Goal: Contribute content: Contribute content

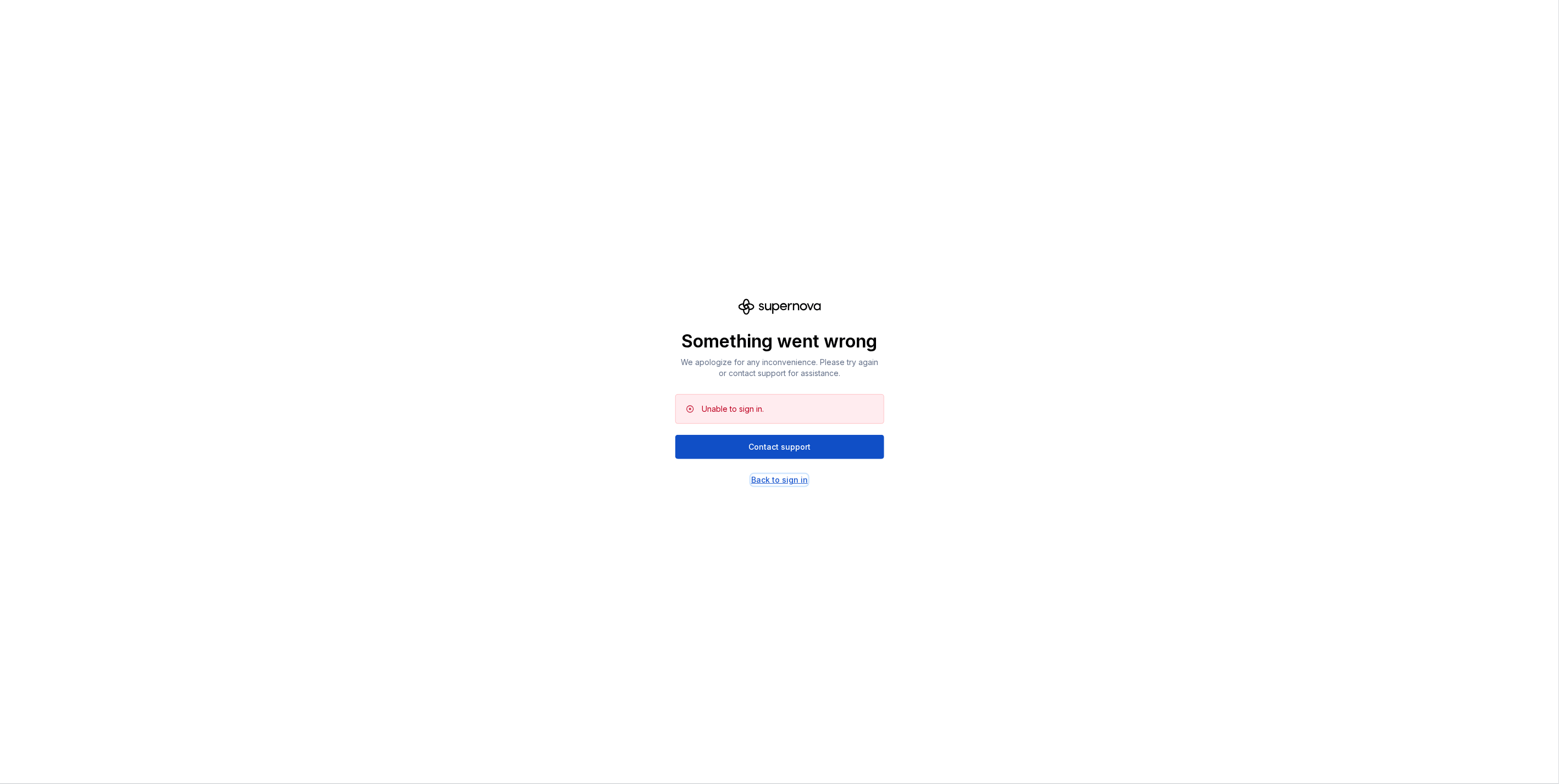
click at [758, 482] on div "Back to sign in" at bounding box center [780, 480] width 57 height 11
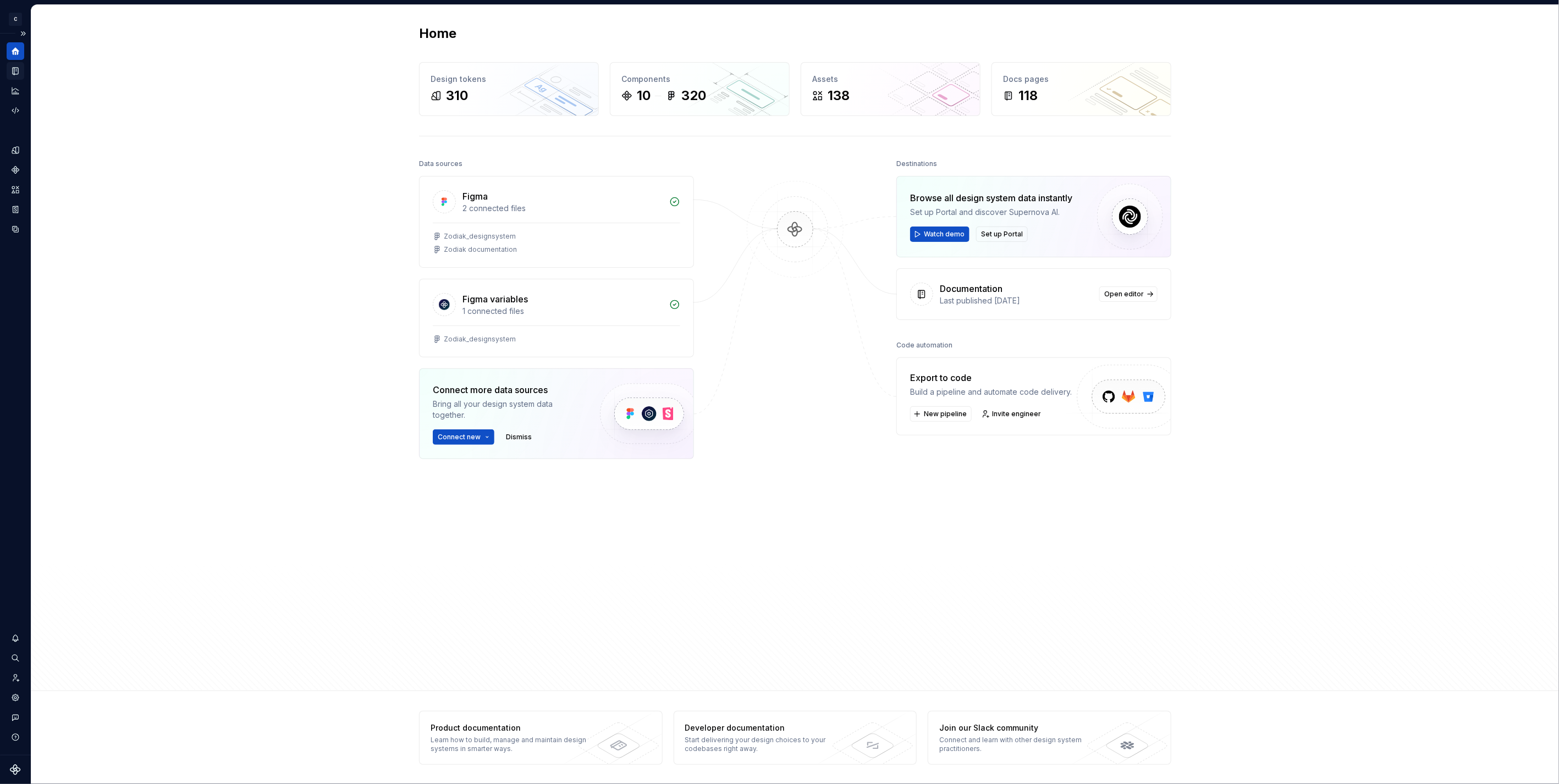
click at [23, 68] on div "Documentation" at bounding box center [15, 71] width 18 height 18
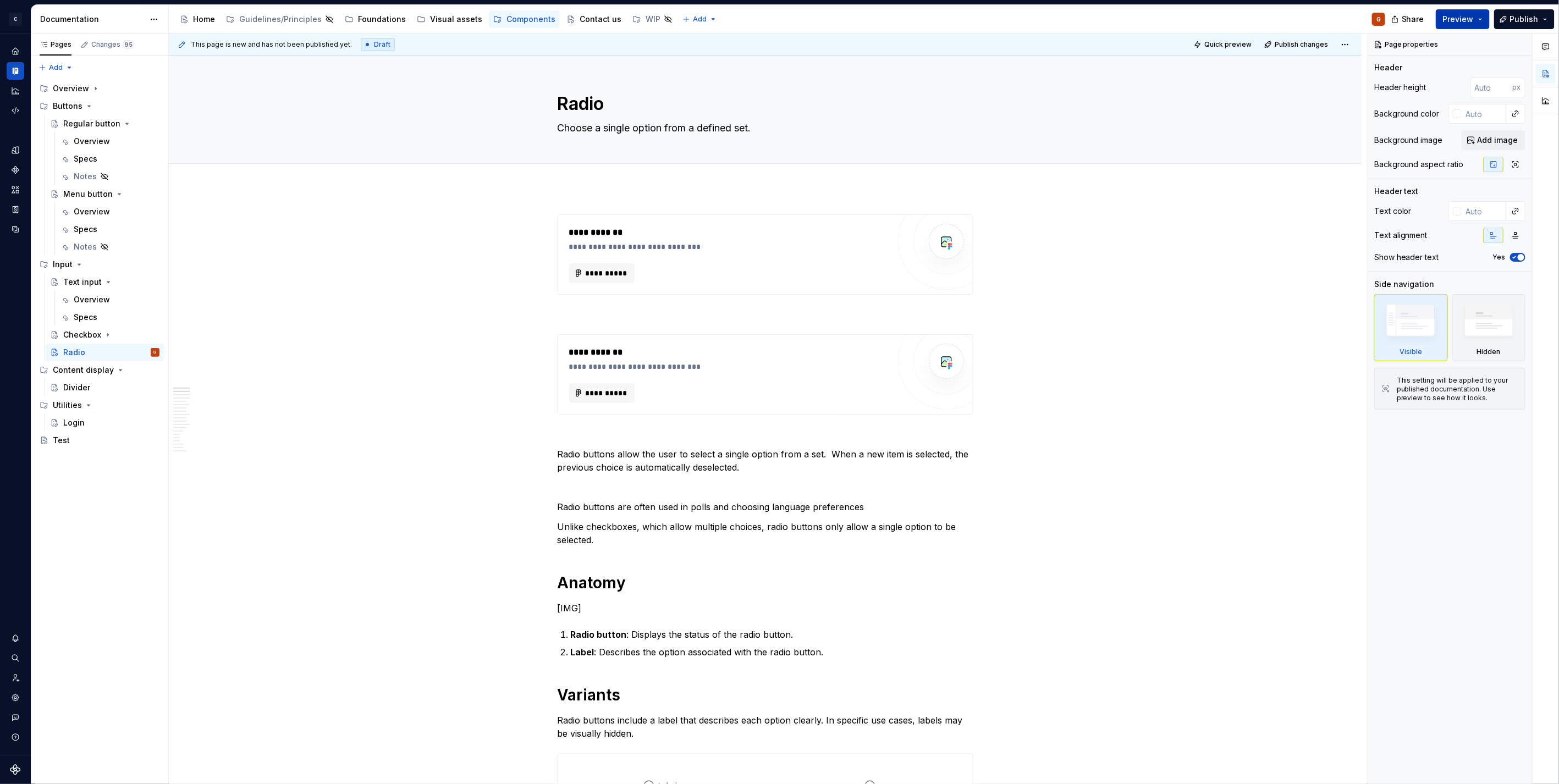
click at [1480, 20] on button "Preview" at bounding box center [1462, 19] width 54 height 20
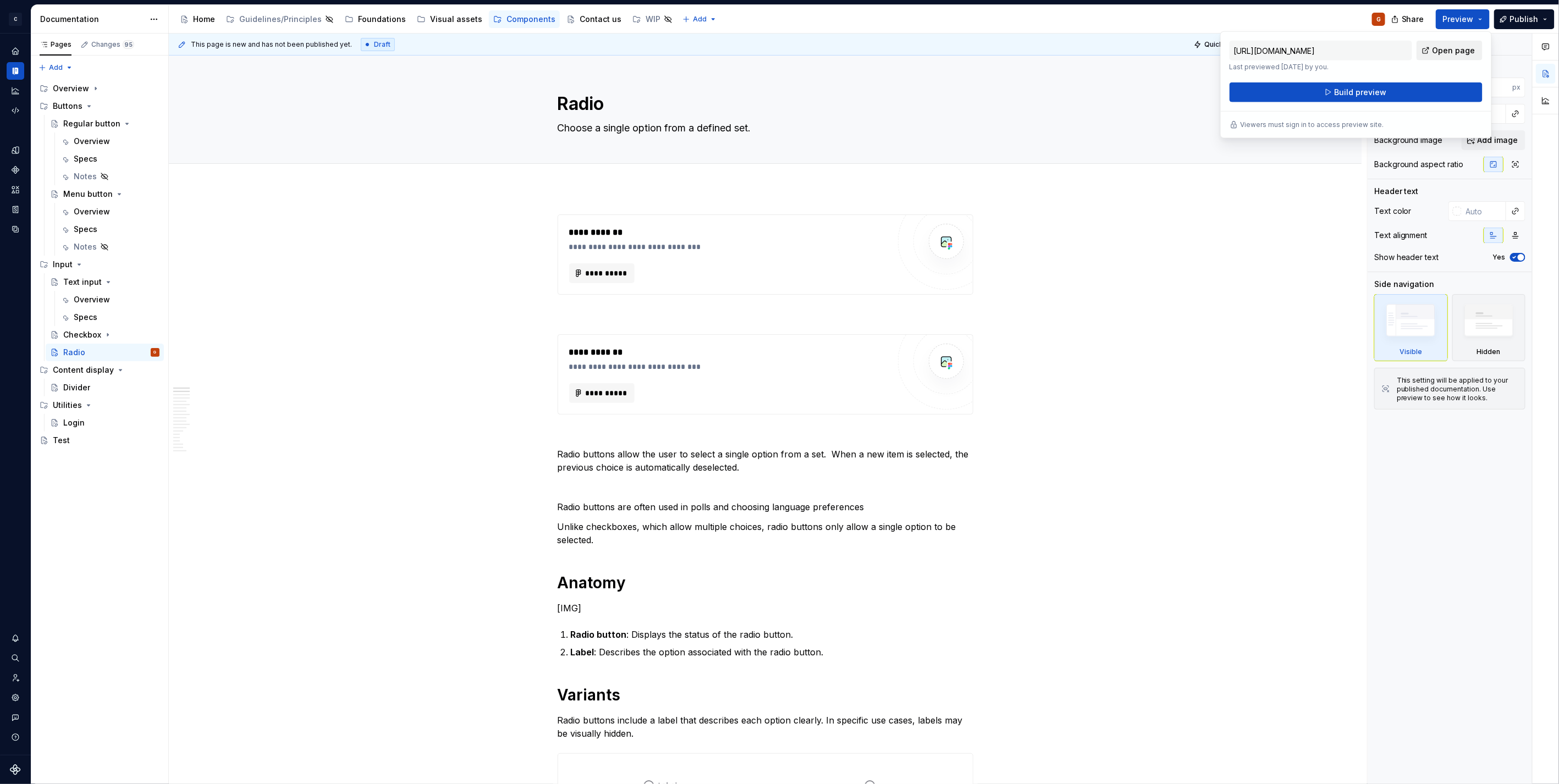
drag, startPoint x: 1480, startPoint y: 20, endPoint x: 1448, endPoint y: 50, distance: 43.9
click at [1448, 50] on span "Open page" at bounding box center [1454, 51] width 43 height 11
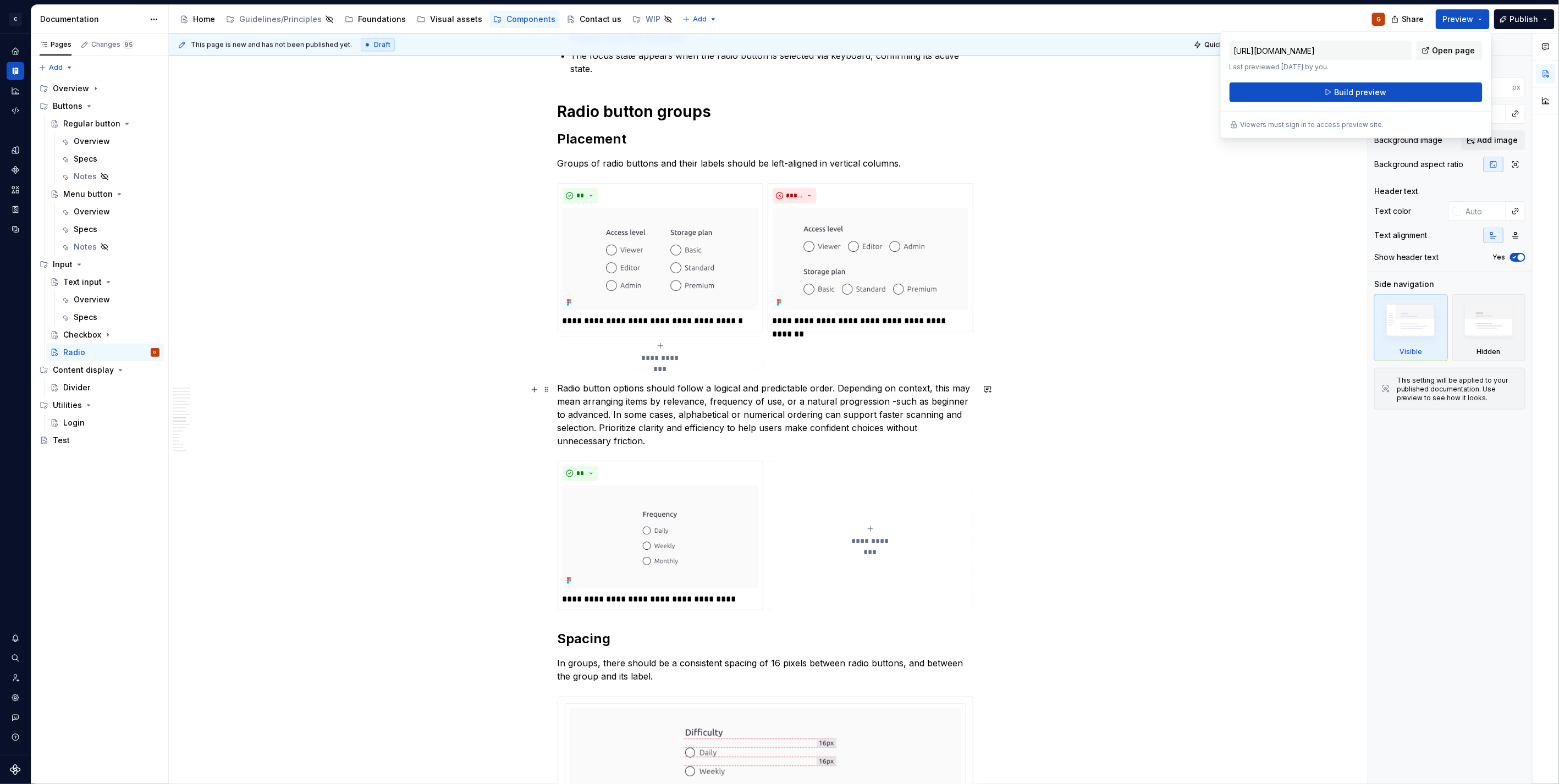
scroll to position [1710, 0]
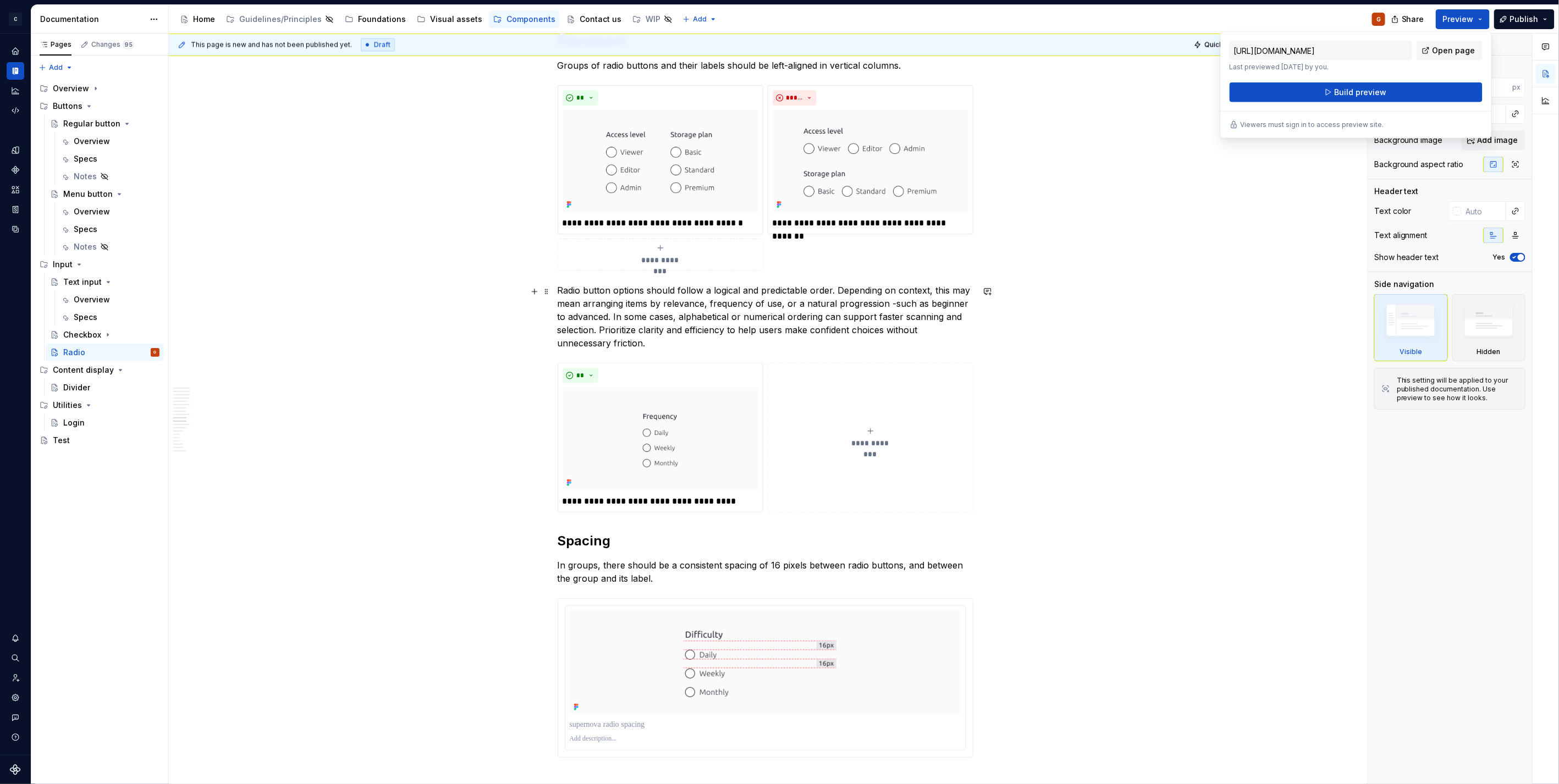
click at [894, 300] on p "Radio button options should follow a logical and predictable order. Depending o…" at bounding box center [765, 316] width 416 height 66
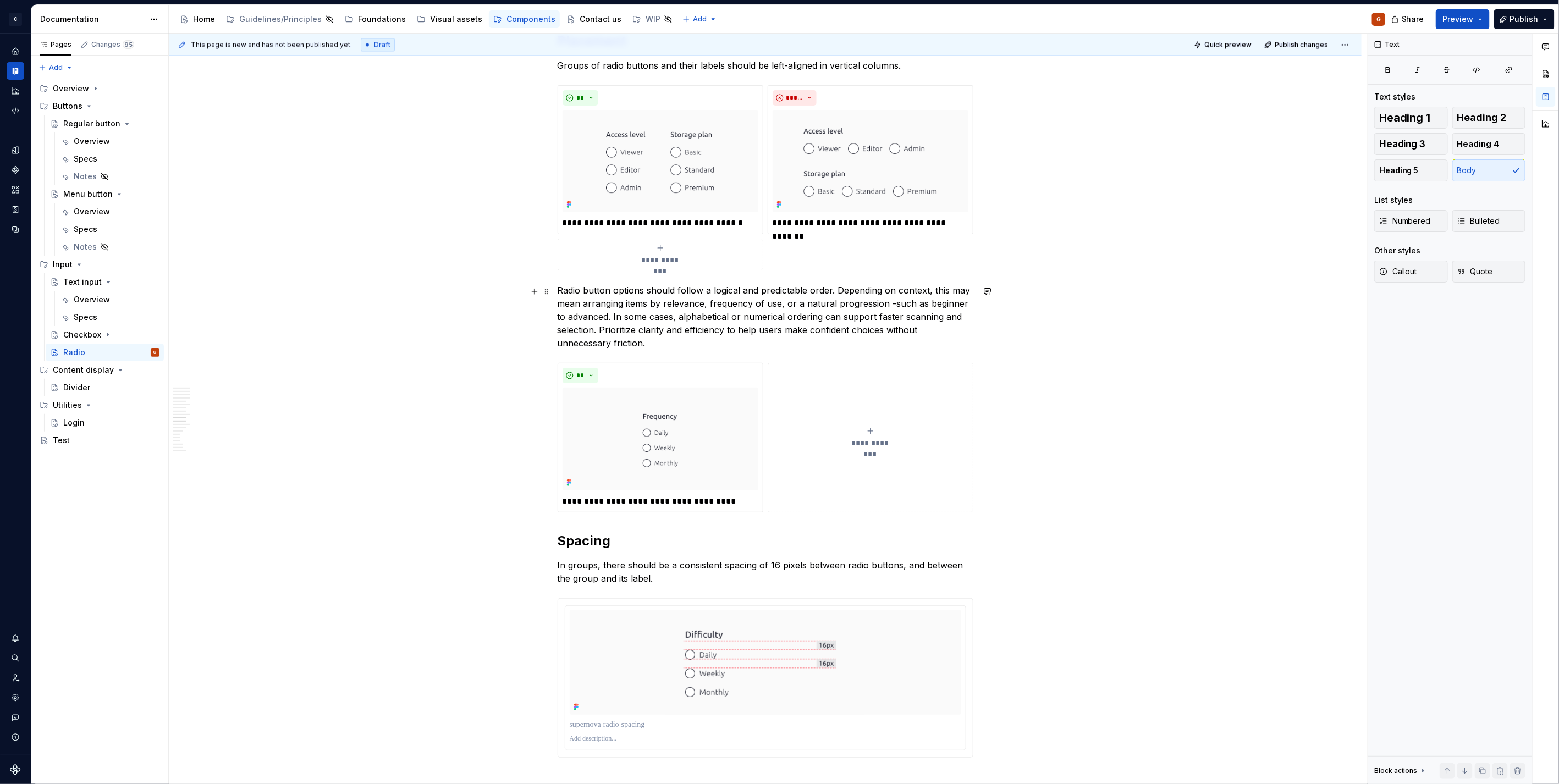
type textarea "*"
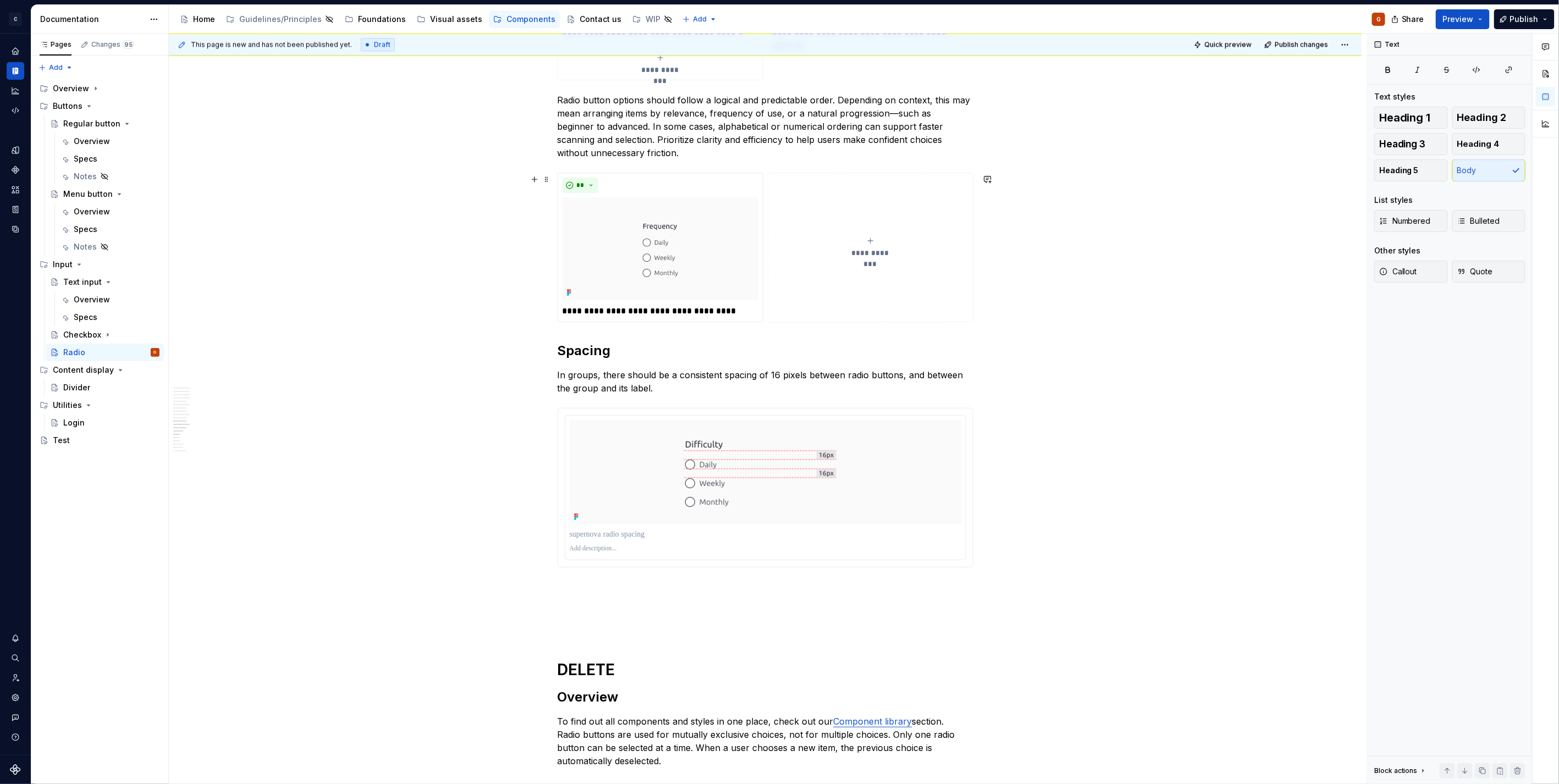
scroll to position [1954, 0]
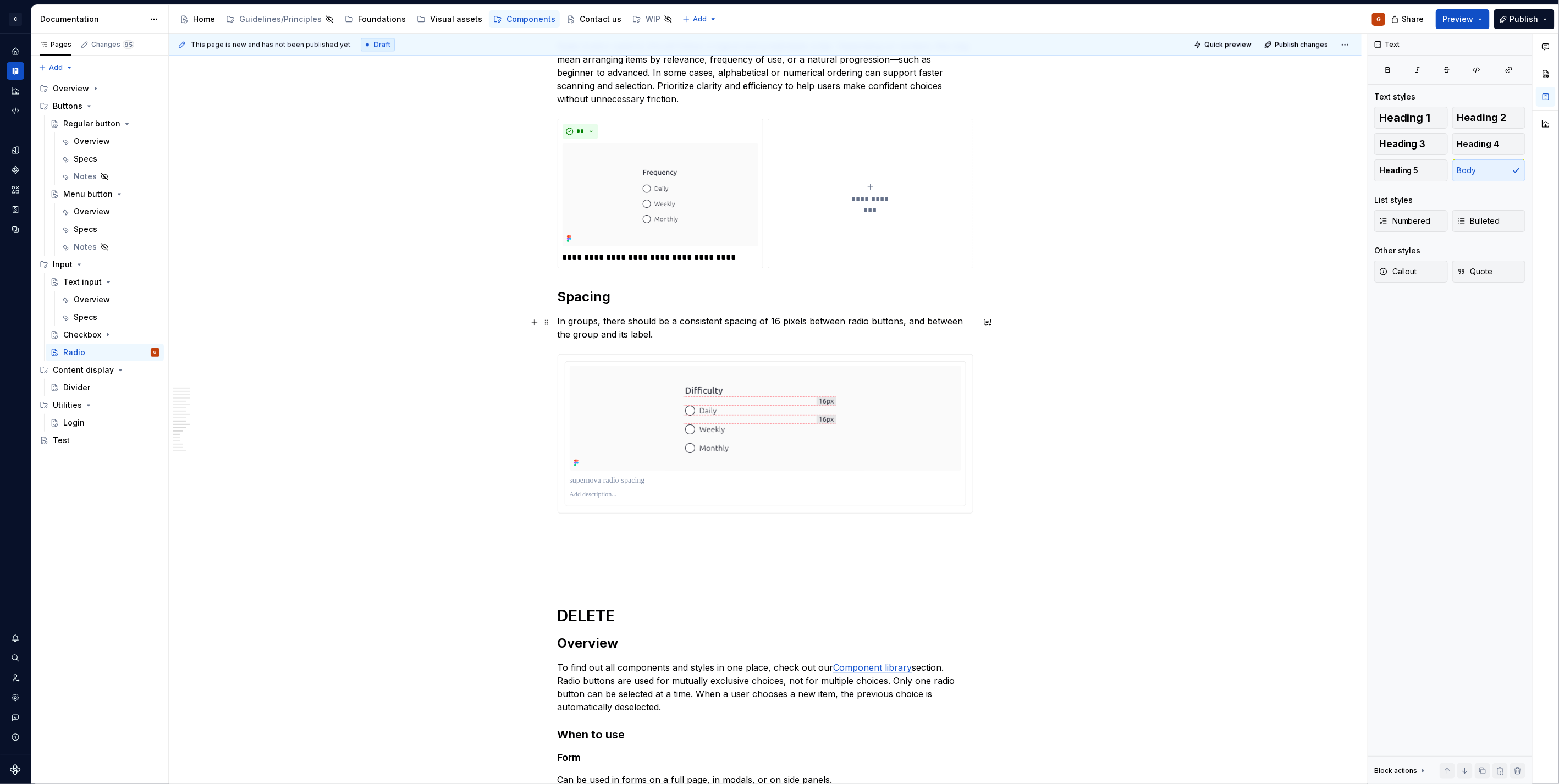
click at [681, 334] on p "In groups, there should be a consistent spacing of 16 pixels between radio butt…" at bounding box center [765, 328] width 416 height 27
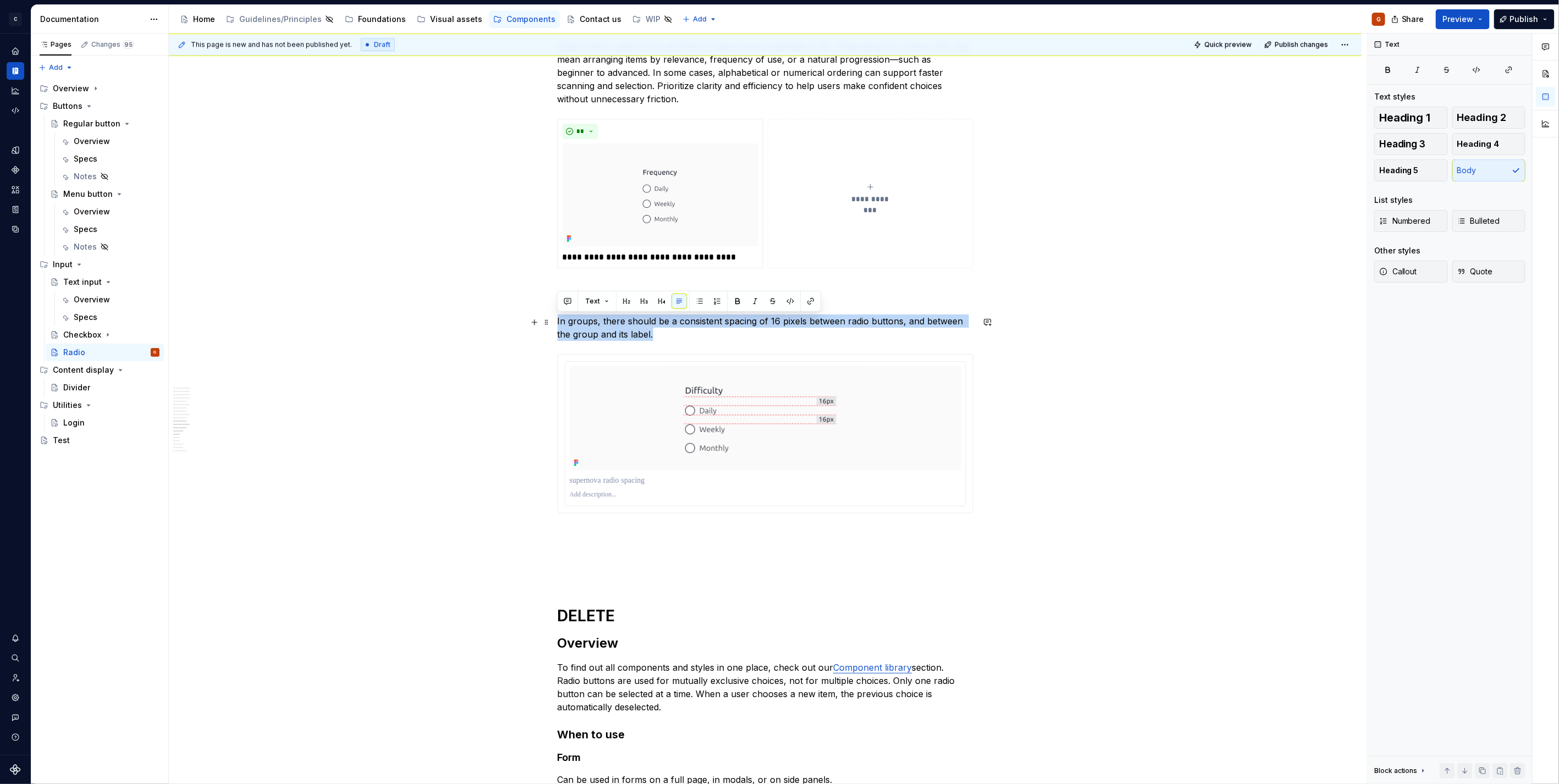
copy p "In groups, there should be a consistent spacing of 16 pixels between radio butt…"
click at [677, 337] on p "In groups, there should be a consistent spacing of 16 pixels between radio butt…" at bounding box center [765, 328] width 416 height 27
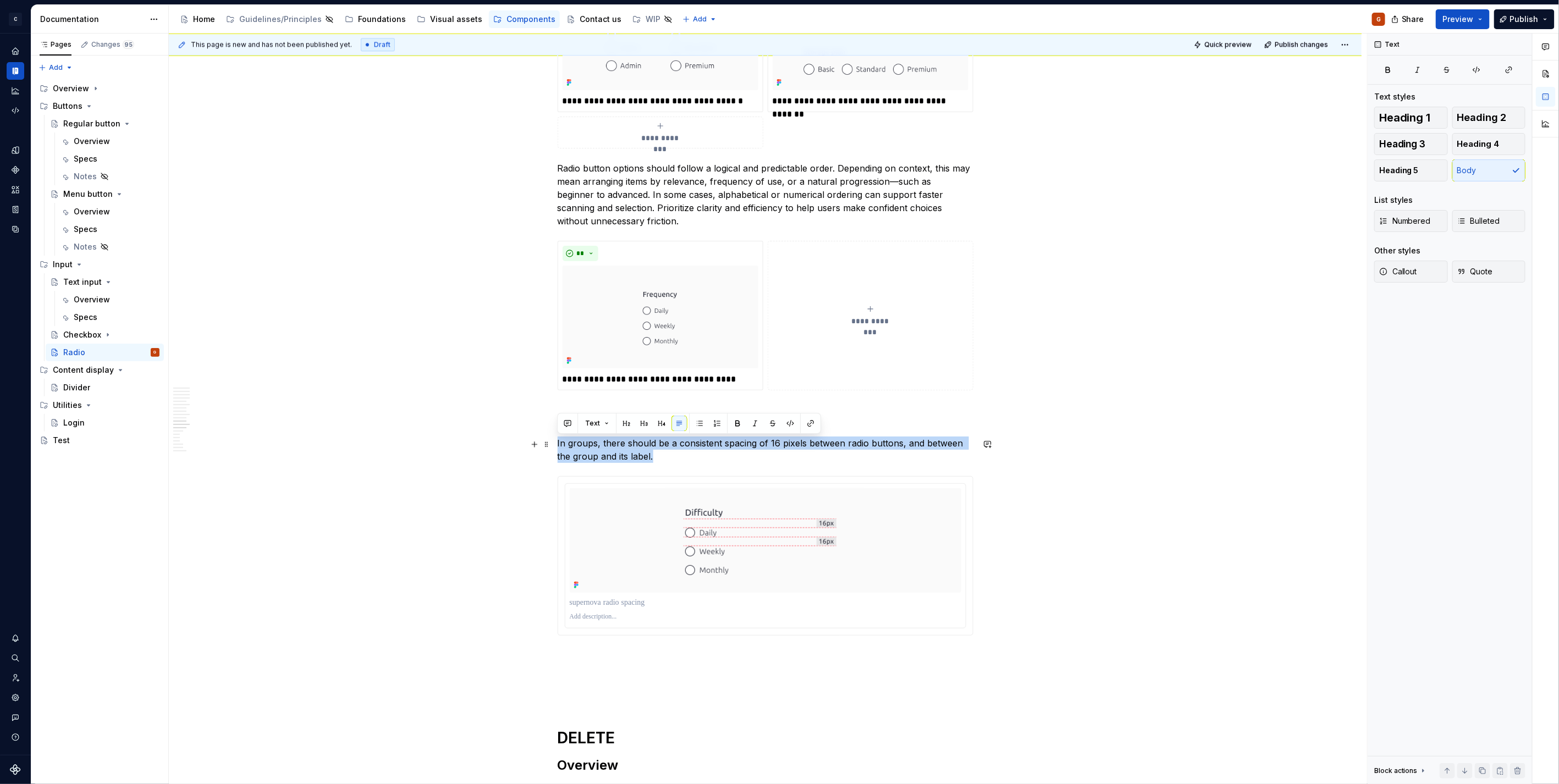
click at [668, 462] on p "In groups, there should be a consistent spacing of 16 pixels between radio butt…" at bounding box center [765, 449] width 416 height 27
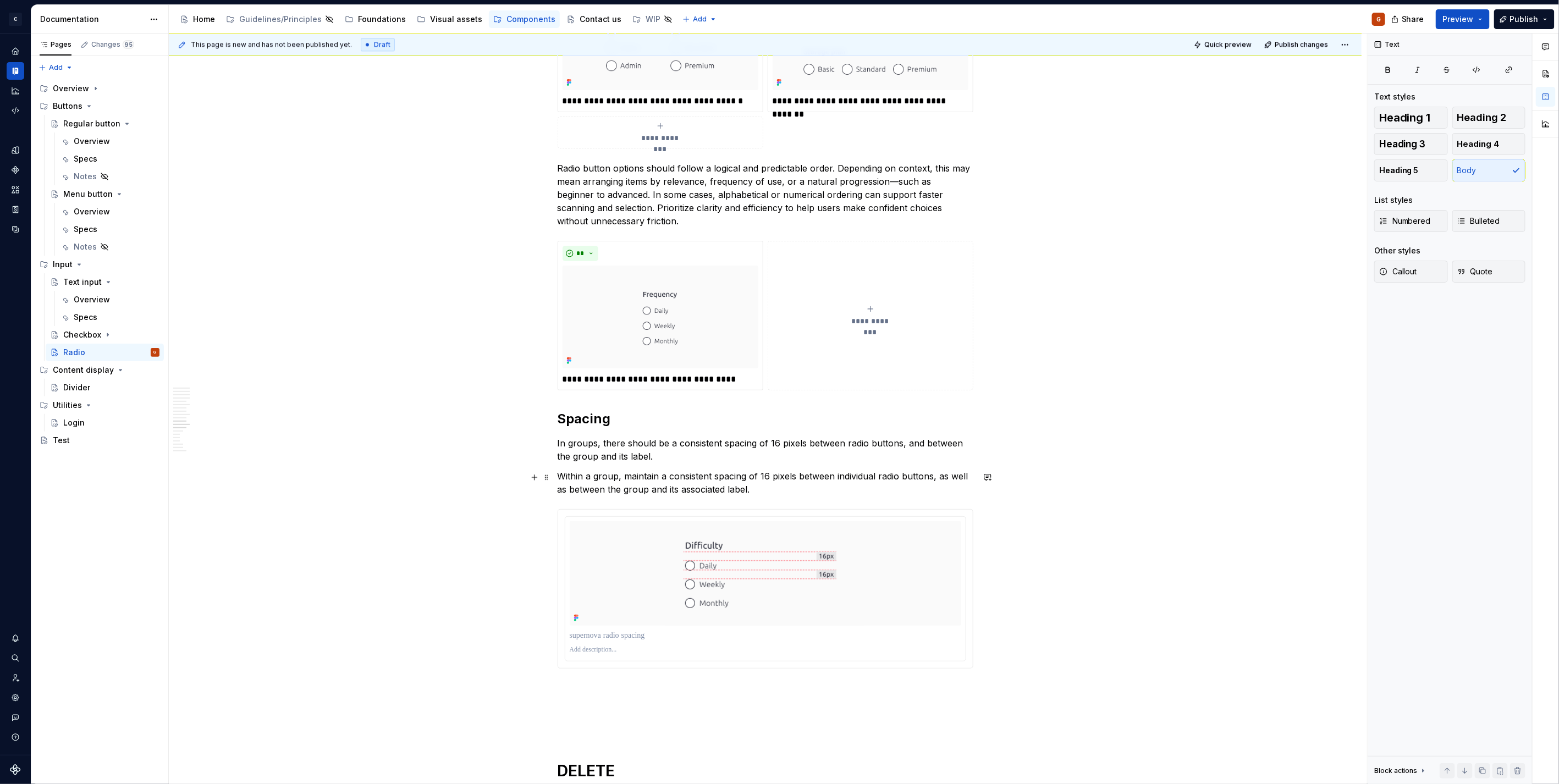
scroll to position [1893, 0]
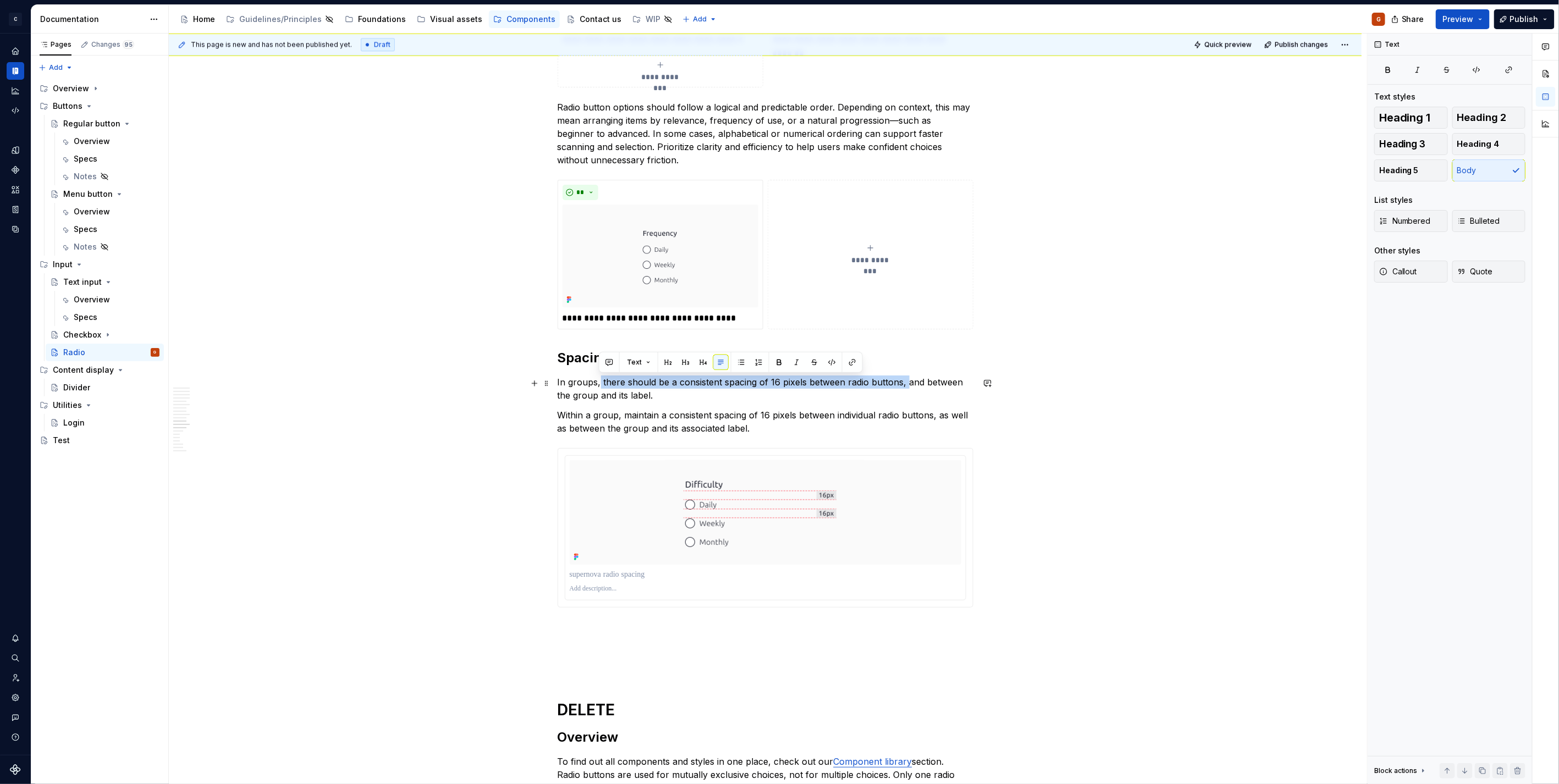
drag, startPoint x: 598, startPoint y: 386, endPoint x: 904, endPoint y: 382, distance: 306.0
click at [904, 382] on p "In groups, there should be a consistent spacing of 16 pixels between radio butt…" at bounding box center [765, 389] width 416 height 27
drag, startPoint x: 858, startPoint y: 431, endPoint x: 866, endPoint y: 428, distance: 8.5
click at [866, 428] on p "Within a group, maintain a consistent spacing of 16 pixels between individual r…" at bounding box center [765, 422] width 416 height 27
click at [691, 430] on p "Within a group, maintain a consistent spacing of 16 pixels between individual r…" at bounding box center [765, 422] width 416 height 27
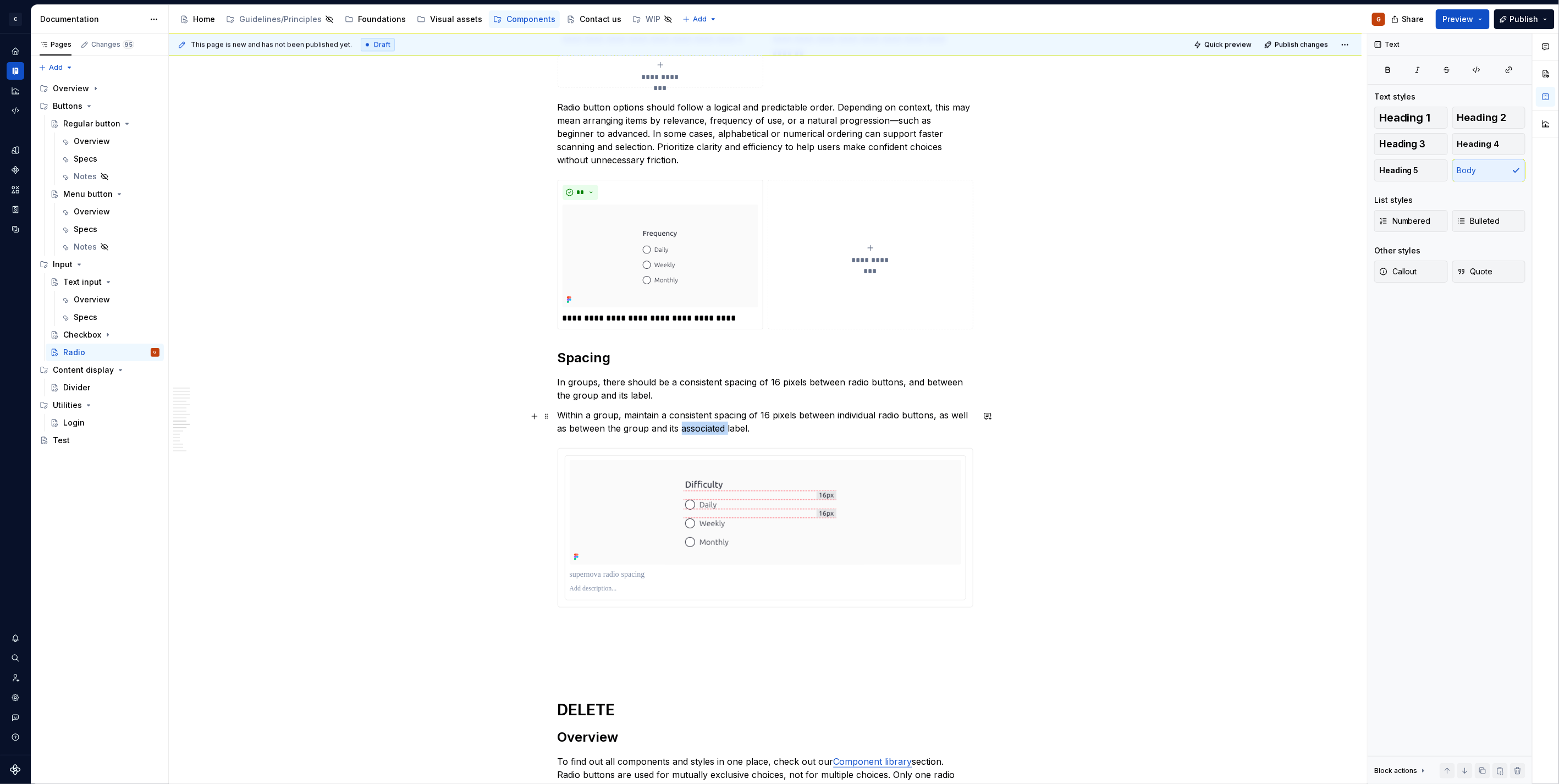
click at [691, 430] on p "Within a group, maintain a consistent spacing of 16 pixels between individual r…" at bounding box center [765, 422] width 416 height 27
drag, startPoint x: 729, startPoint y: 430, endPoint x: 939, endPoint y: 416, distance: 210.5
click at [939, 416] on p "Within a group, maintain a consistent spacing of 16 pixels between individual r…" at bounding box center [765, 422] width 416 height 27
copy p "as well as between the group and its label."
click at [790, 421] on p "Within a group, maintain a consistent spacing of 16 pixels between individual r…" at bounding box center [765, 422] width 416 height 27
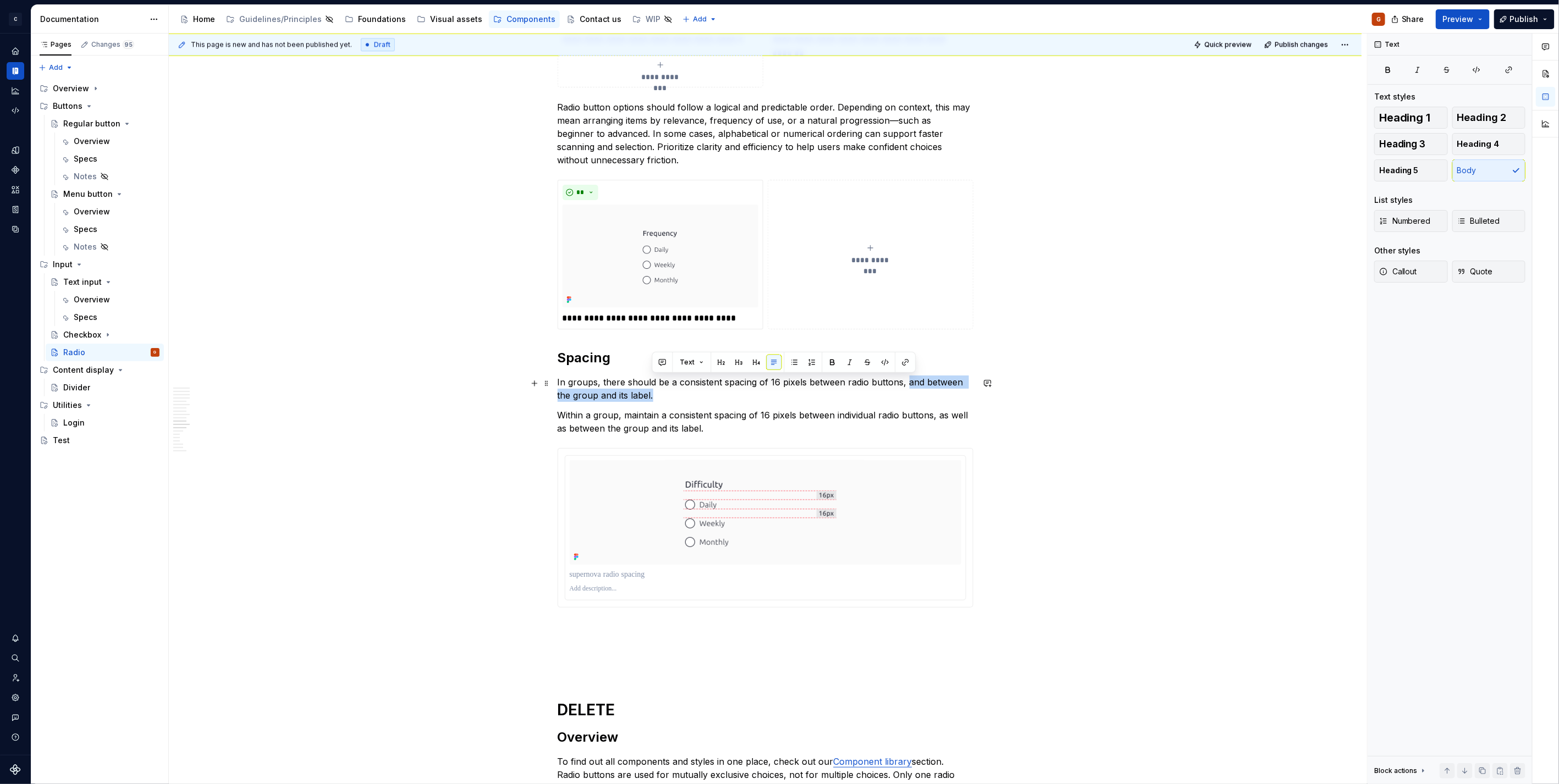
drag, startPoint x: 789, startPoint y: 396, endPoint x: 905, endPoint y: 383, distance: 116.7
click at [905, 383] on p "In groups, there should be a consistent spacing of 16 pixels between radio butt…" at bounding box center [765, 389] width 416 height 27
drag, startPoint x: 600, startPoint y: 382, endPoint x: 899, endPoint y: 376, distance: 299.1
click at [899, 376] on p "In groups, there should be a consistent spacing of 16 pixels between radio butt…" at bounding box center [765, 389] width 416 height 27
copy p "there should be a consistent spacing of 16 pixels between radio buttons"
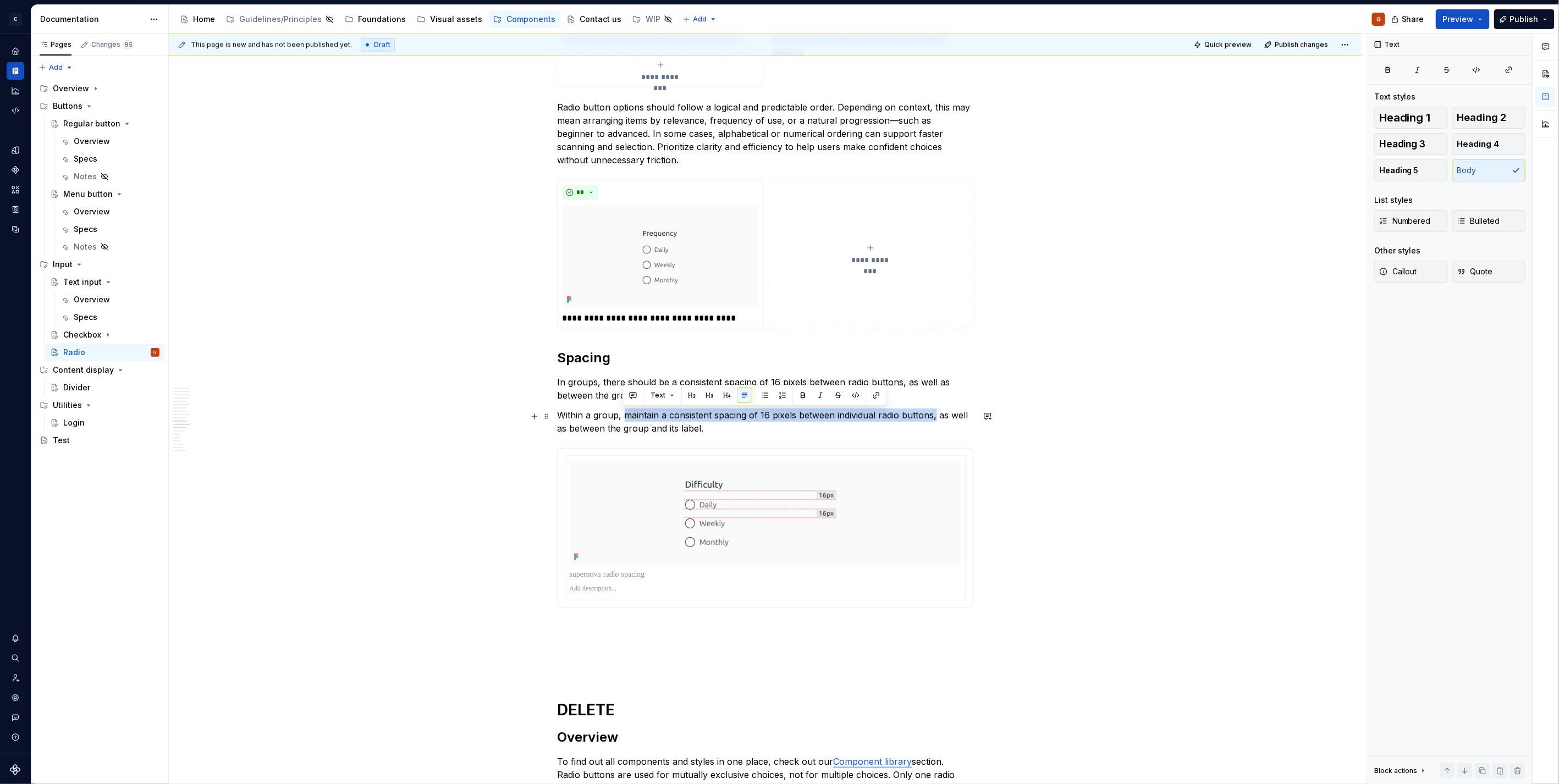
drag, startPoint x: 625, startPoint y: 417, endPoint x: 934, endPoint y: 417, distance: 309.0
click at [934, 417] on p "Within a group, maintain a consistent spacing of 16 pixels between individual r…" at bounding box center [765, 422] width 416 height 27
click at [623, 417] on p "Within a group, there should be a consistent spacing of 16 pixels between radio…" at bounding box center [765, 422] width 416 height 27
click at [697, 397] on p "In groups, there should be a consistent spacing of 16 pixels between radio butt…" at bounding box center [765, 389] width 416 height 27
click at [916, 414] on p "Within a group there should be a consistent spacing of 16 pixels between radio …" at bounding box center [765, 422] width 416 height 27
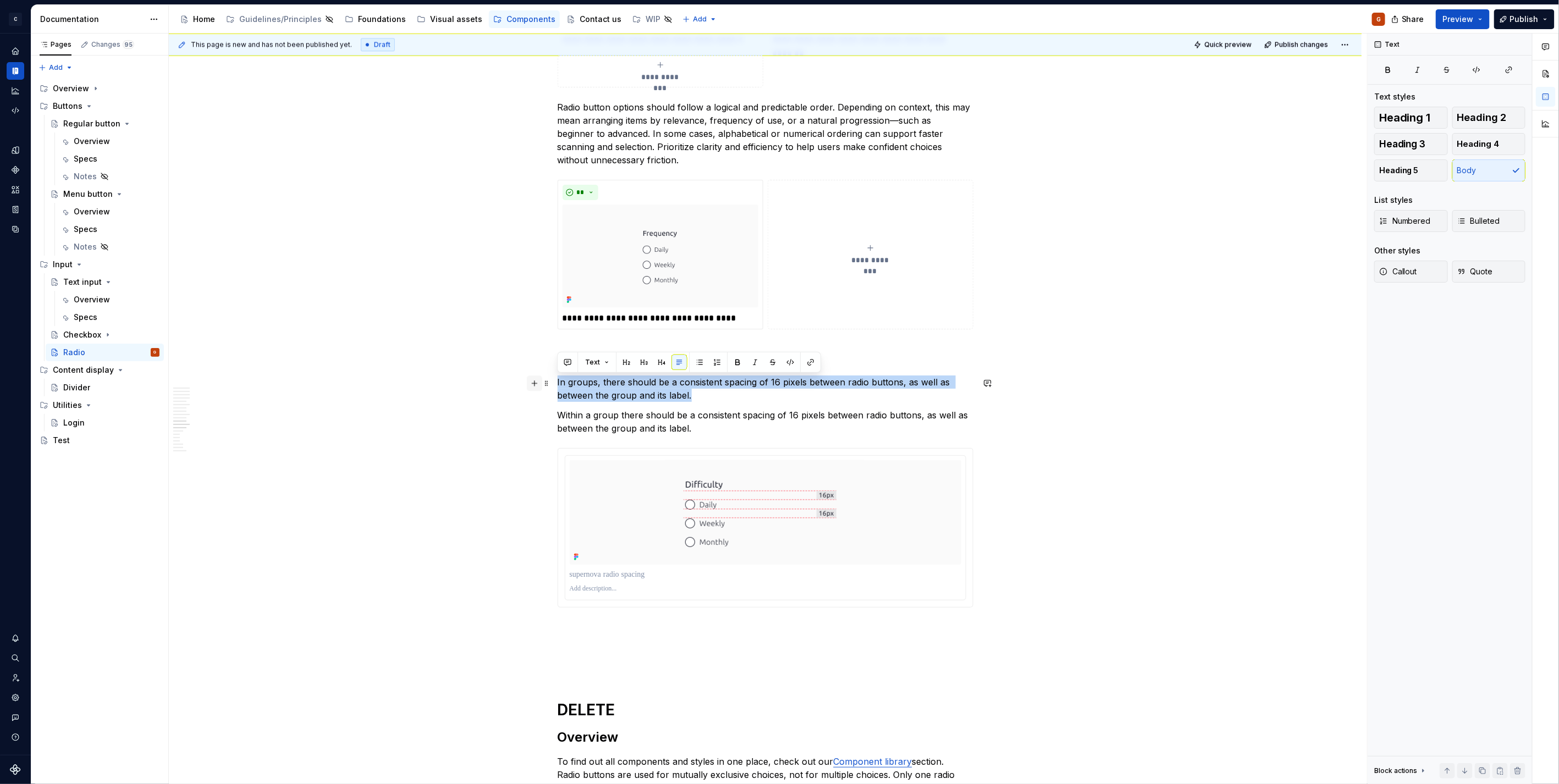
drag, startPoint x: 699, startPoint y: 398, endPoint x: 533, endPoint y: 388, distance: 166.3
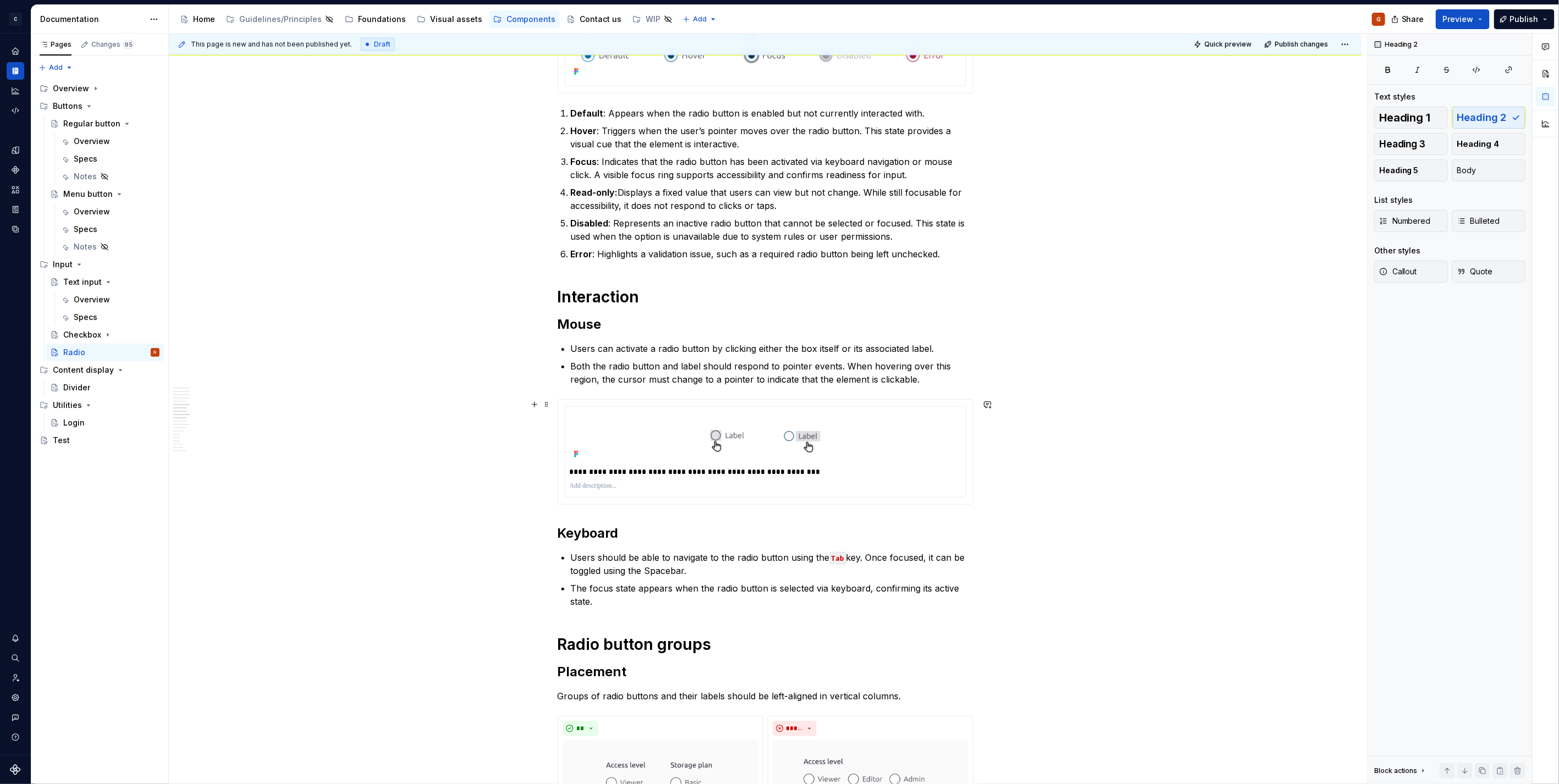
scroll to position [1221, 0]
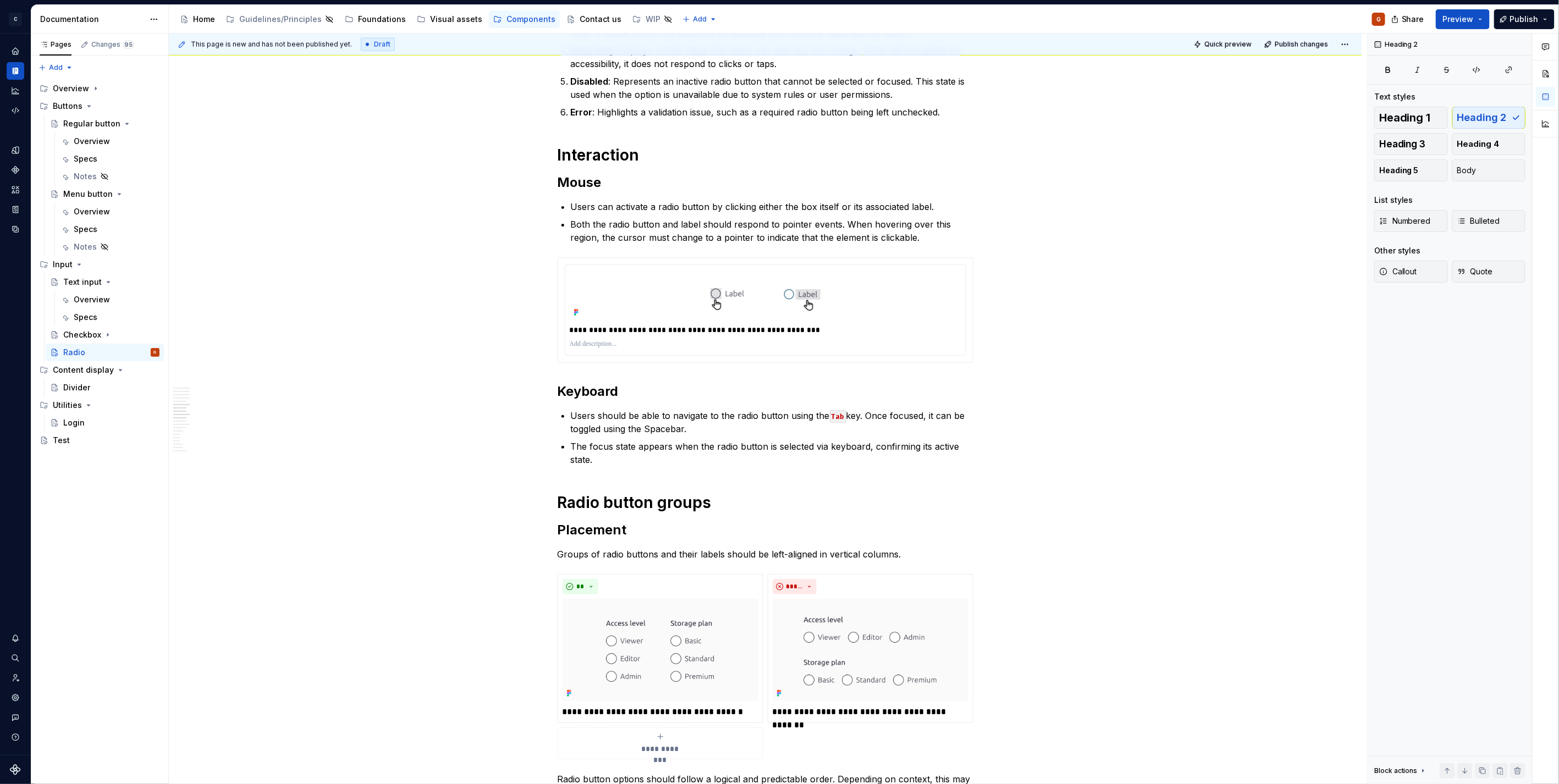
drag, startPoint x: 90, startPoint y: 333, endPoint x: 1558, endPoint y: 359, distance: 1468.2
click at [90, 333] on div "Checkbox" at bounding box center [82, 335] width 38 height 11
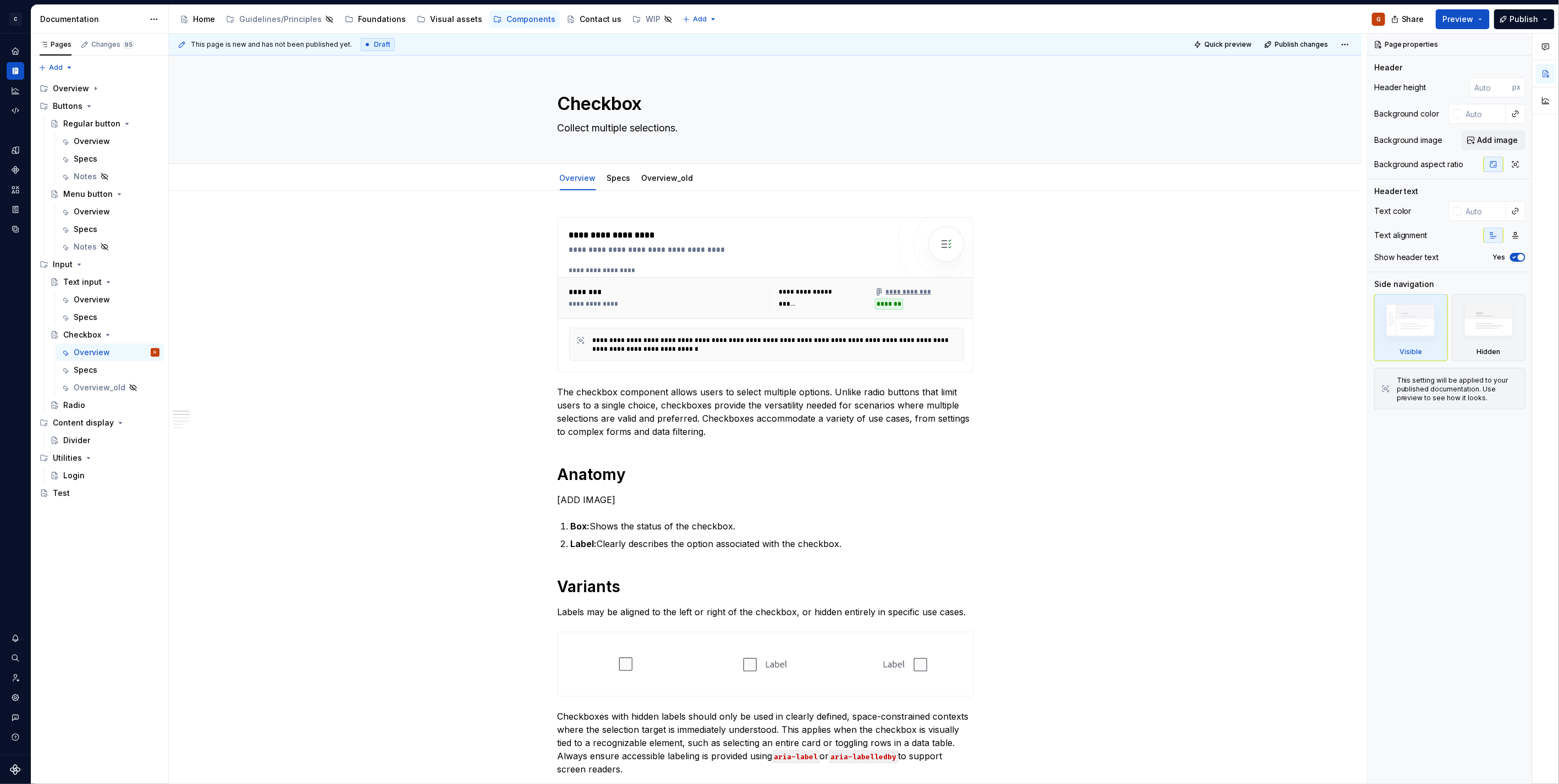
type textarea "*"
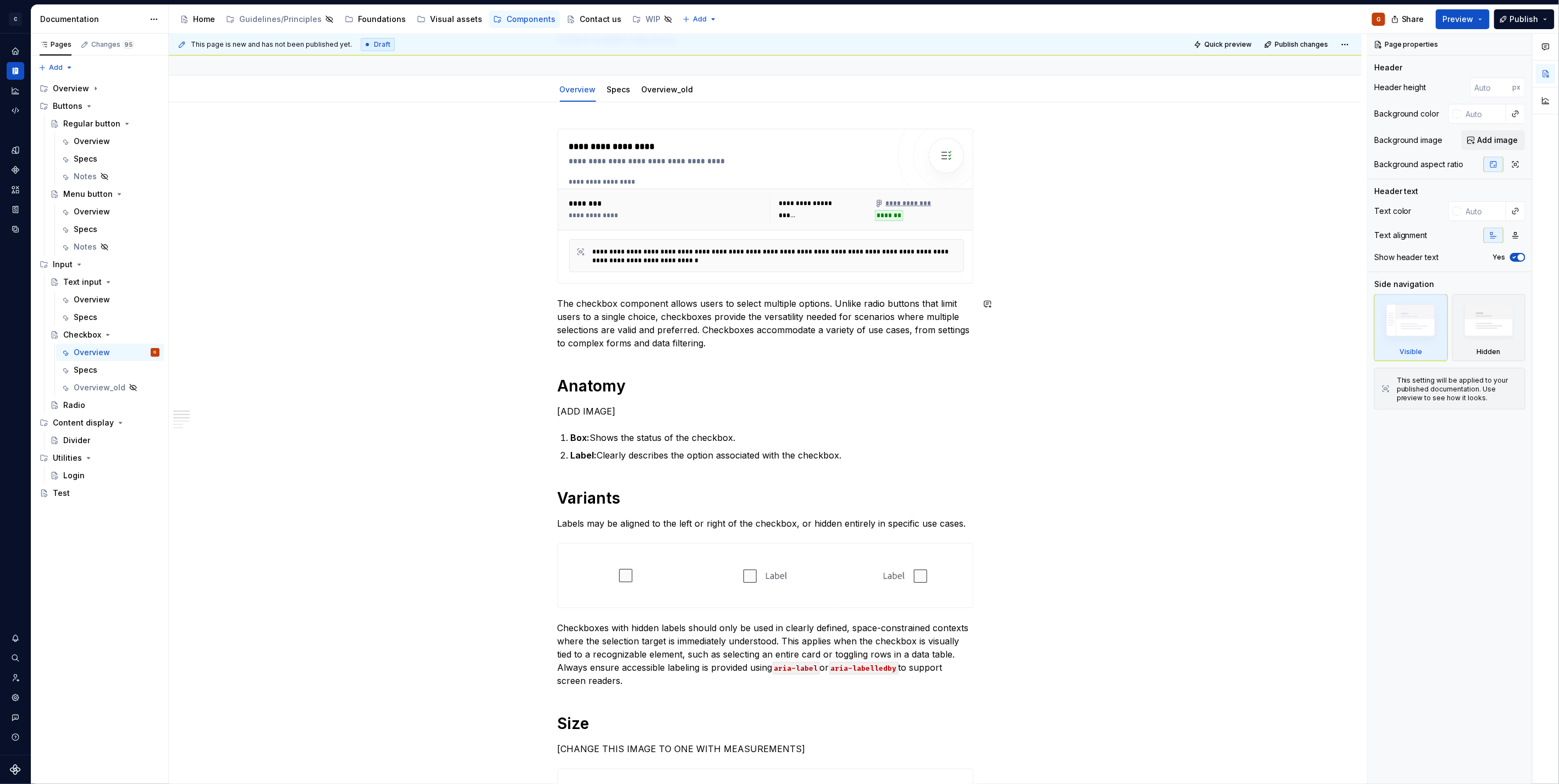
scroll to position [183, 0]
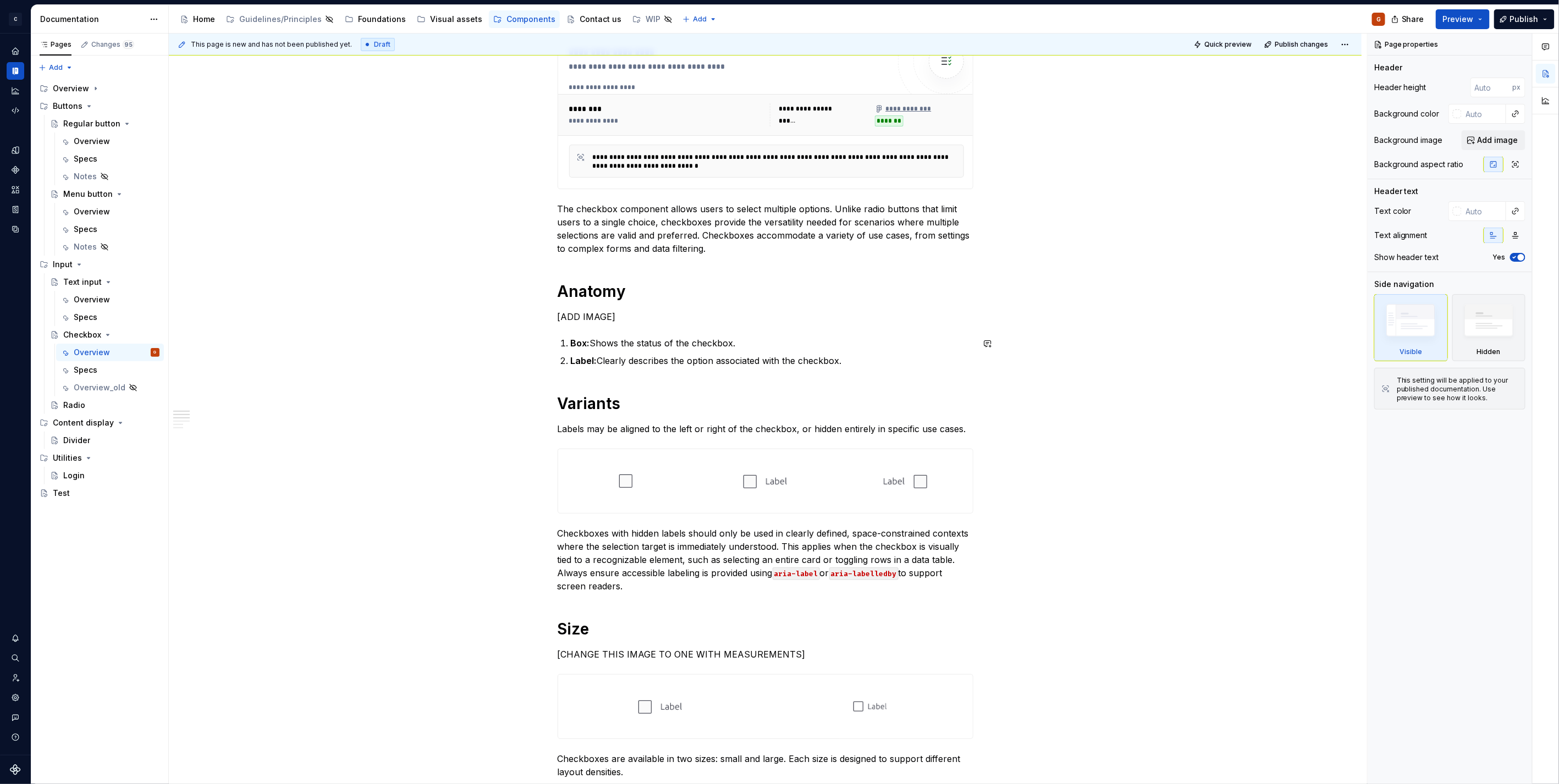
click at [622, 318] on p "[ADD IMAGE]" at bounding box center [765, 316] width 416 height 13
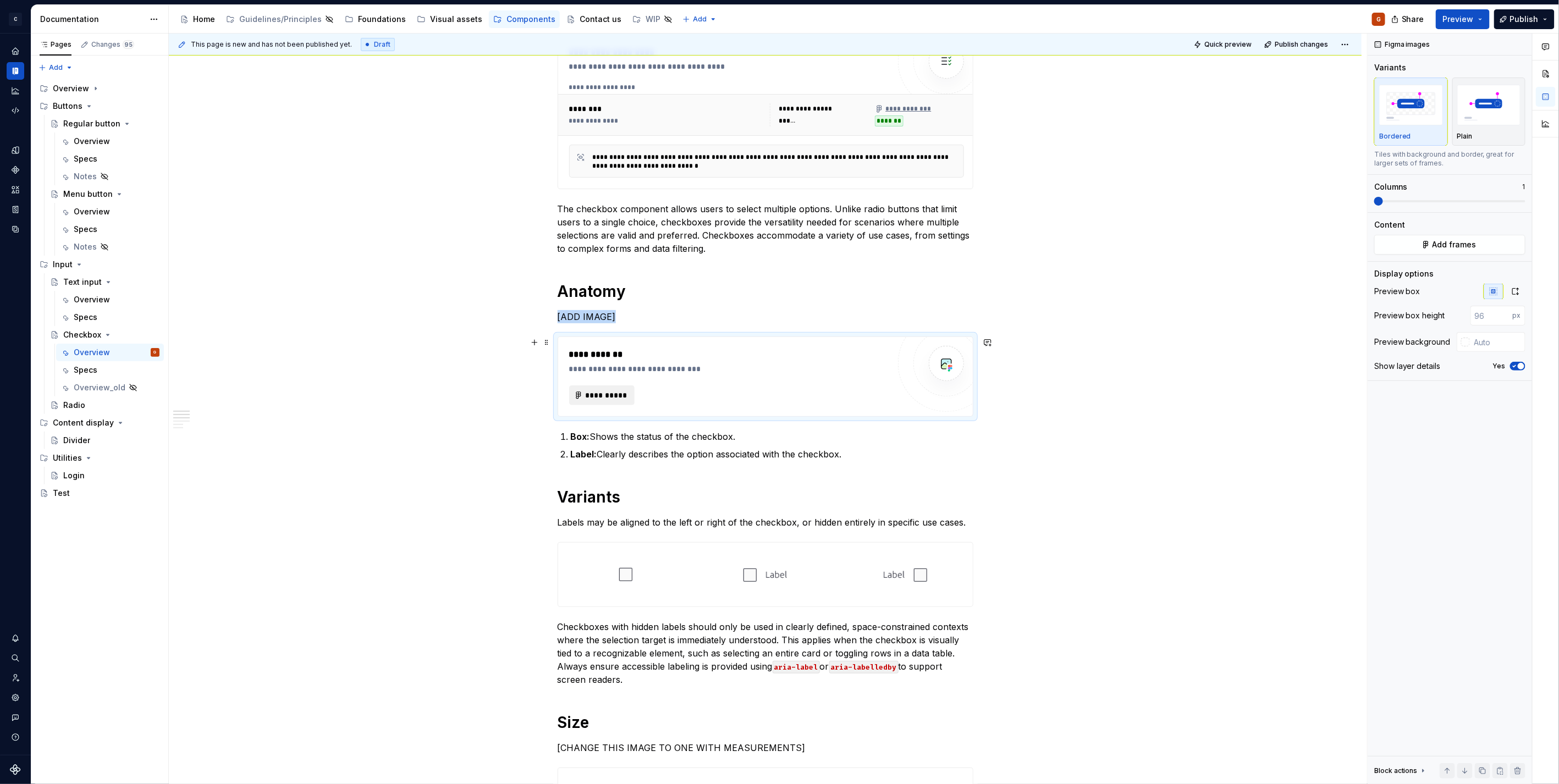
click at [605, 397] on span "**********" at bounding box center [606, 395] width 43 height 11
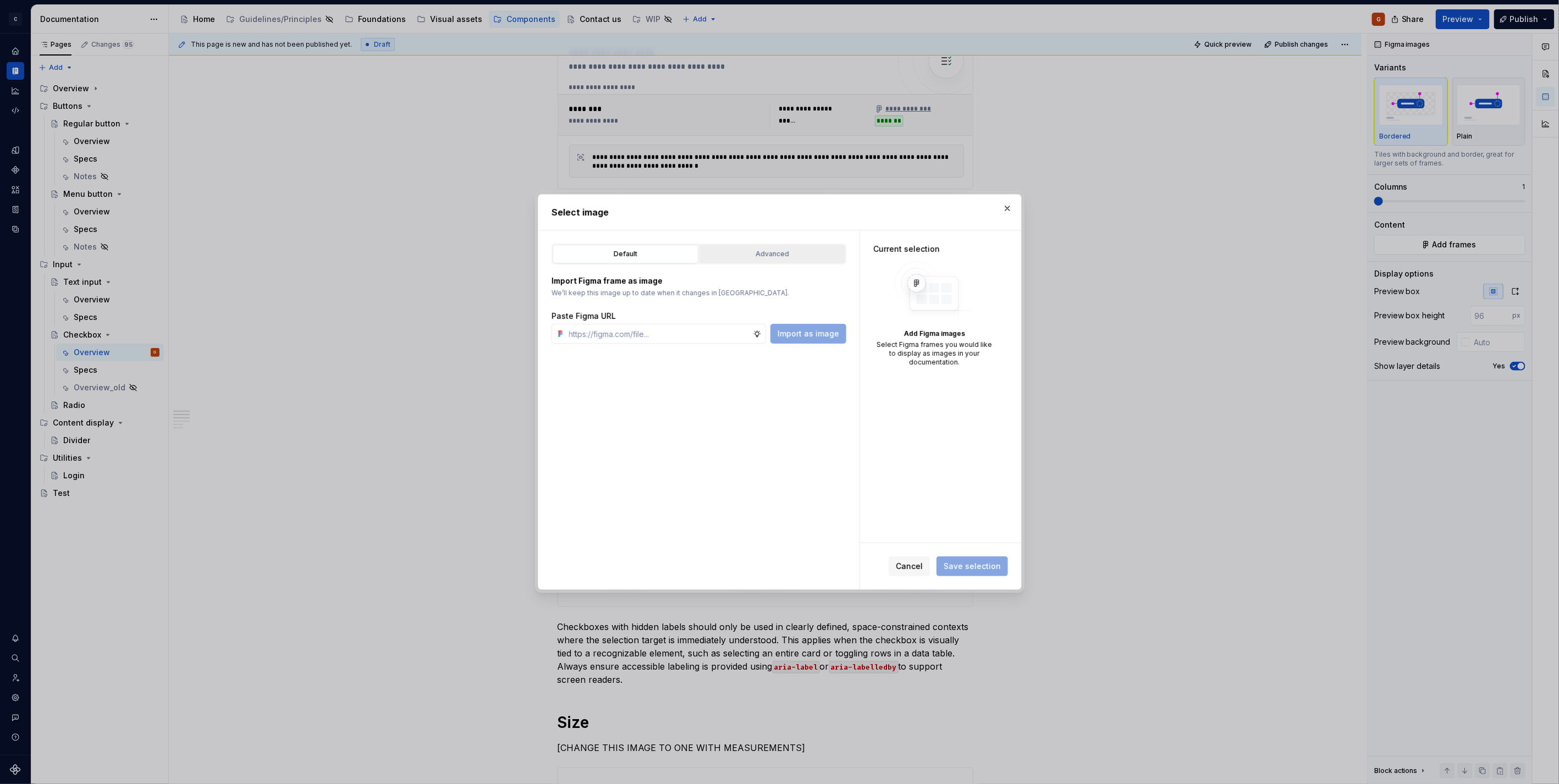
click at [806, 253] on div "Advanced" at bounding box center [772, 254] width 138 height 11
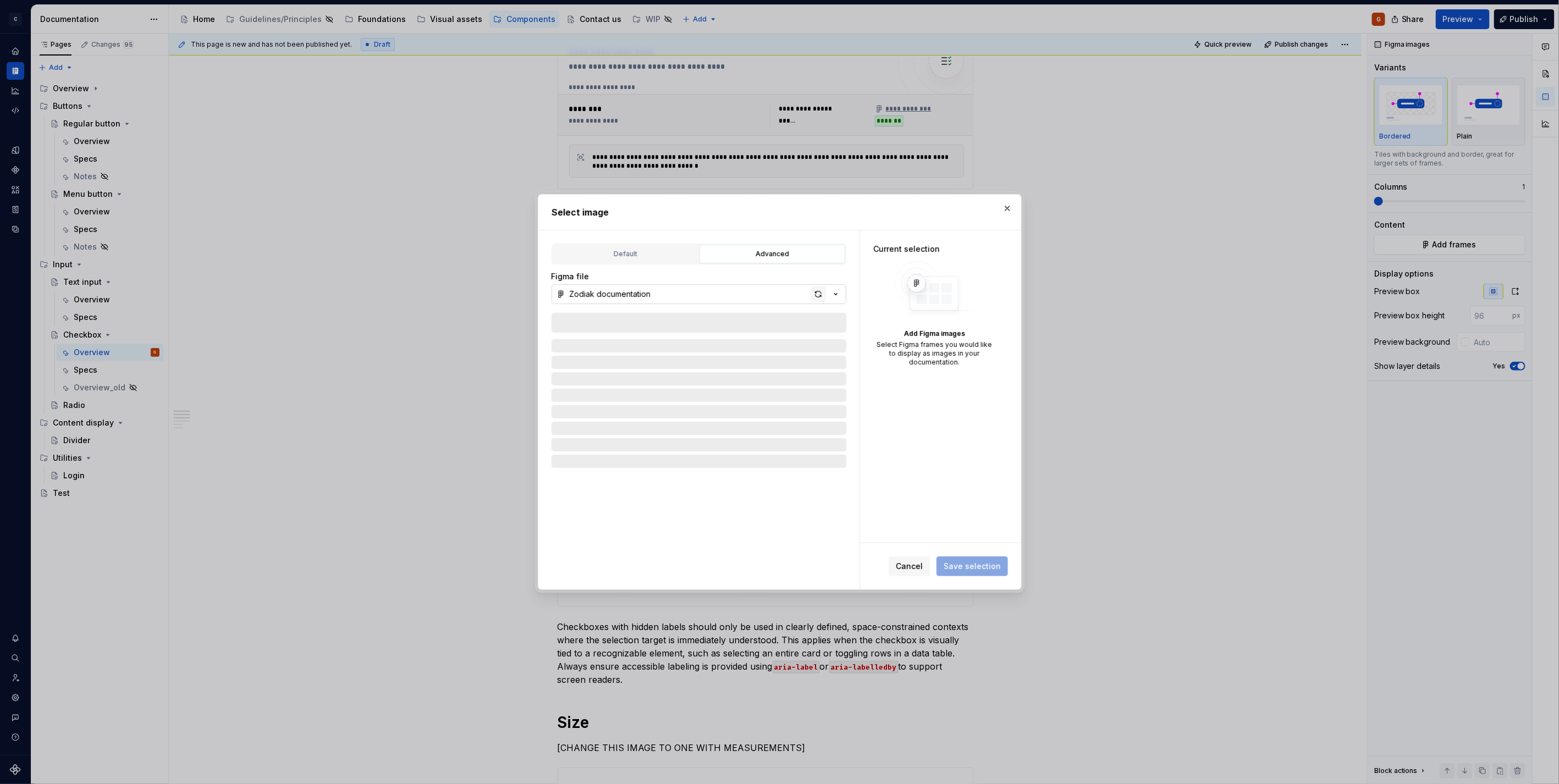
click at [816, 294] on div "button" at bounding box center [818, 293] width 15 height 15
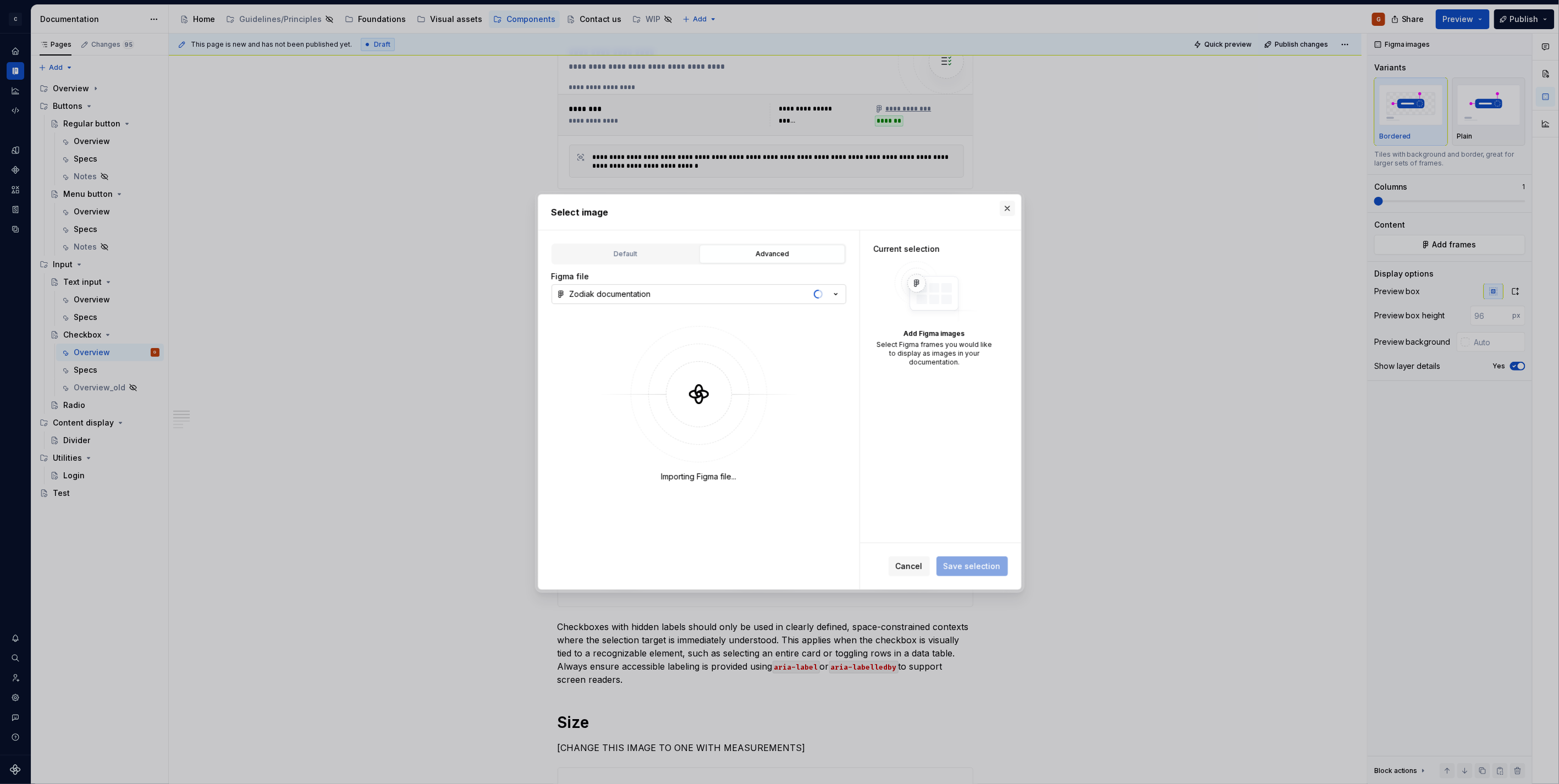
click at [1008, 211] on button "button" at bounding box center [1007, 208] width 15 height 15
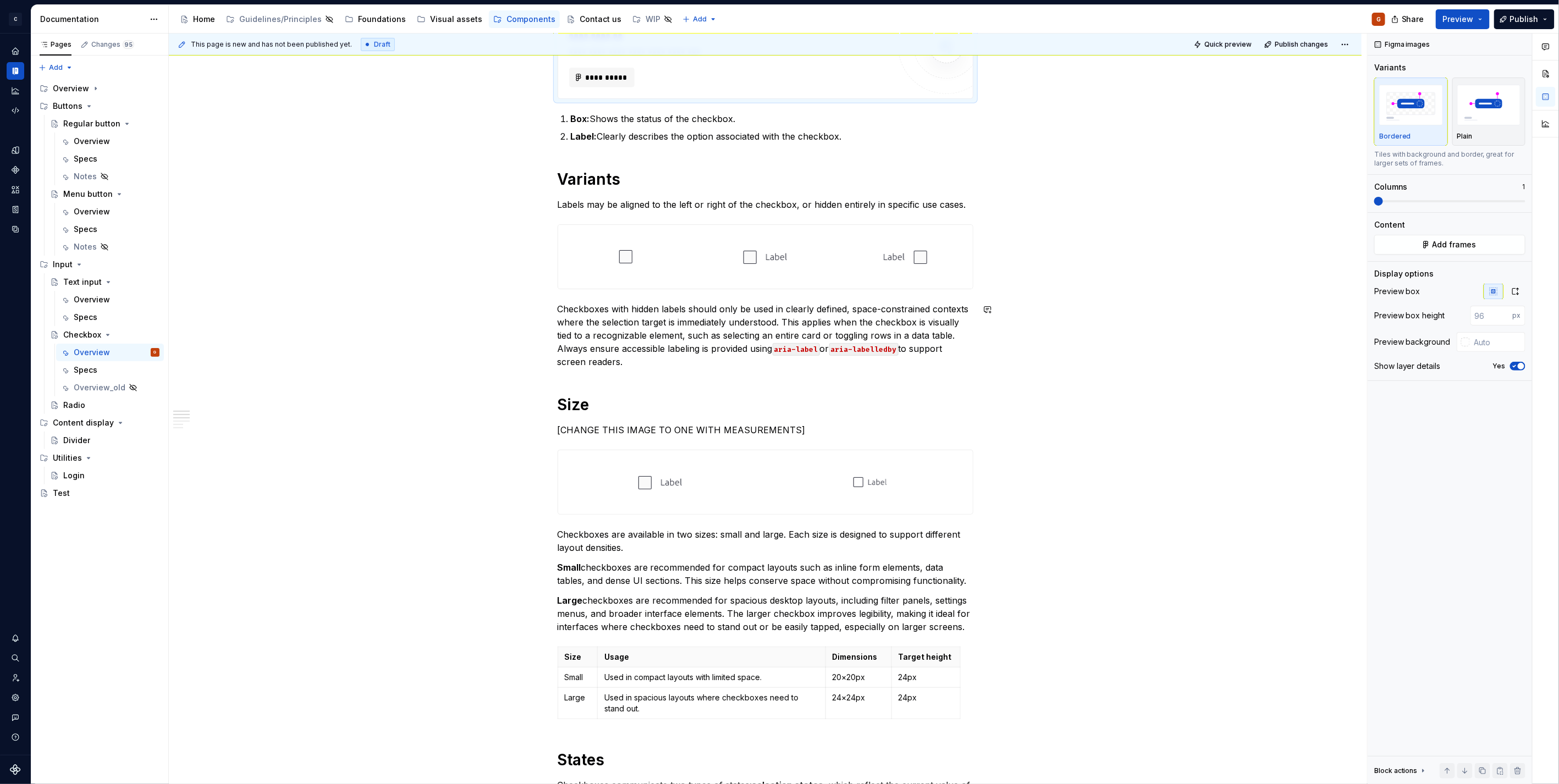
scroll to position [550, 0]
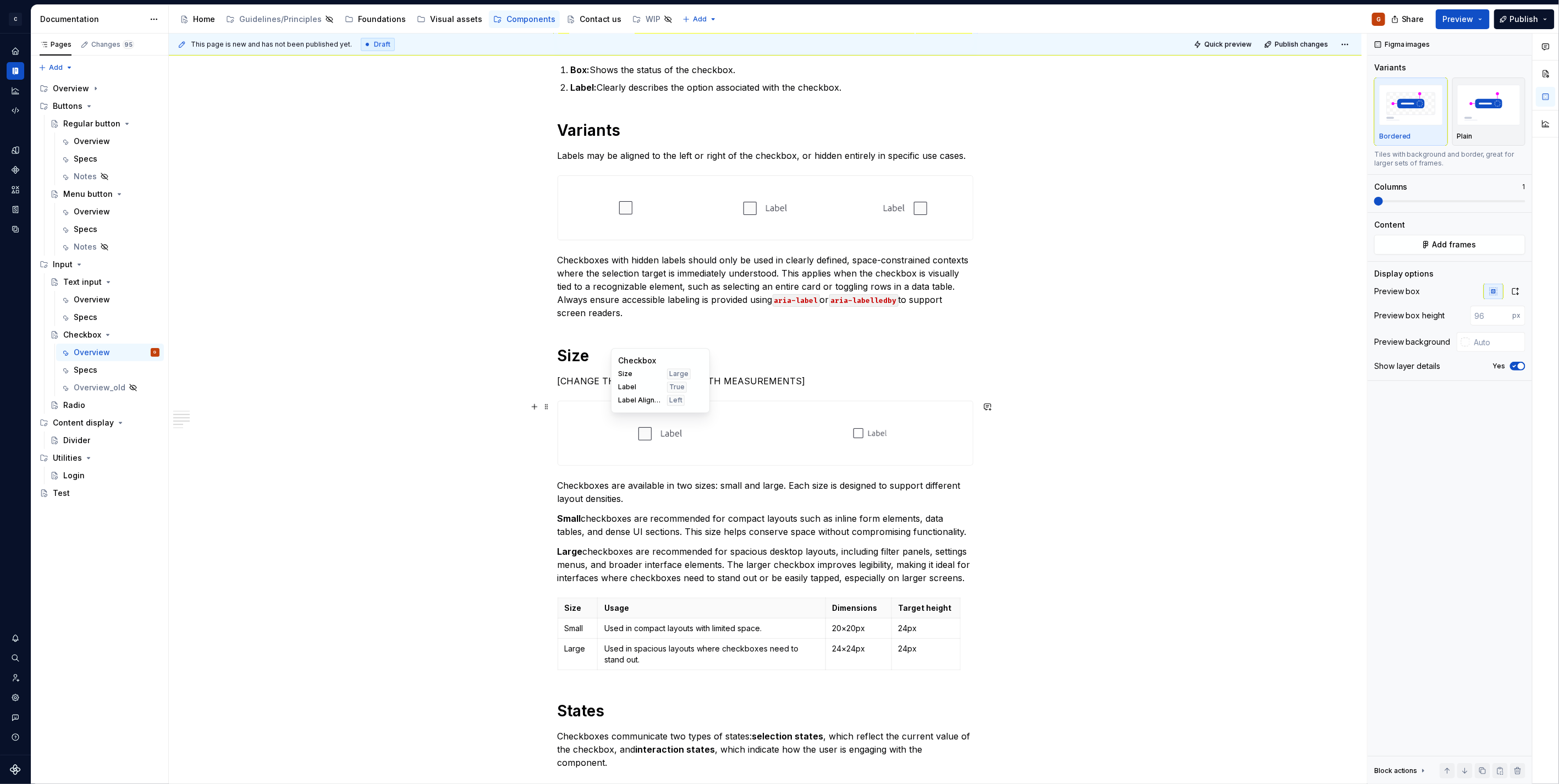
click at [712, 423] on div at bounding box center [660, 433] width 205 height 64
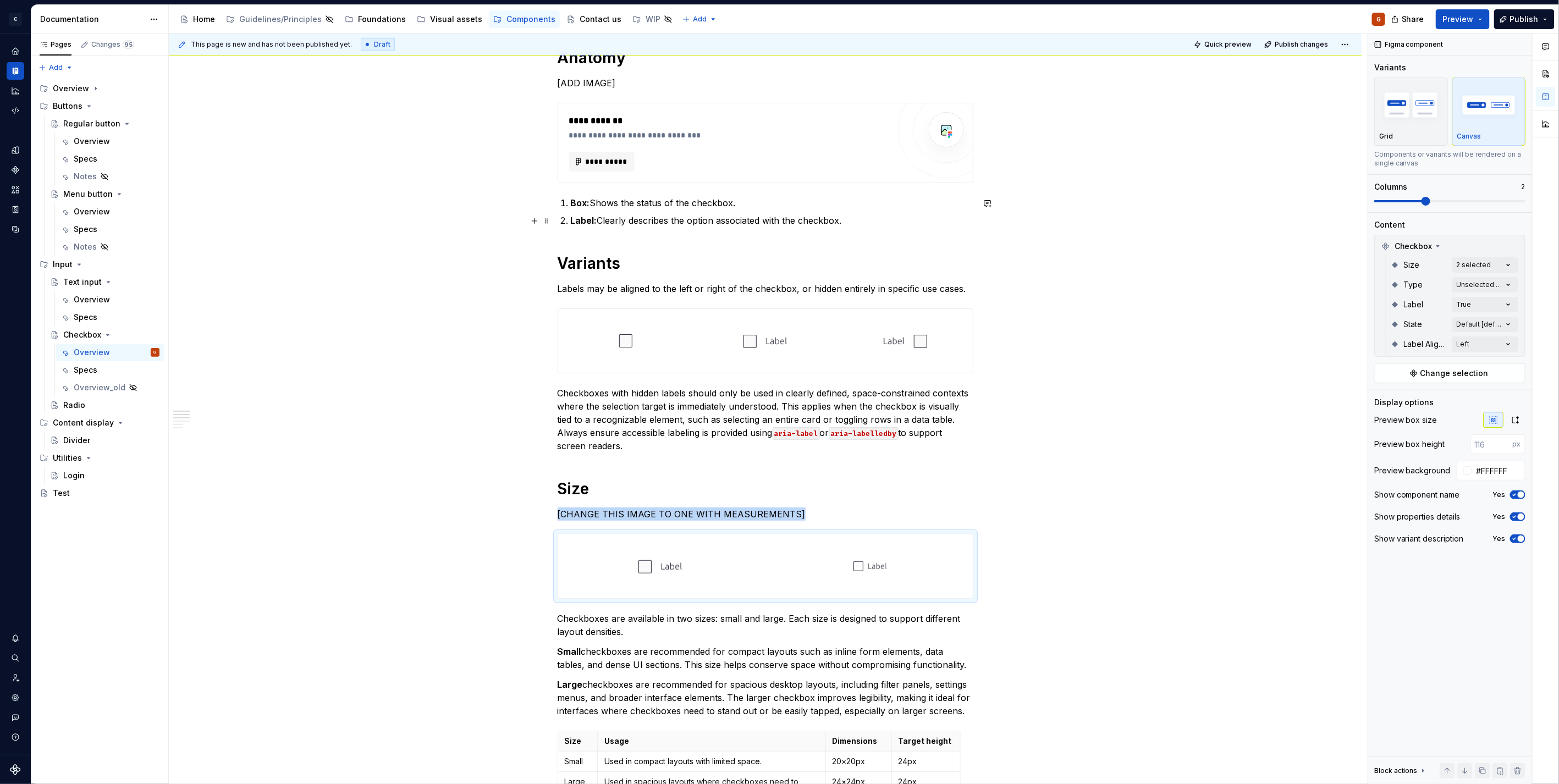
scroll to position [244, 0]
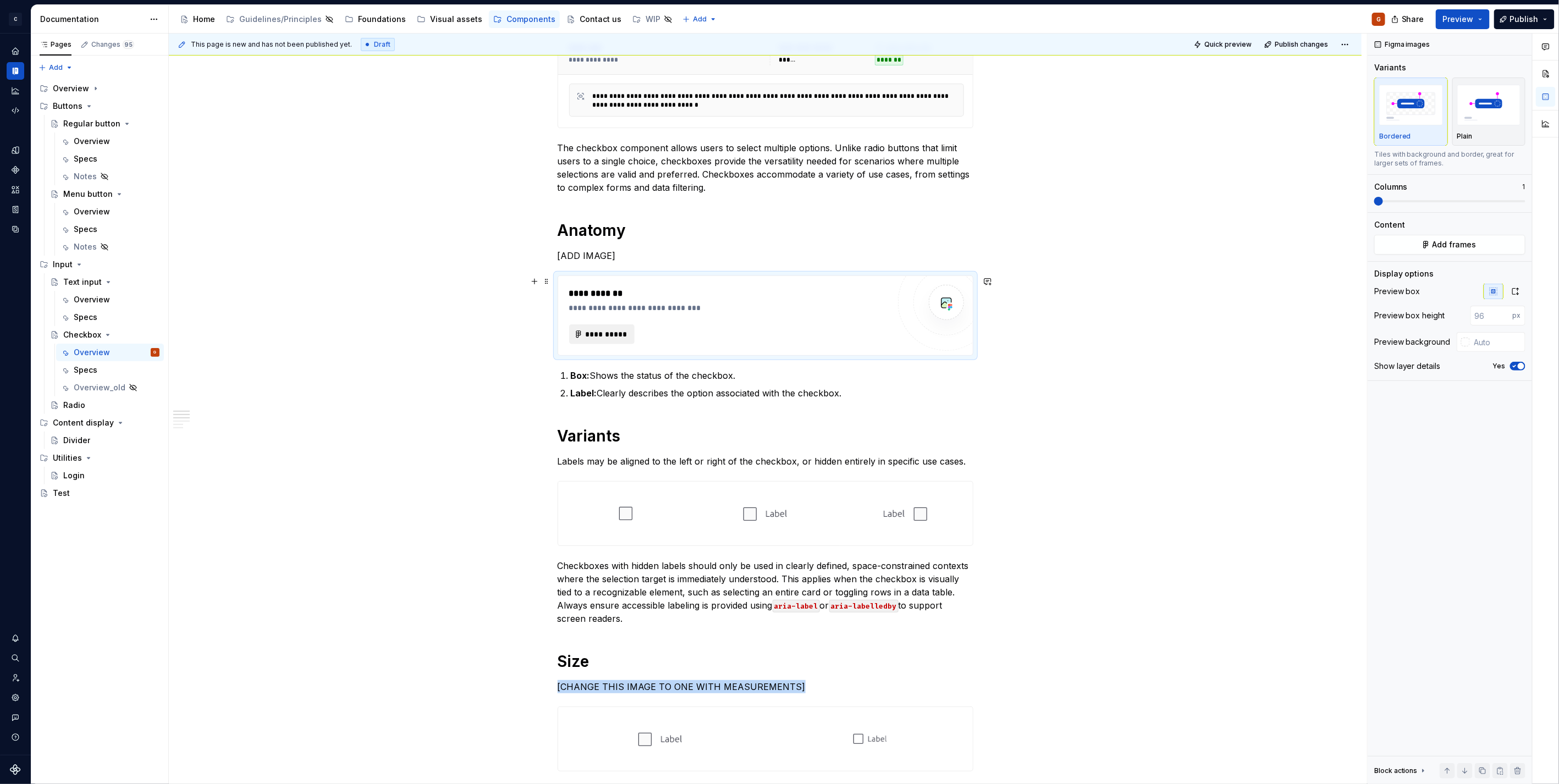
click at [612, 336] on span "**********" at bounding box center [606, 334] width 43 height 11
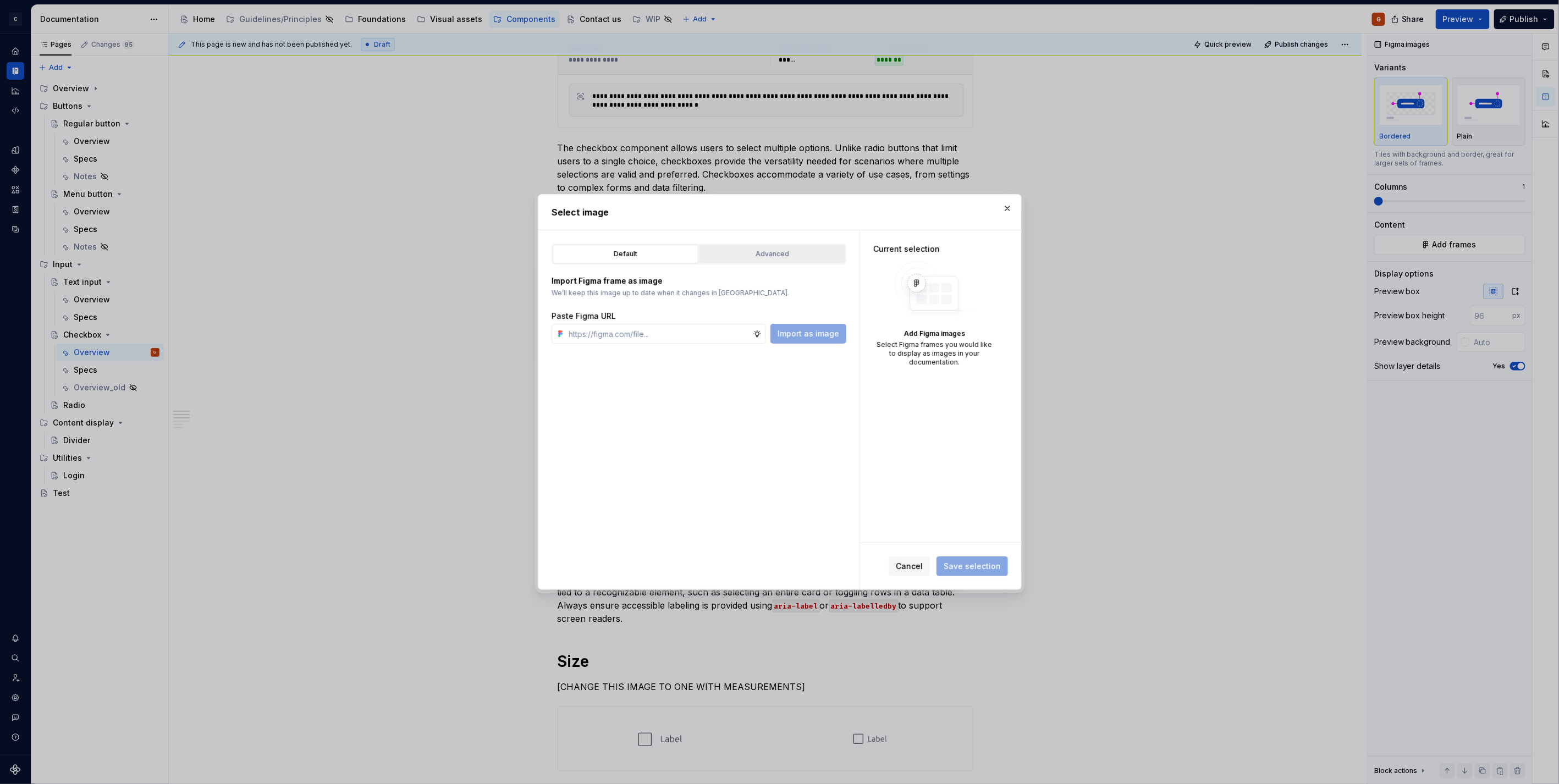
click at [743, 252] on div "Advanced" at bounding box center [772, 254] width 138 height 11
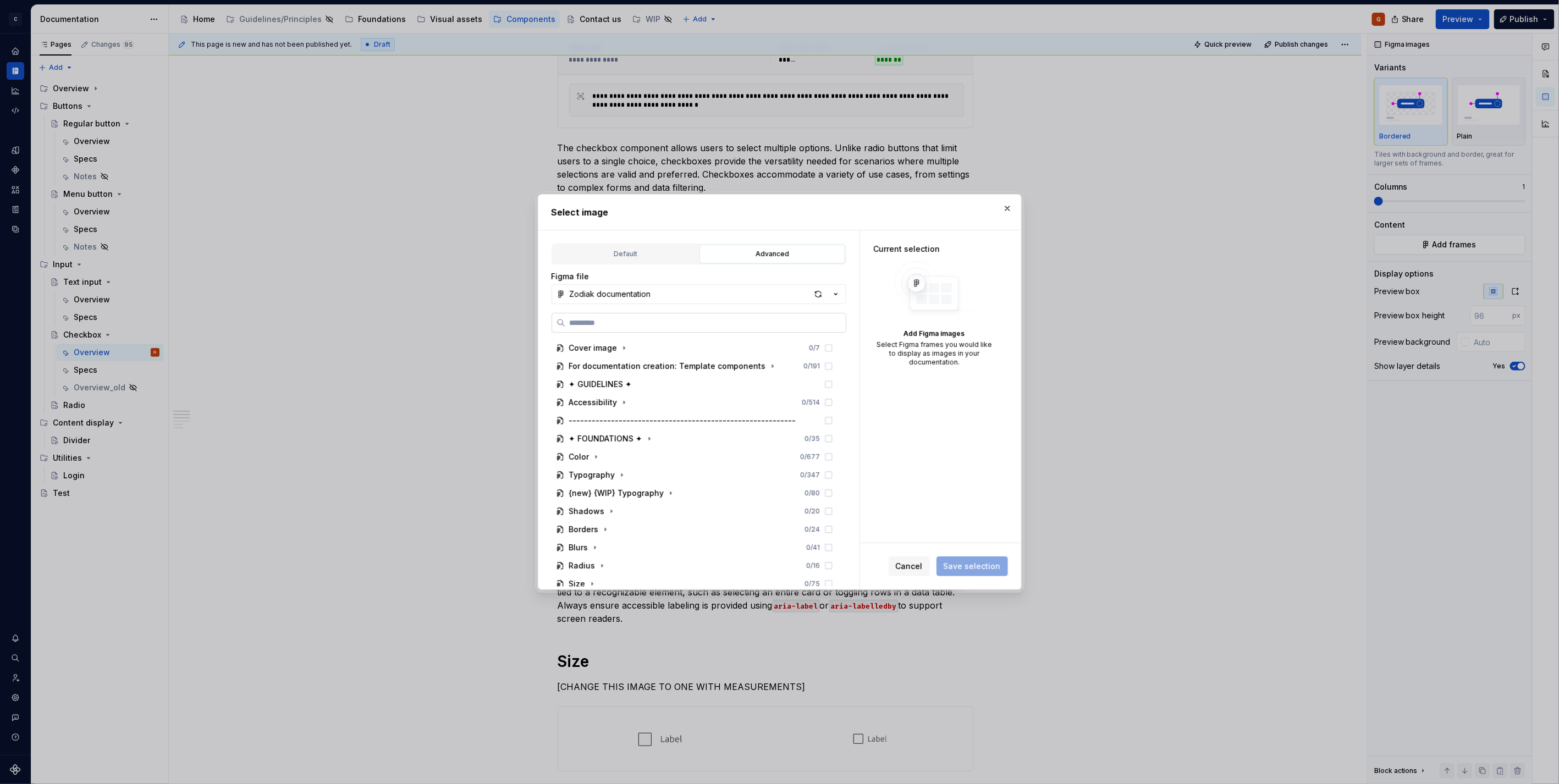
click at [804, 317] on input "search" at bounding box center [705, 322] width 280 height 11
type textarea "*"
type input "*******"
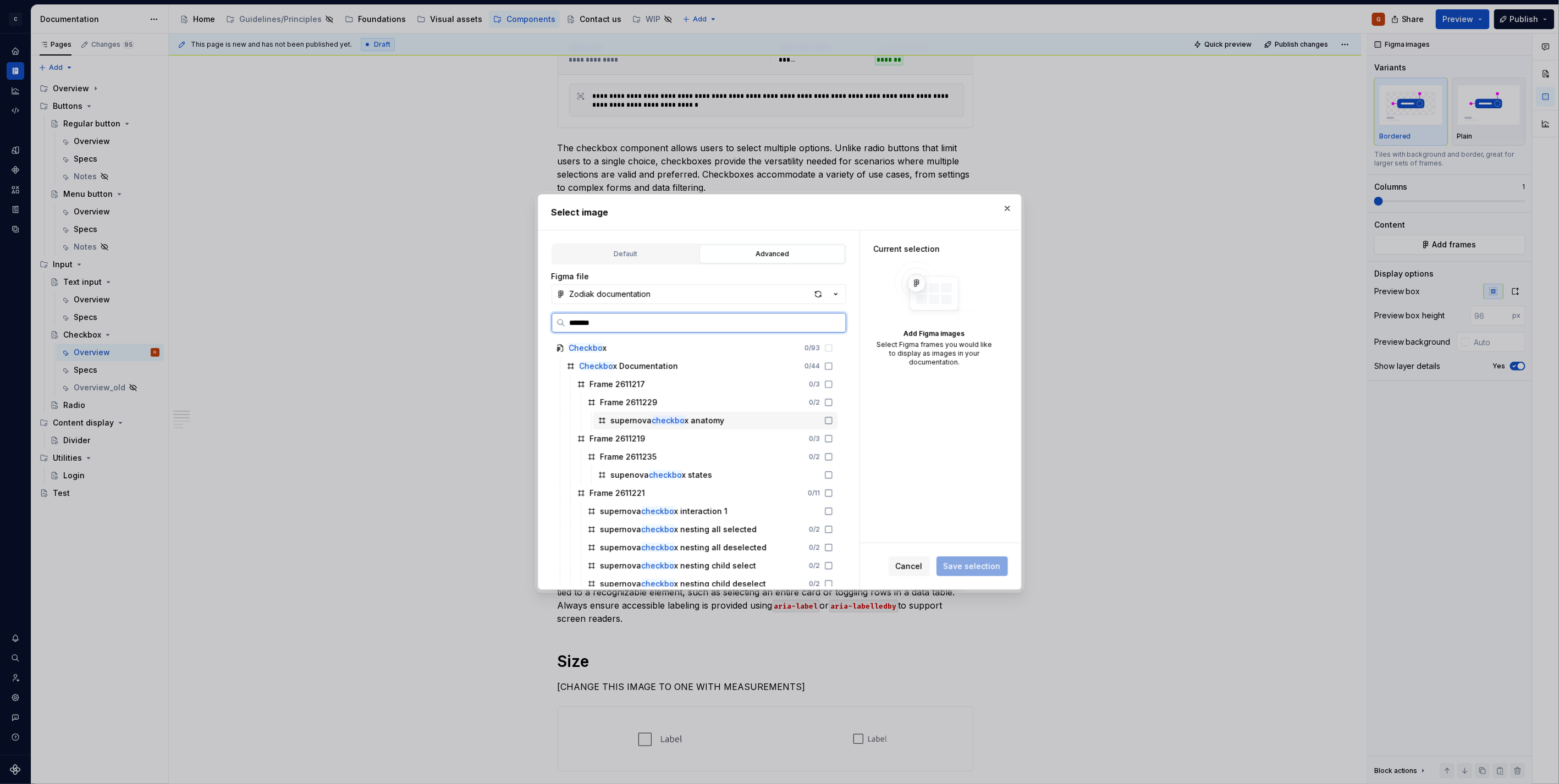
click at [788, 419] on div "supernova checkbo x anatomy" at bounding box center [715, 420] width 244 height 18
click at [977, 558] on button "Save selection" at bounding box center [972, 566] width 71 height 20
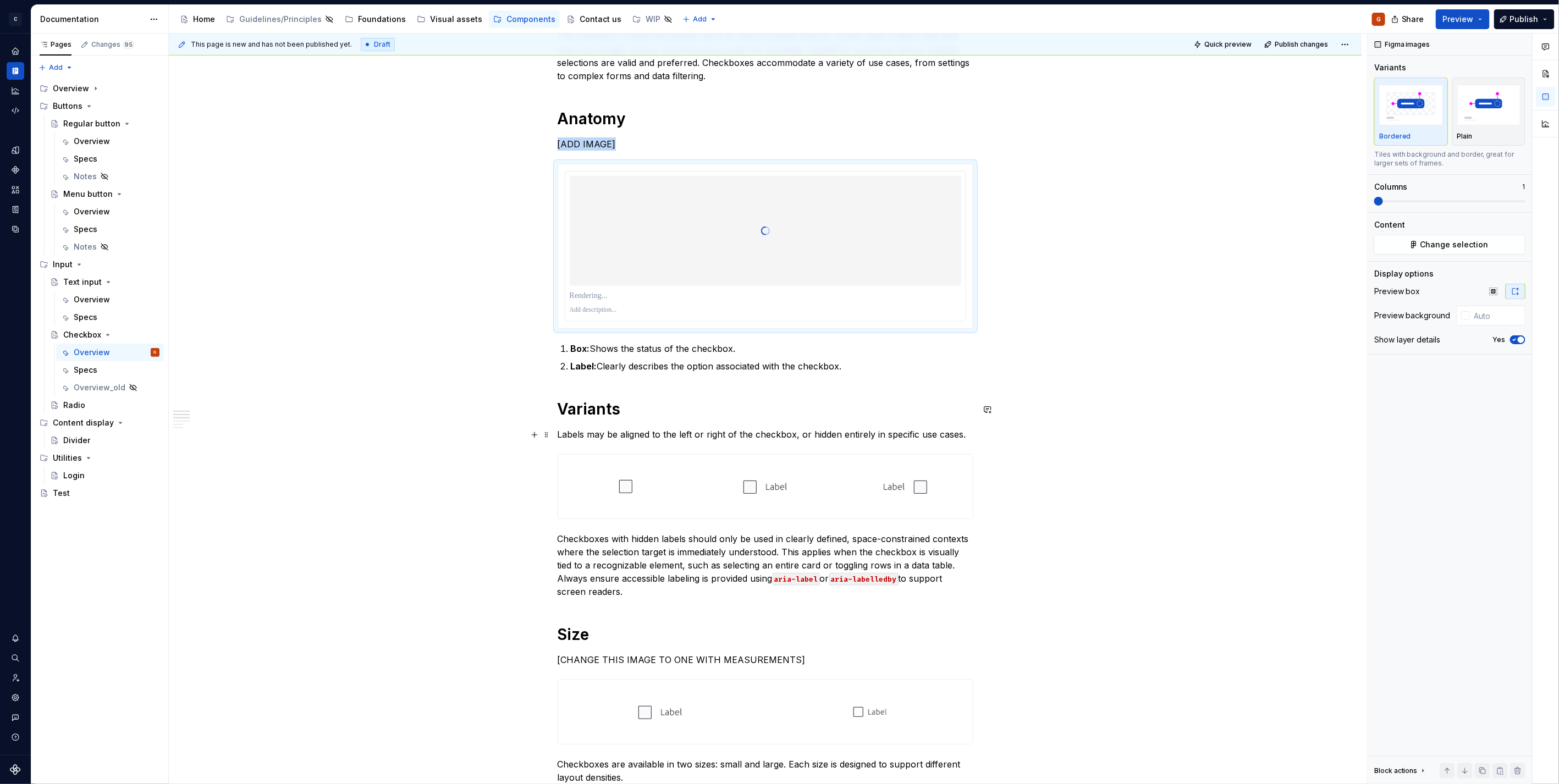
scroll to position [366, 0]
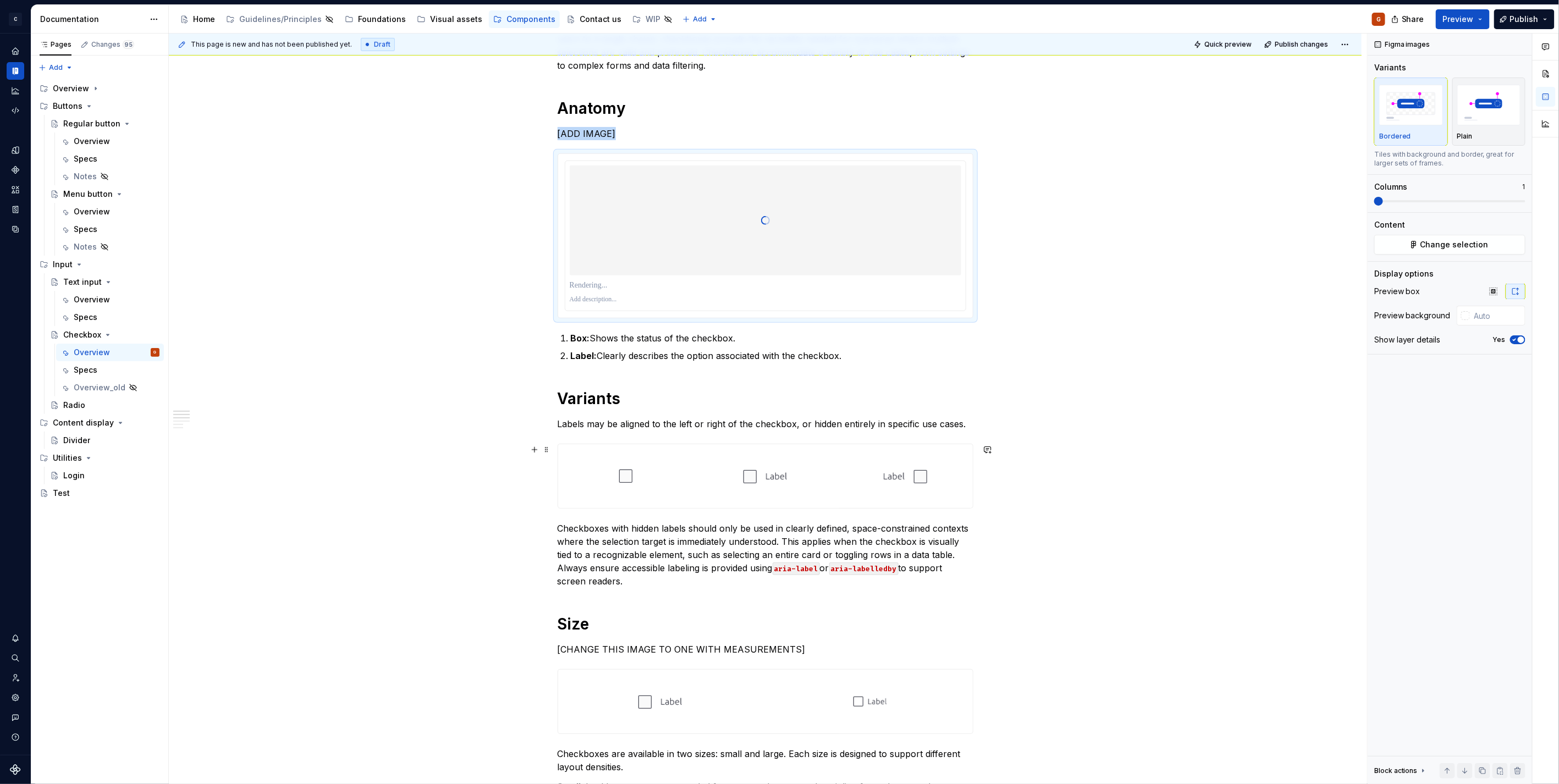
click at [717, 488] on div at bounding box center [766, 475] width 136 height 64
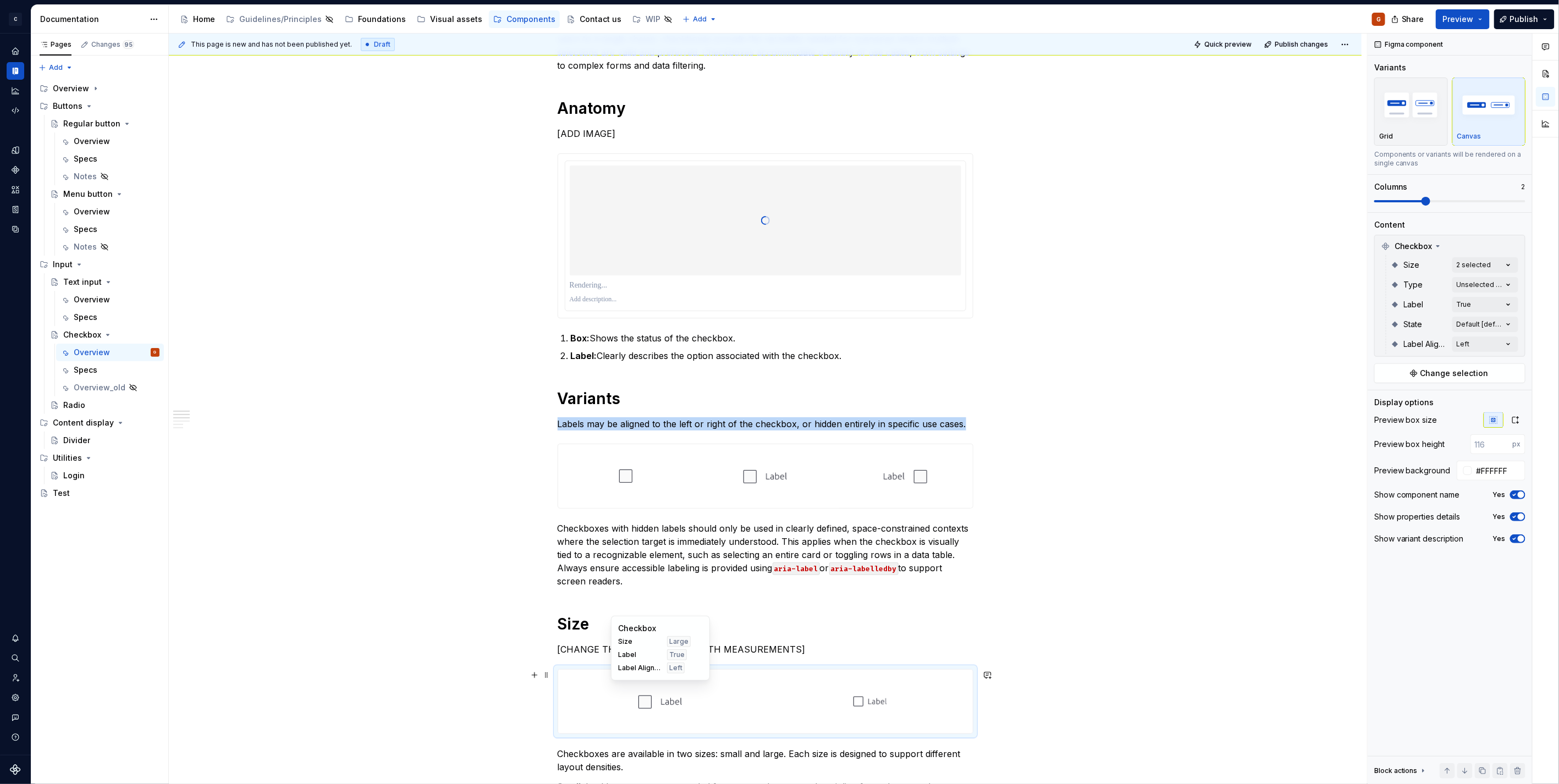
click at [747, 679] on div at bounding box center [660, 701] width 205 height 64
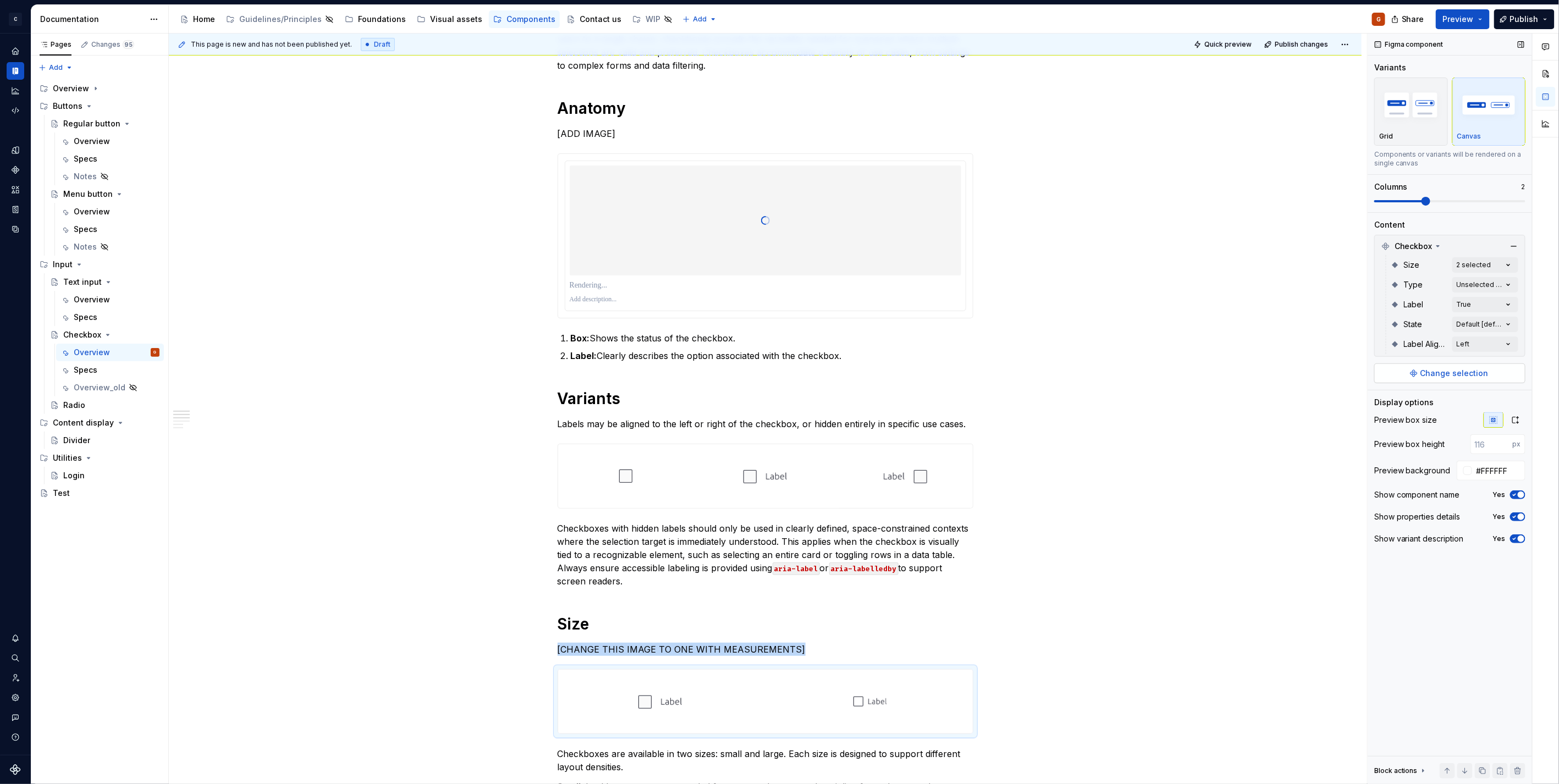
click at [1454, 373] on span "Change selection" at bounding box center [1454, 373] width 68 height 11
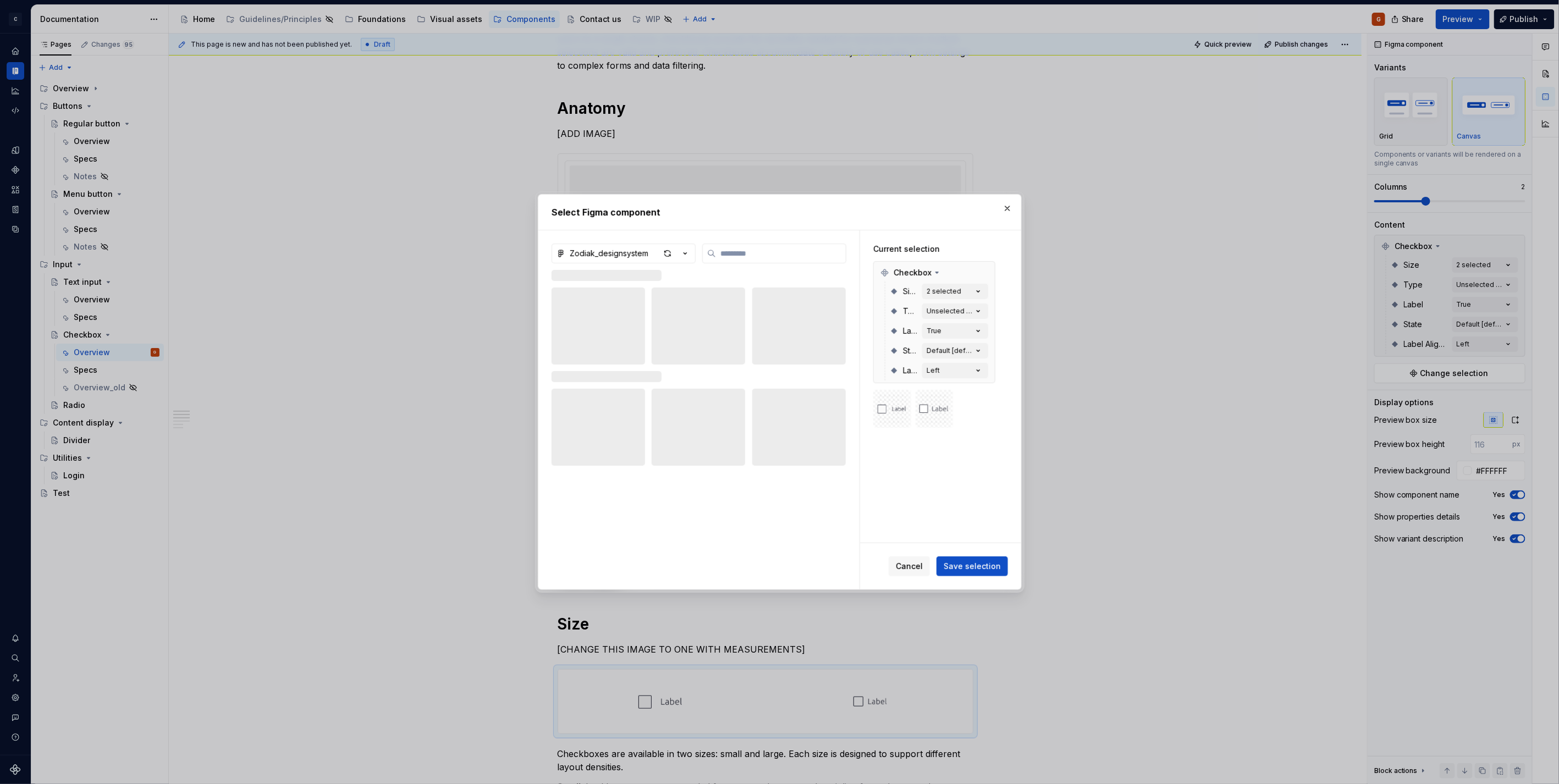
click at [1008, 207] on button "button" at bounding box center [1007, 208] width 15 height 15
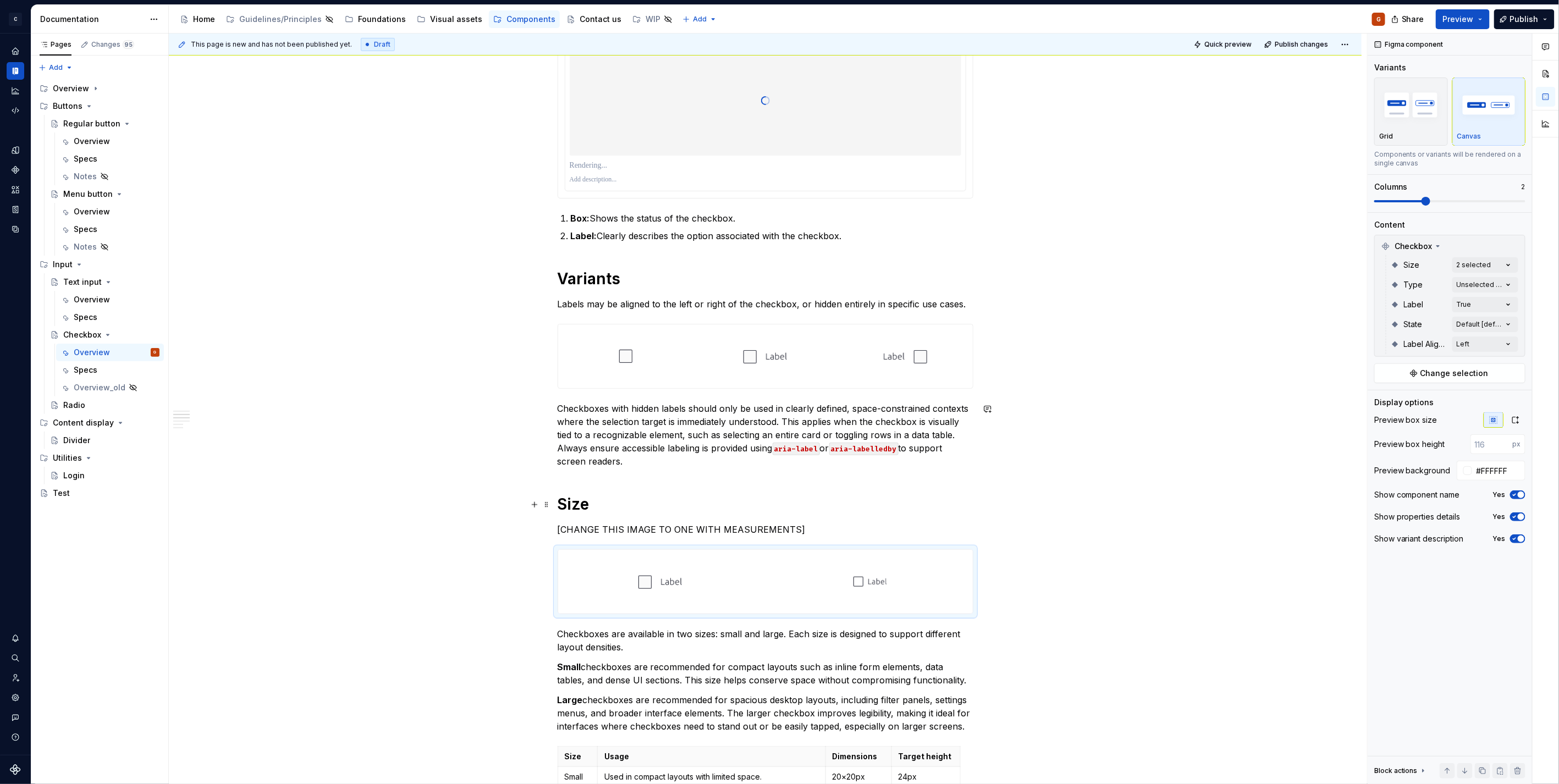
scroll to position [488, 0]
click at [834, 525] on p "[CHANGE THIS IMAGE TO ONE WITH MEASUREMENTS]" at bounding box center [765, 527] width 416 height 13
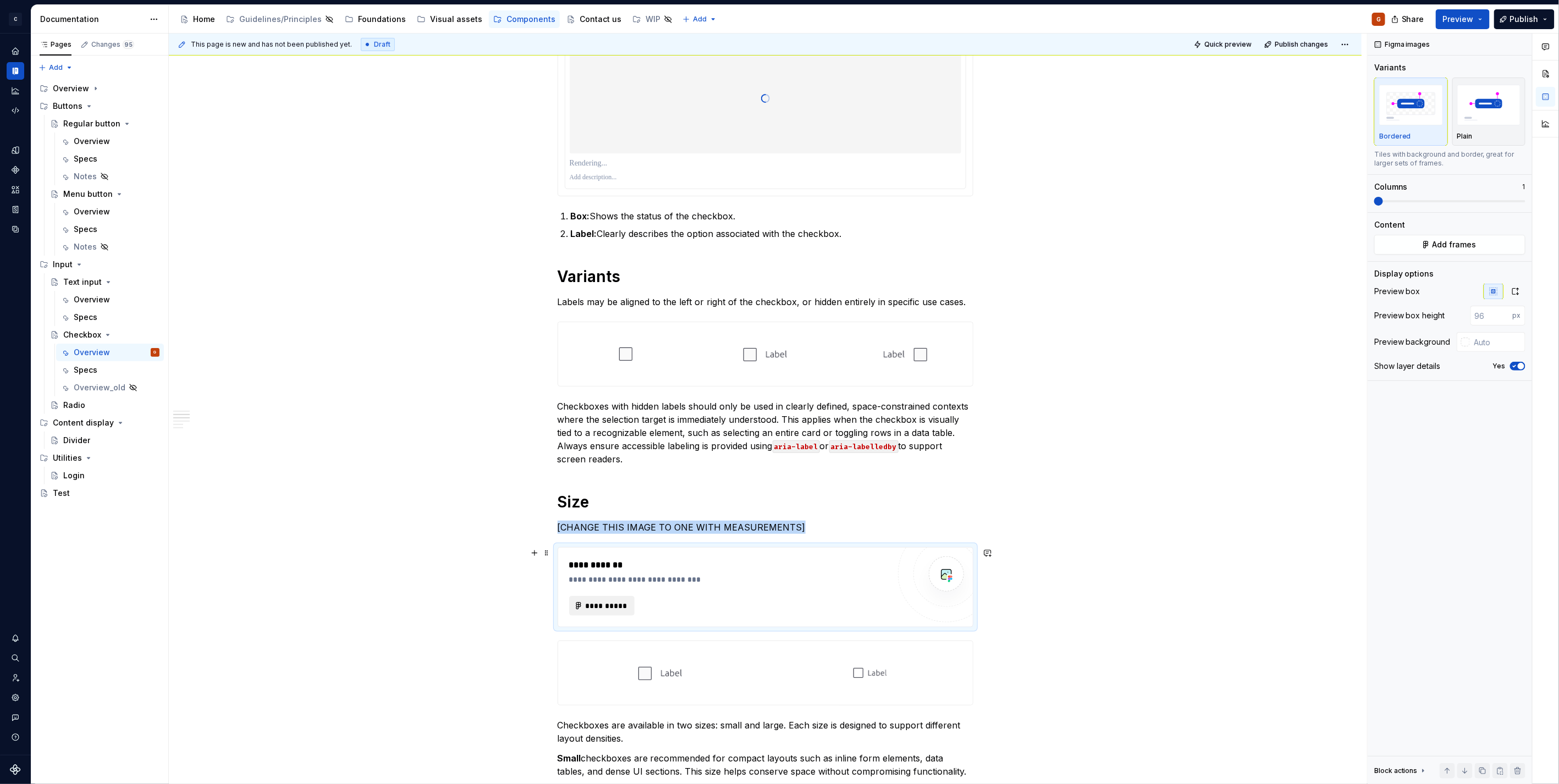
click at [617, 603] on span "**********" at bounding box center [606, 606] width 43 height 11
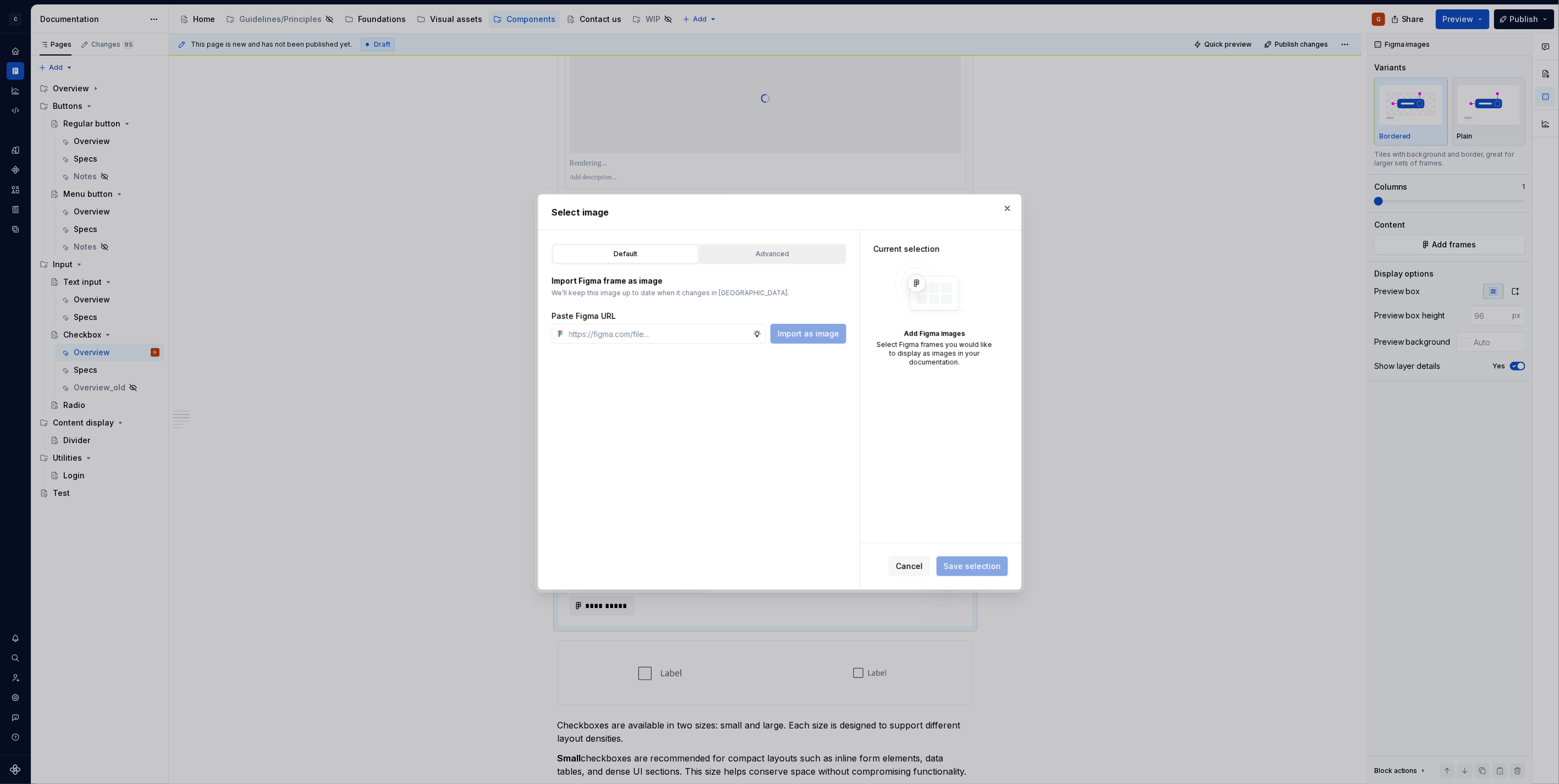
click at [783, 263] on button "Advanced" at bounding box center [772, 253] width 146 height 19
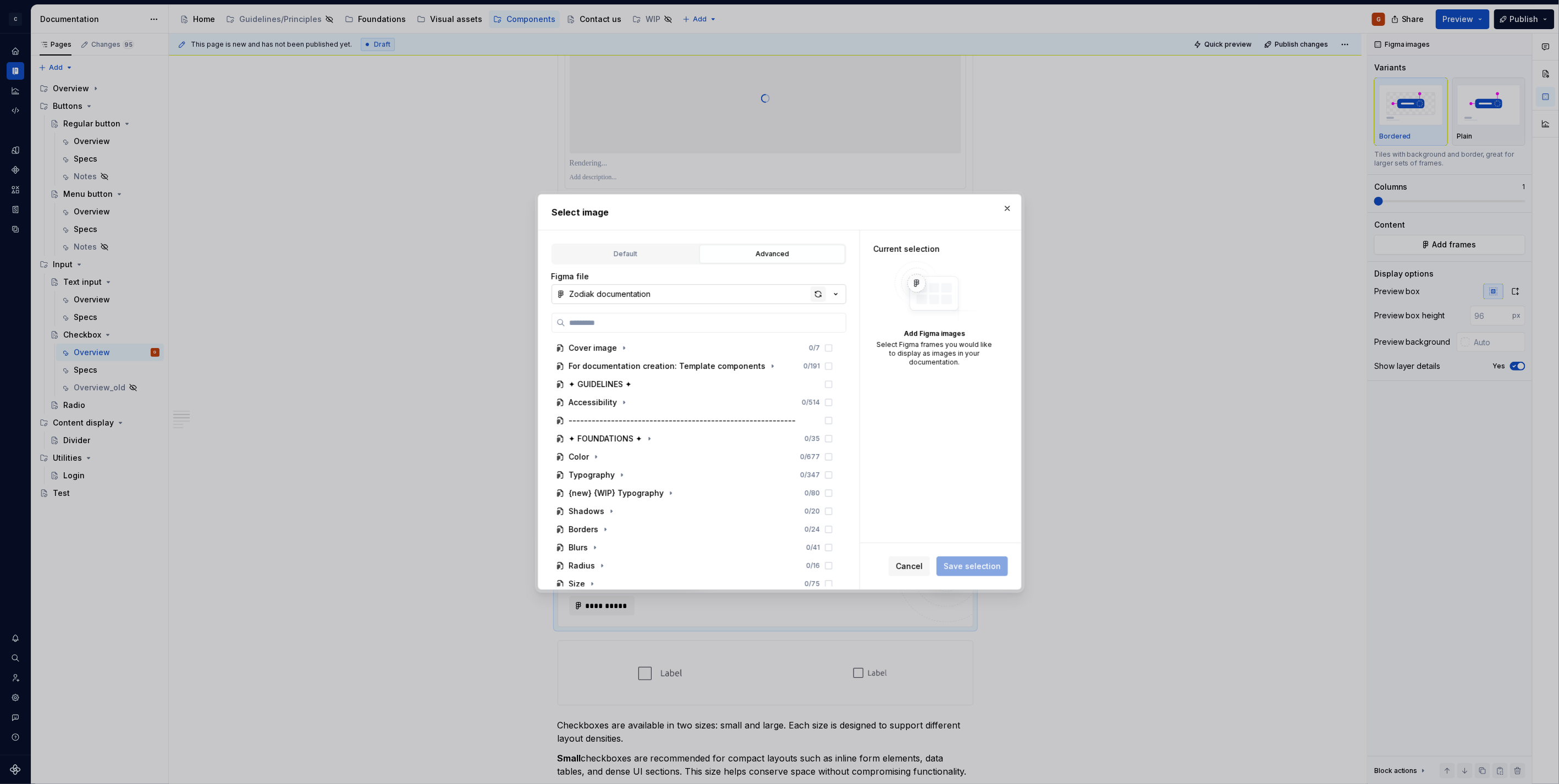
click at [818, 292] on div "button" at bounding box center [818, 293] width 15 height 15
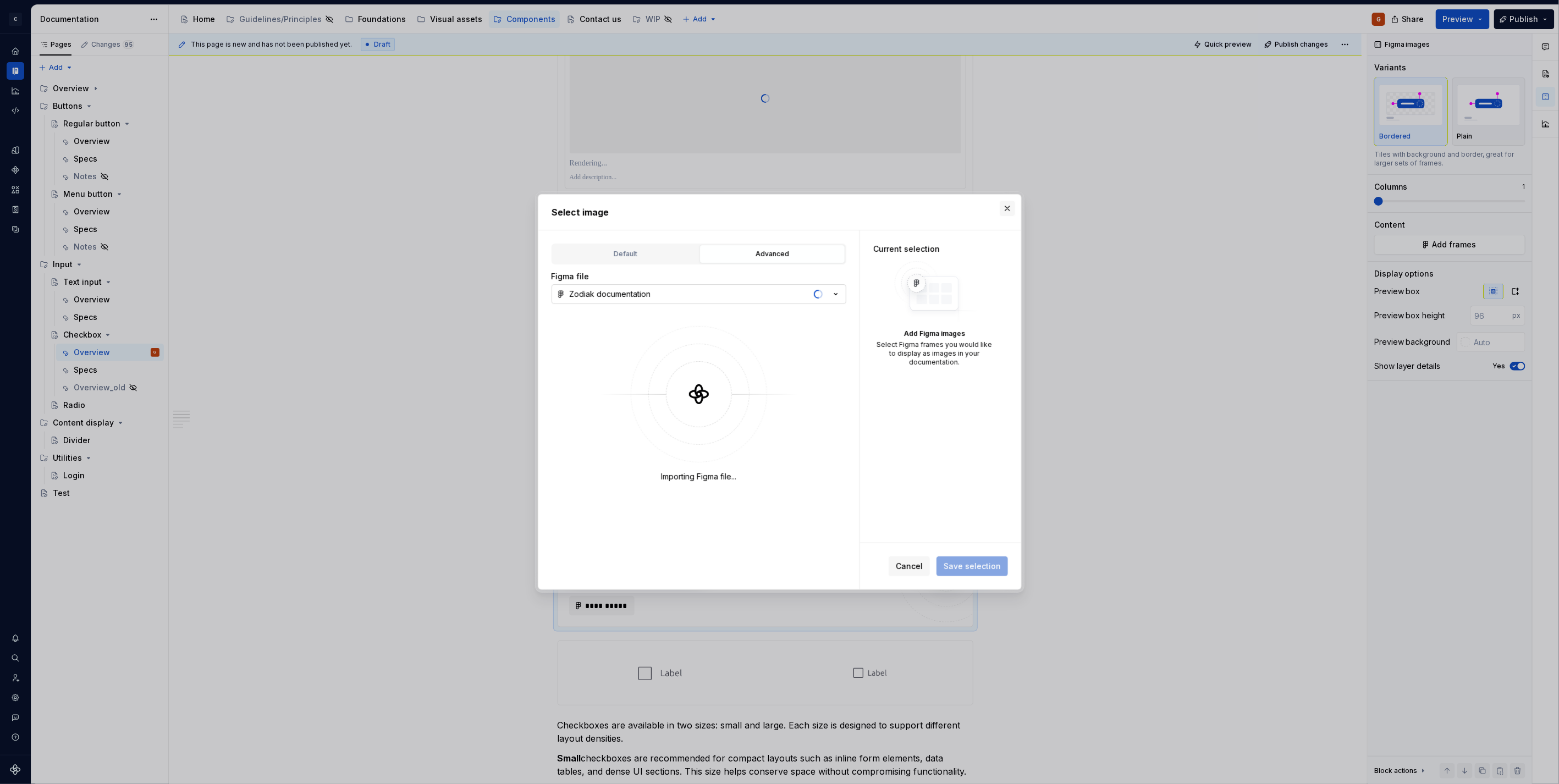
click at [1003, 204] on button "button" at bounding box center [1007, 208] width 15 height 15
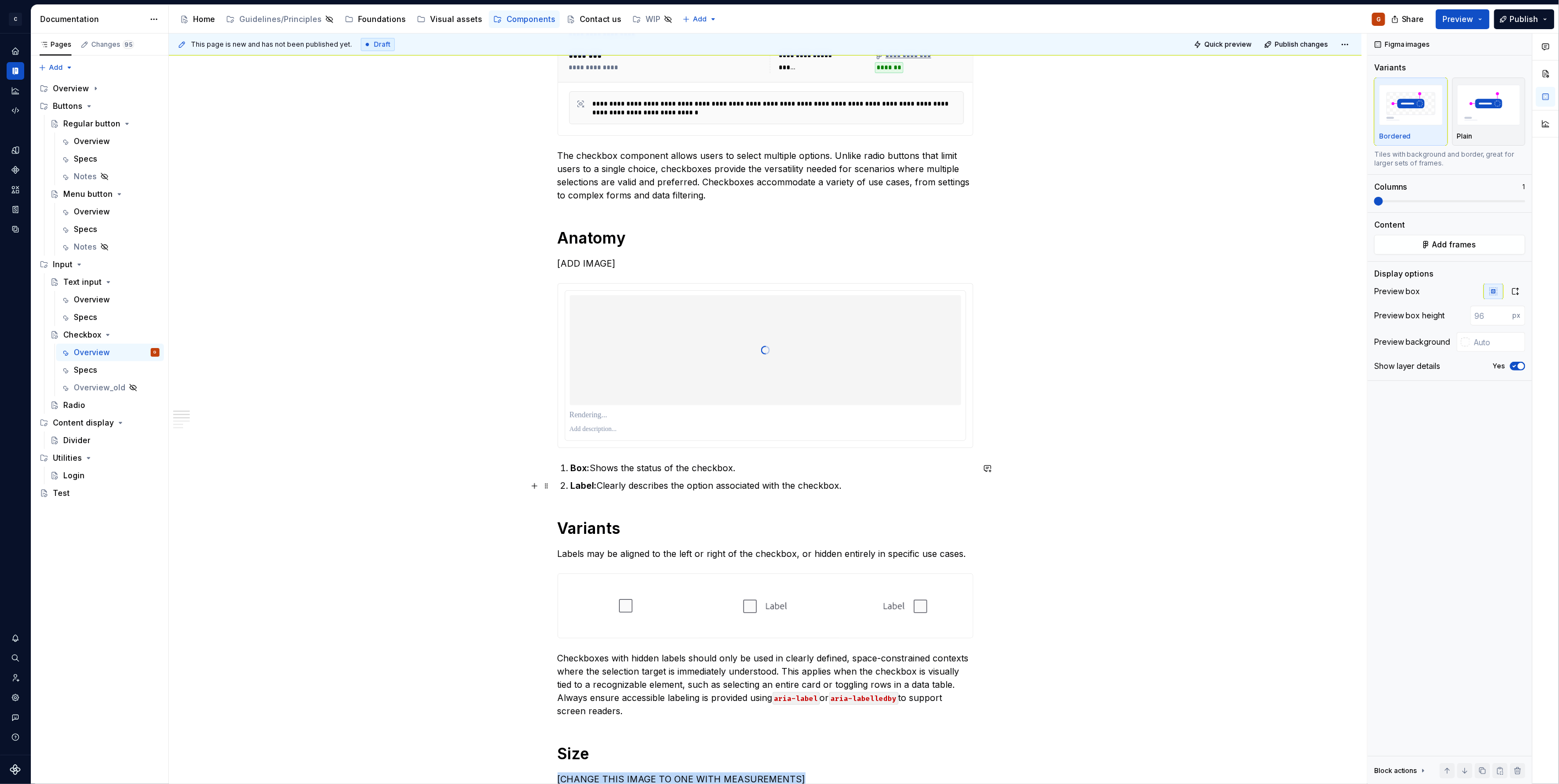
scroll to position [61, 0]
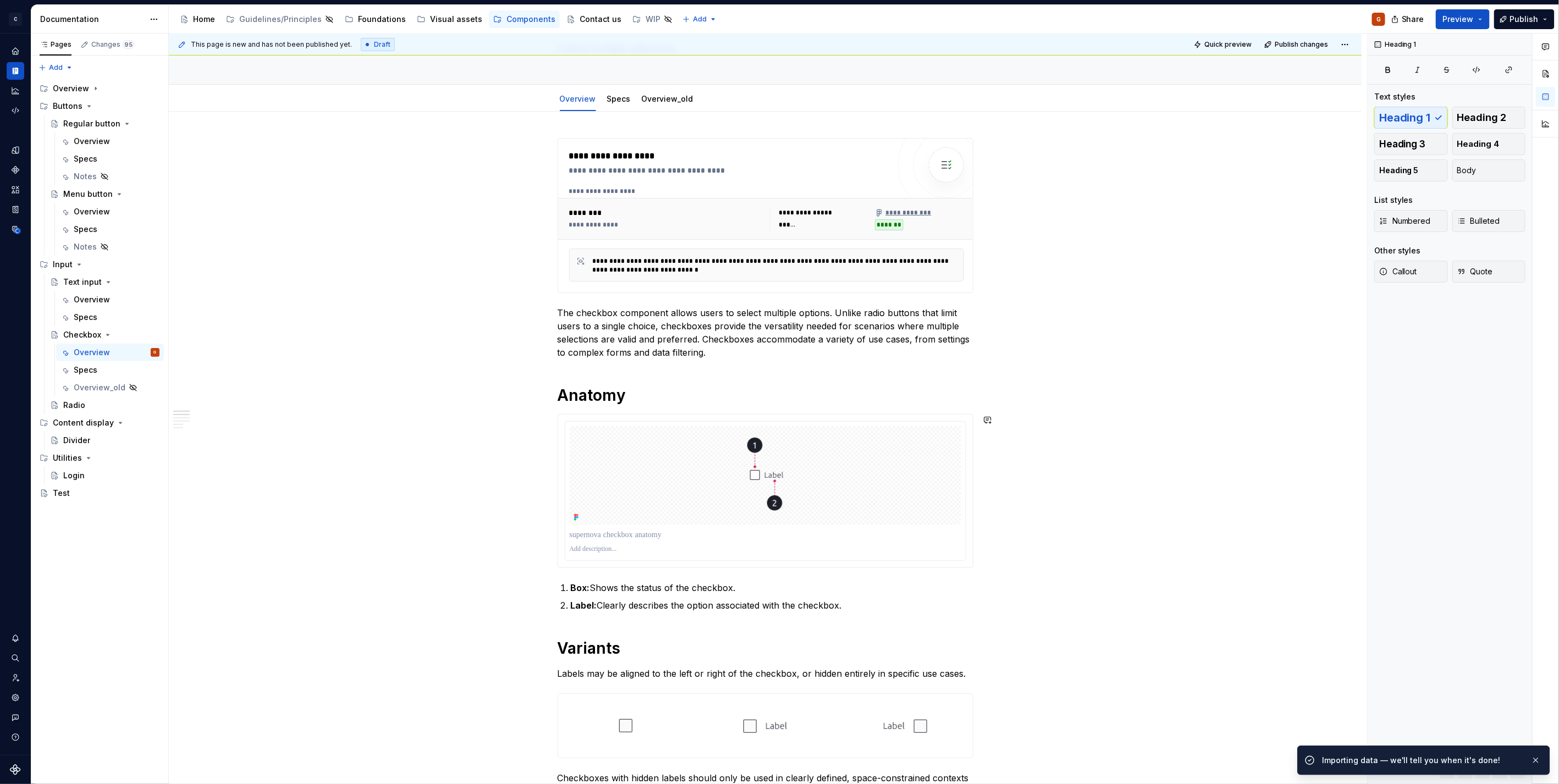
scroll to position [183, 0]
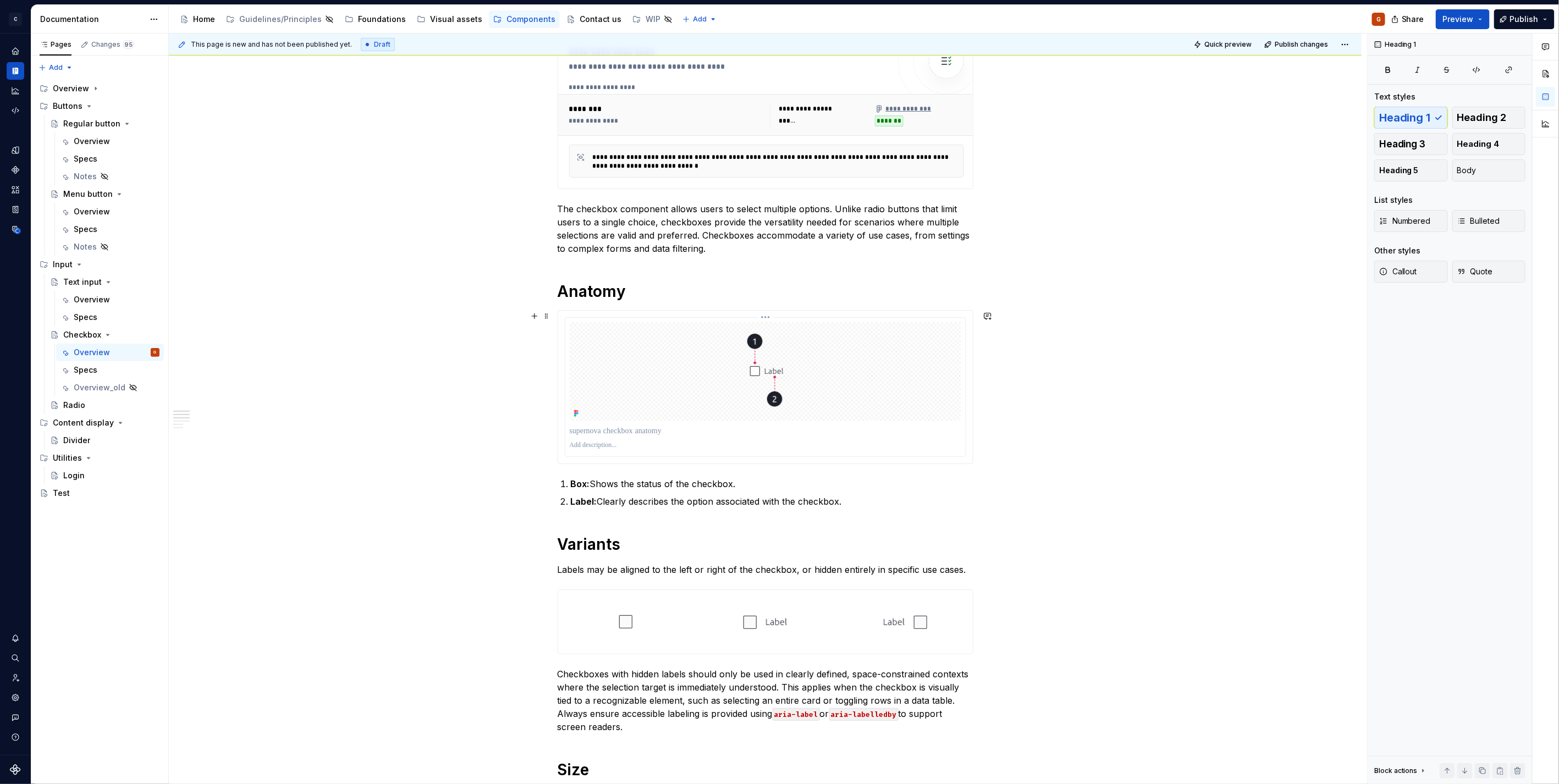
click at [778, 381] on img at bounding box center [766, 371] width 36 height 99
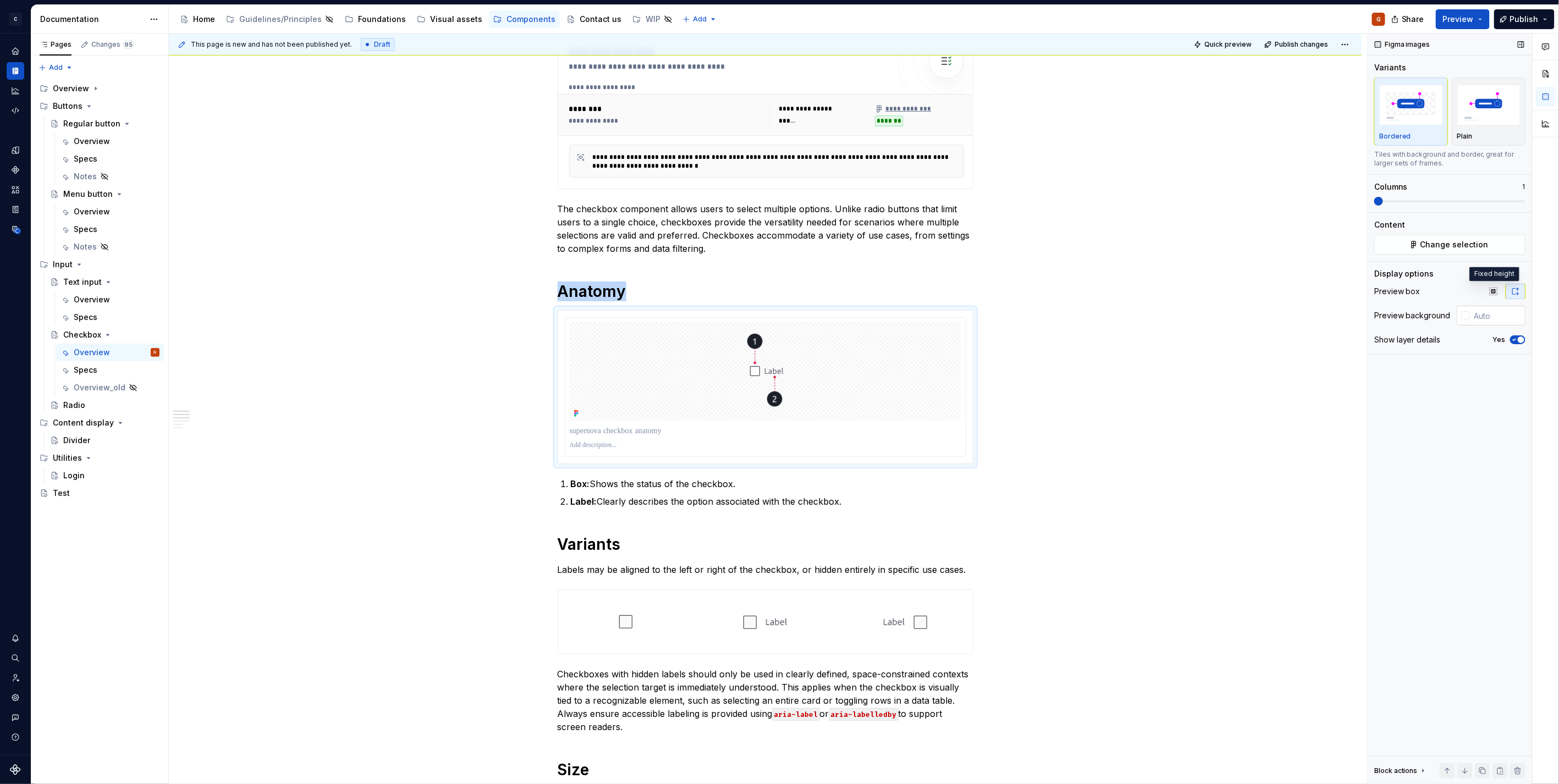
type textarea "*"
click at [1494, 312] on input "text" at bounding box center [1498, 315] width 56 height 20
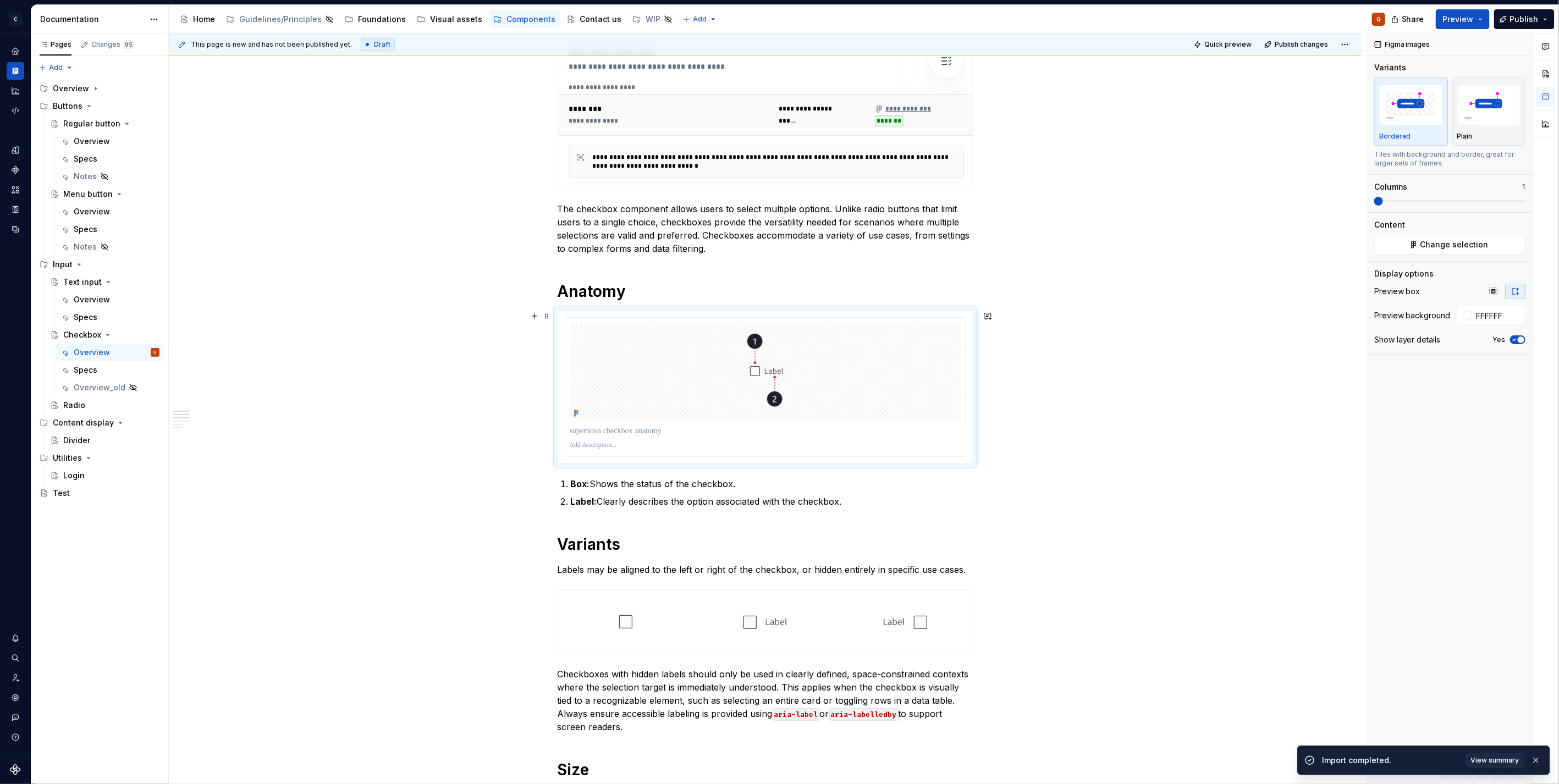
type input "#FFFFFF"
type textarea "*"
click at [1513, 339] on icon "button" at bounding box center [1514, 339] width 9 height 7
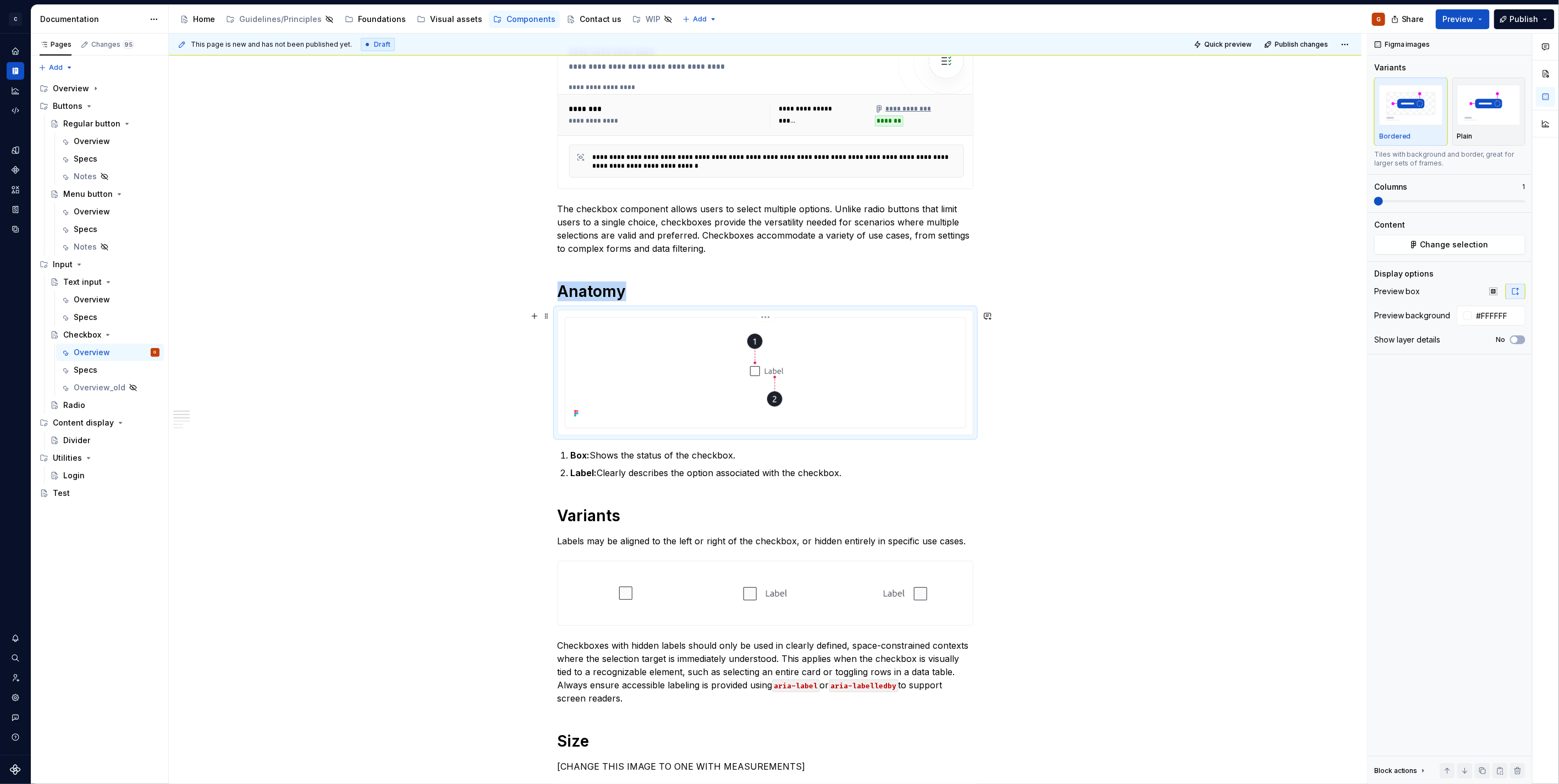
drag, startPoint x: 900, startPoint y: 385, endPoint x: 852, endPoint y: 339, distance: 66.5
click at [900, 385] on div at bounding box center [765, 371] width 392 height 99
click at [763, 316] on html "C Capgemini G Dataset Zodiac Documentation Accessibility guide for tree Page tr…" at bounding box center [780, 392] width 1559 height 784
click at [805, 377] on div "Update Figma image" at bounding box center [824, 376] width 92 height 11
click at [1472, 130] on div "Plain" at bounding box center [1489, 111] width 64 height 58
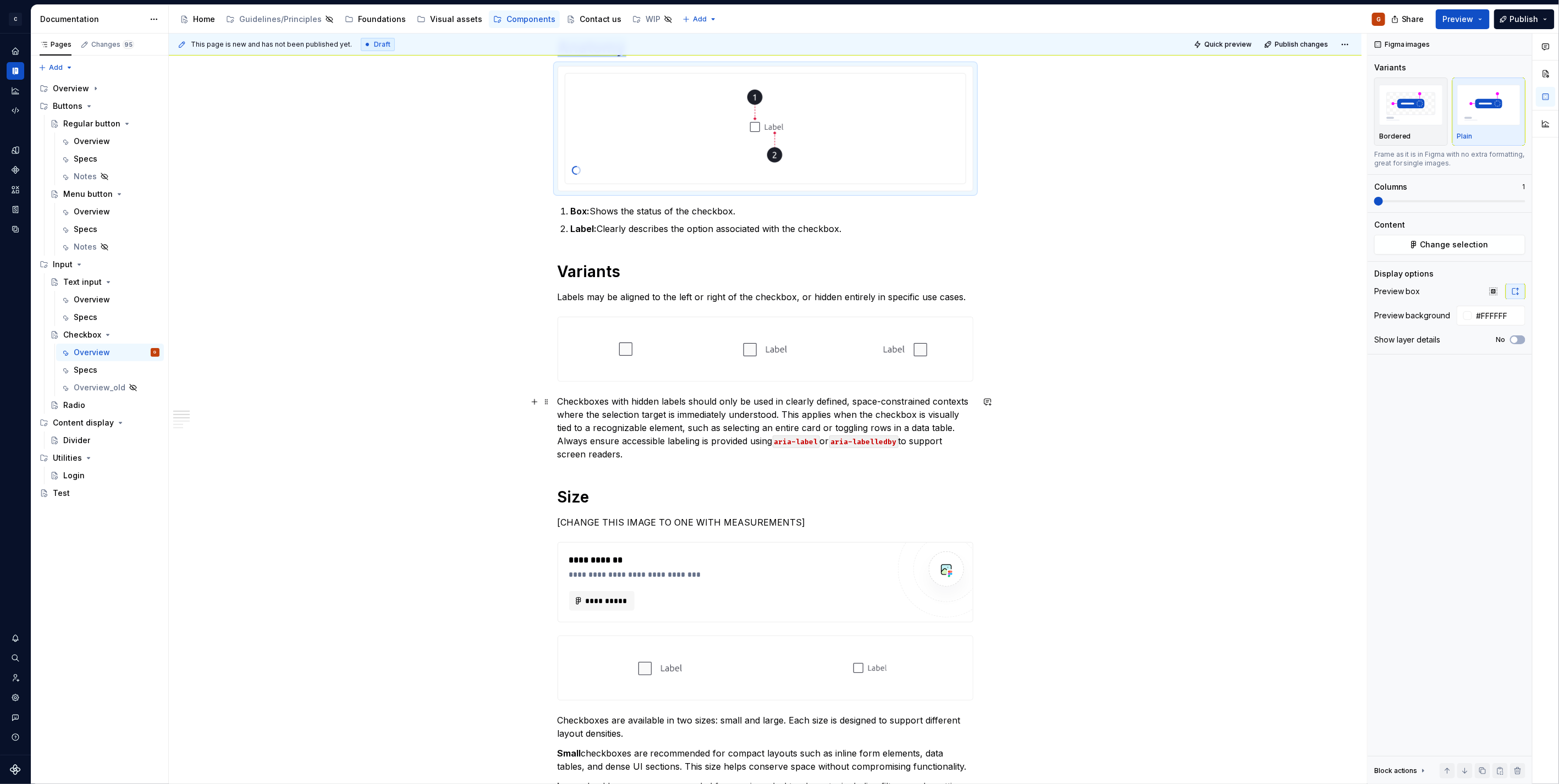
scroll to position [611, 0]
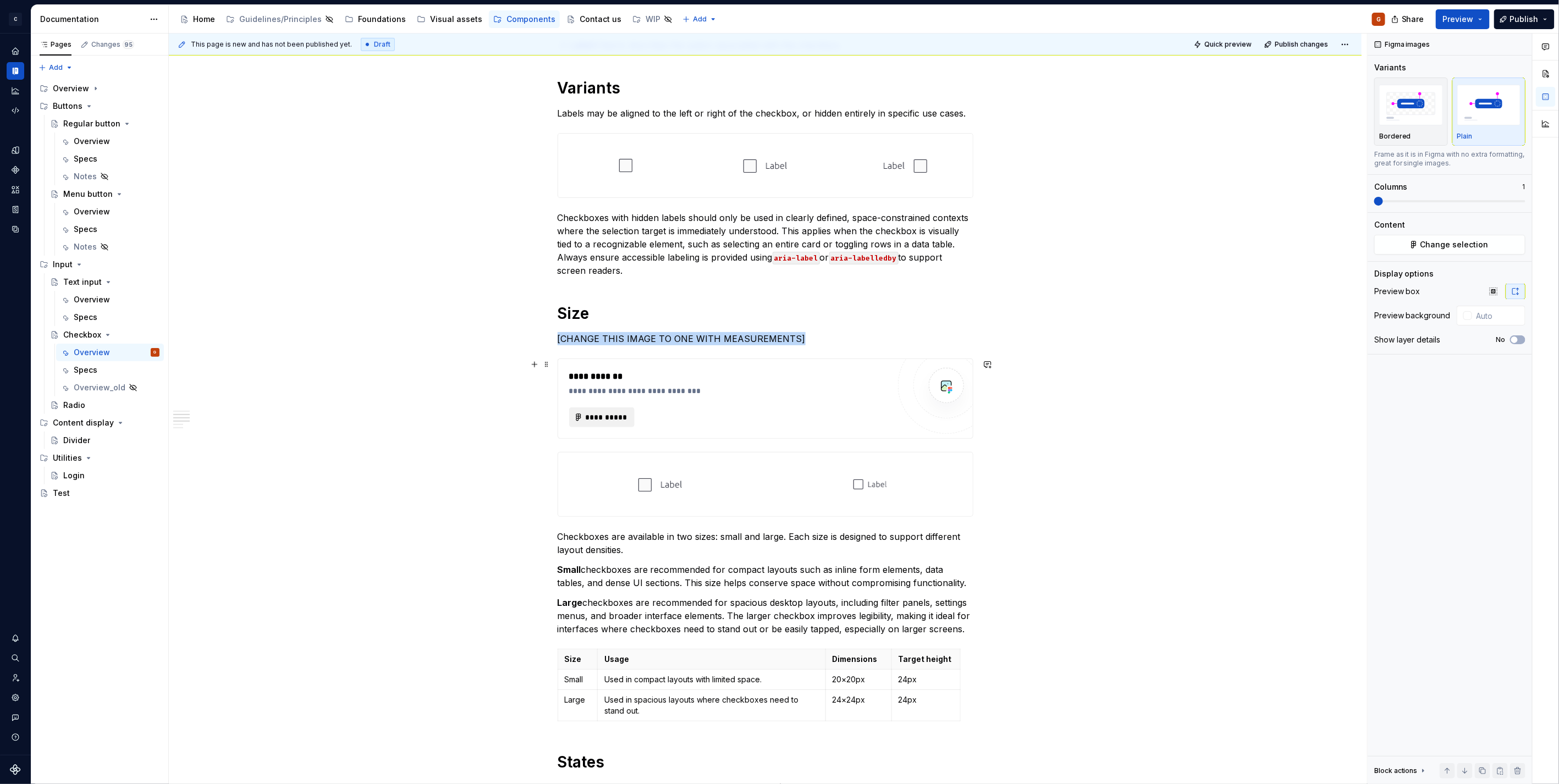
click at [599, 418] on span "**********" at bounding box center [606, 417] width 43 height 11
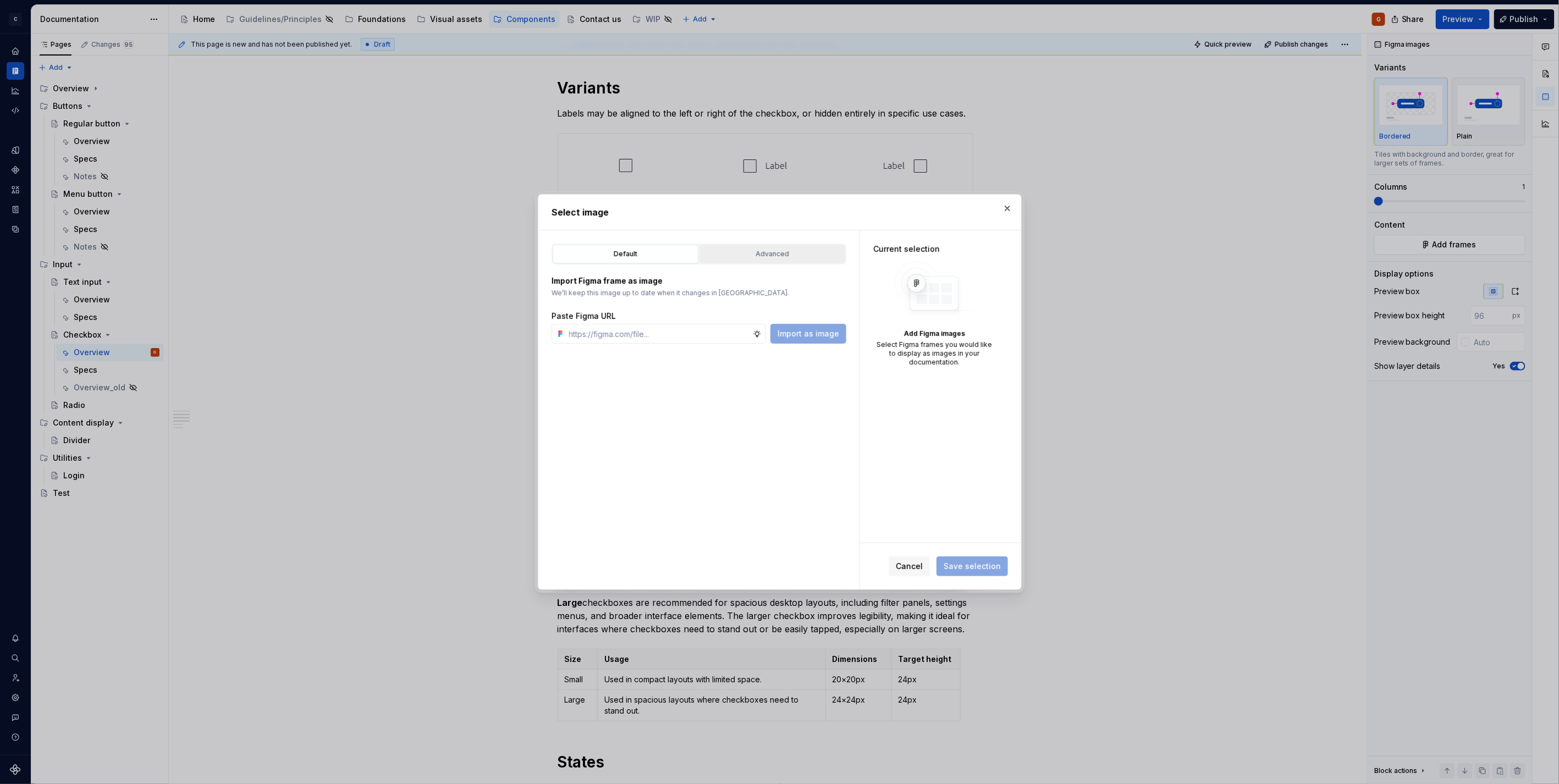
click at [776, 260] on button "Advanced" at bounding box center [772, 253] width 146 height 19
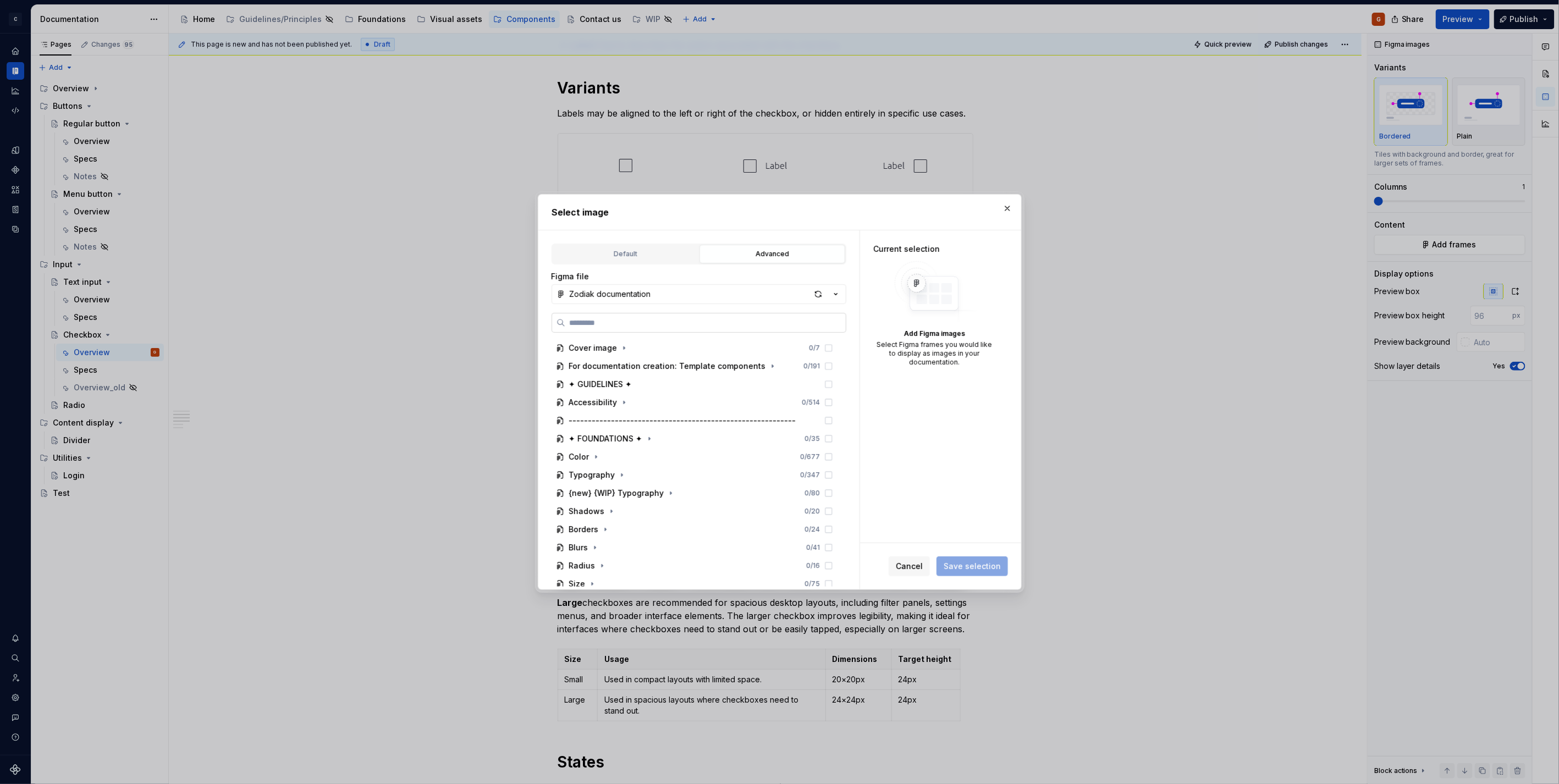
type textarea "*"
click at [726, 319] on input "search" at bounding box center [705, 322] width 280 height 11
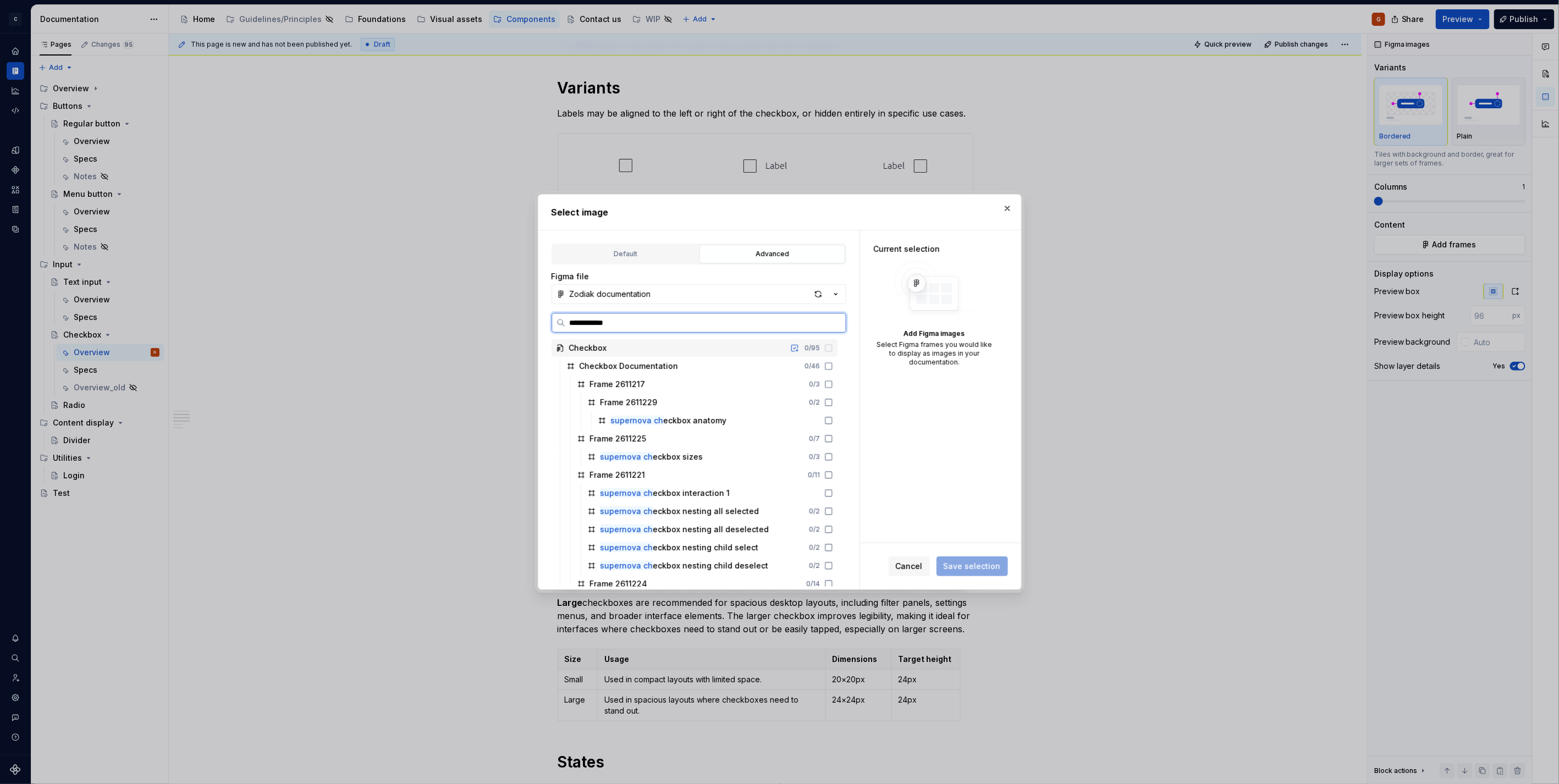
type input "**********"
click at [688, 465] on div "supernova che ckbox sizes 0 / 3" at bounding box center [710, 457] width 255 height 18
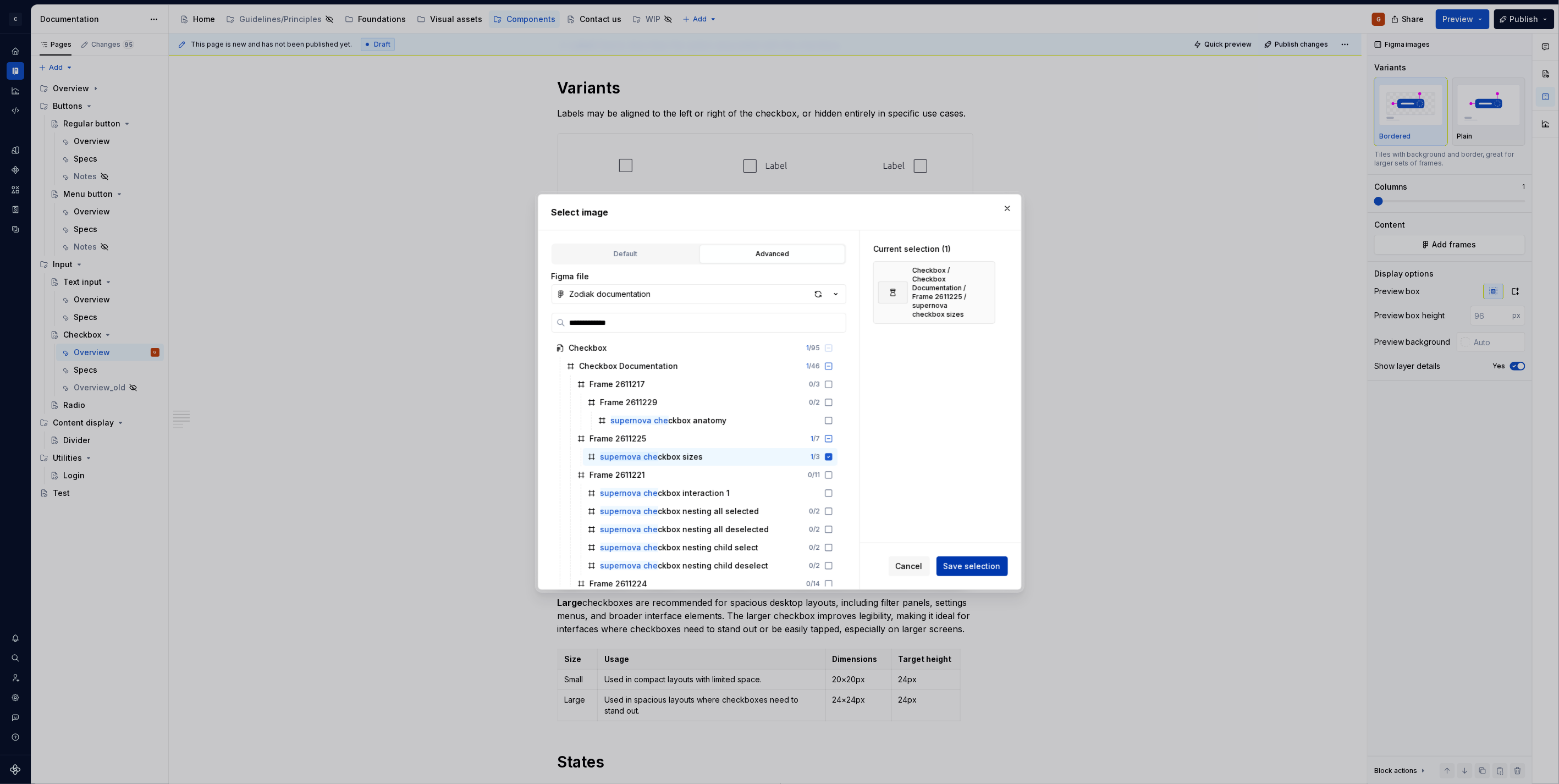
click at [996, 573] on button "Save selection" at bounding box center [972, 566] width 71 height 20
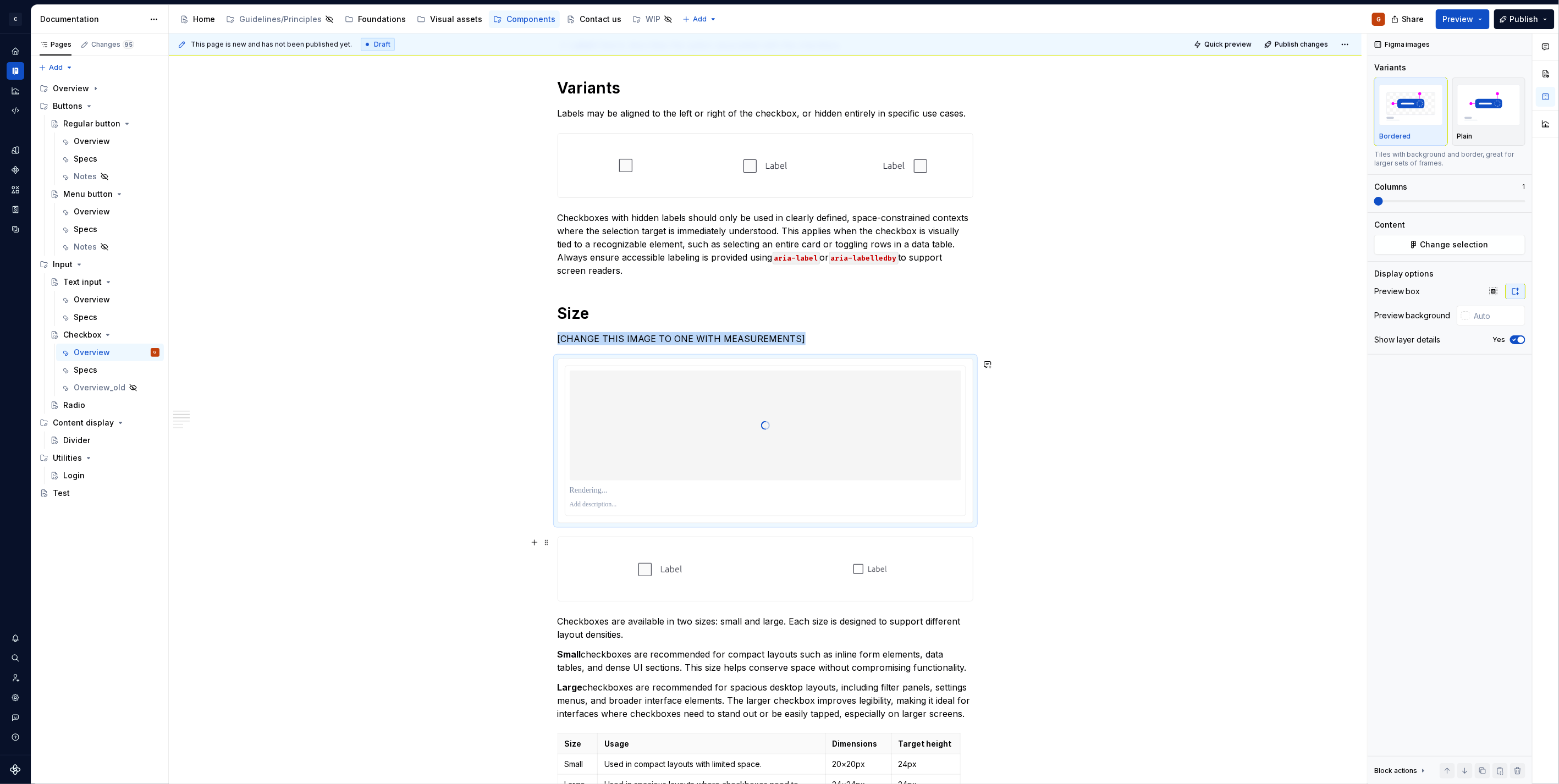
click at [701, 568] on div at bounding box center [660, 569] width 205 height 64
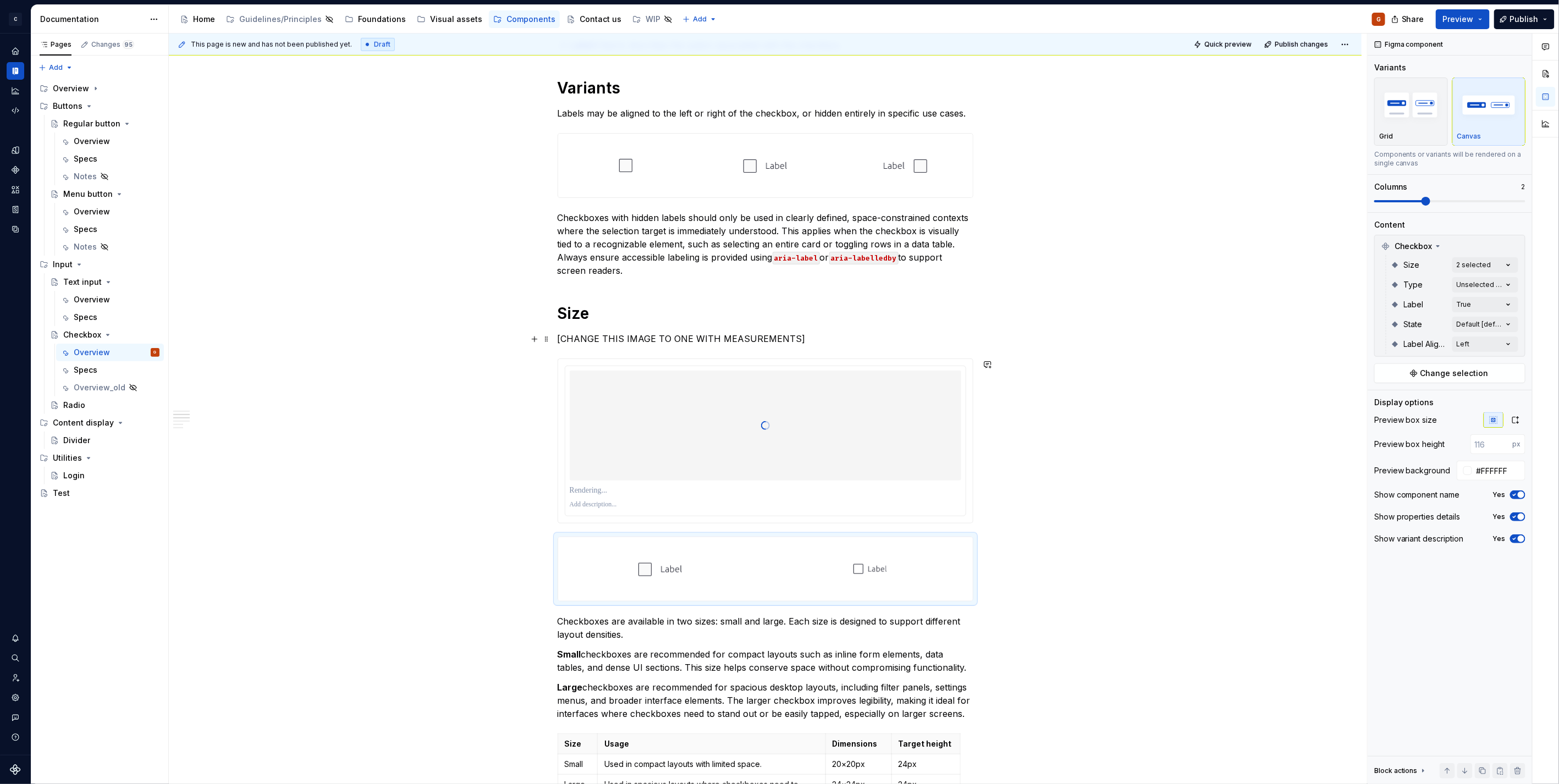
click at [663, 343] on p "[CHANGE THIS IMAGE TO ONE WITH MEASUREMENTS]" at bounding box center [765, 339] width 416 height 13
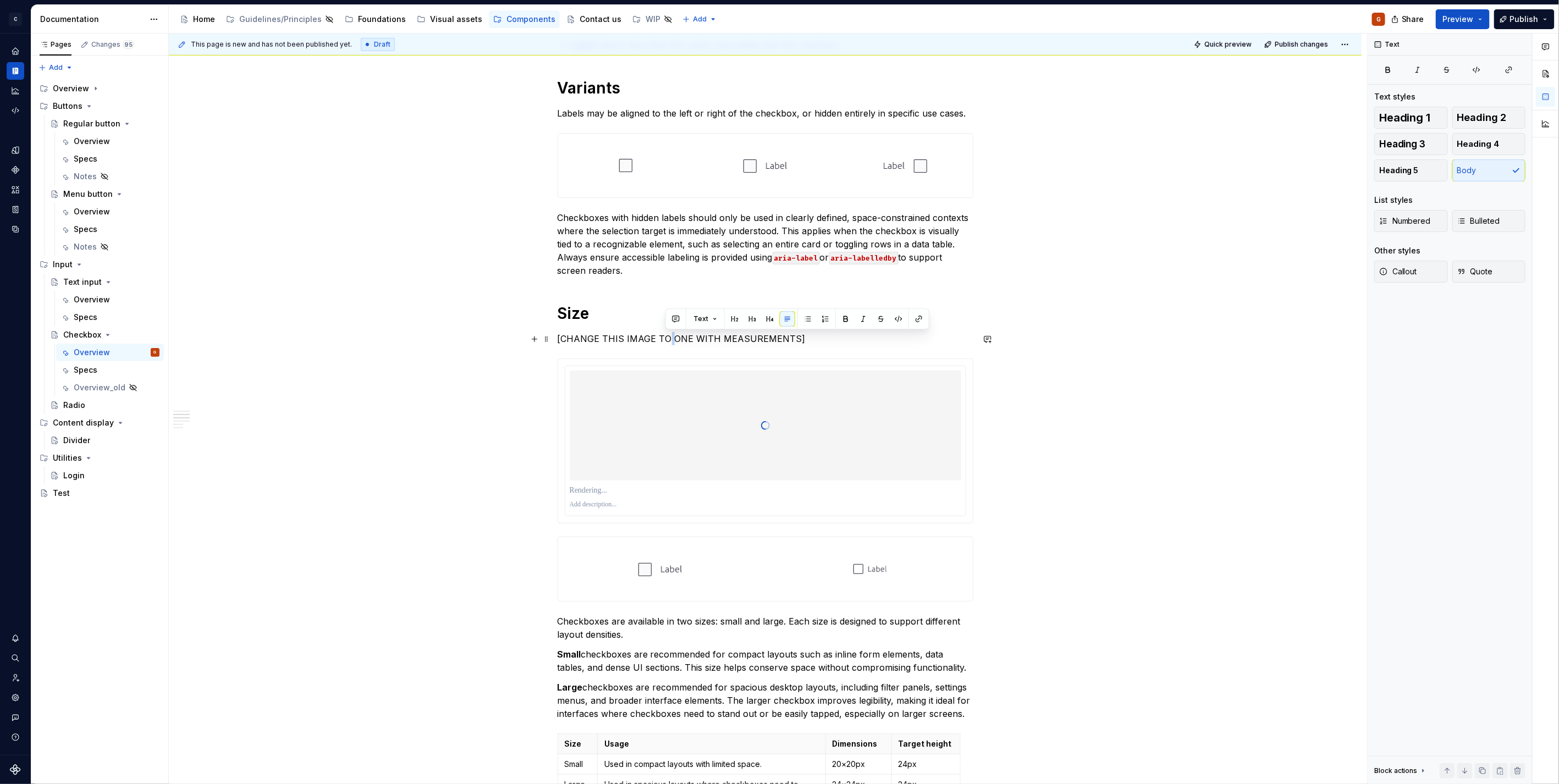
click at [663, 343] on p "[CHANGE THIS IMAGE TO ONE WITH MEASUREMENTS]" at bounding box center [765, 339] width 416 height 13
click at [646, 465] on div at bounding box center [765, 425] width 392 height 110
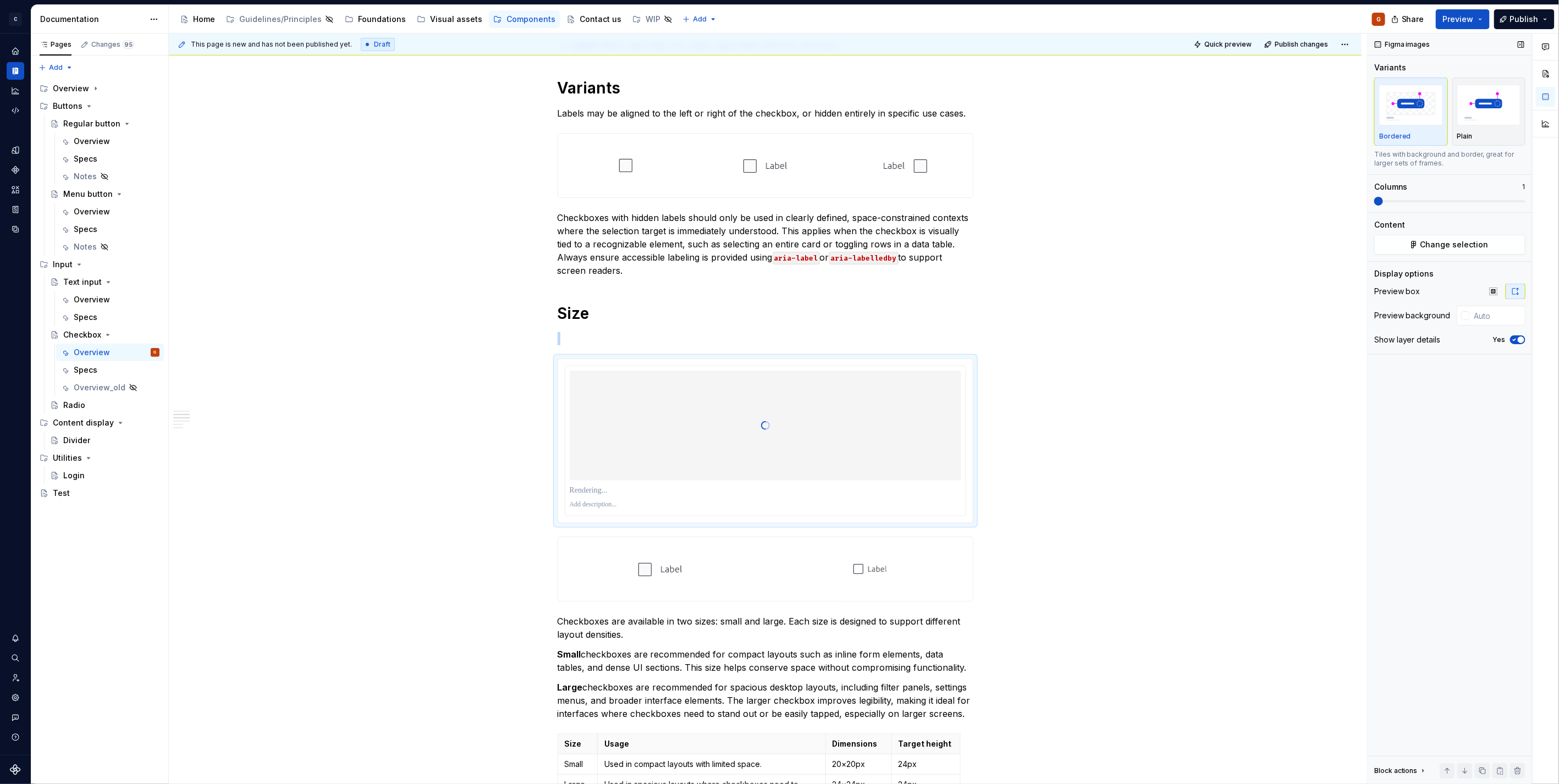
click at [1511, 340] on icon "button" at bounding box center [1514, 339] width 9 height 7
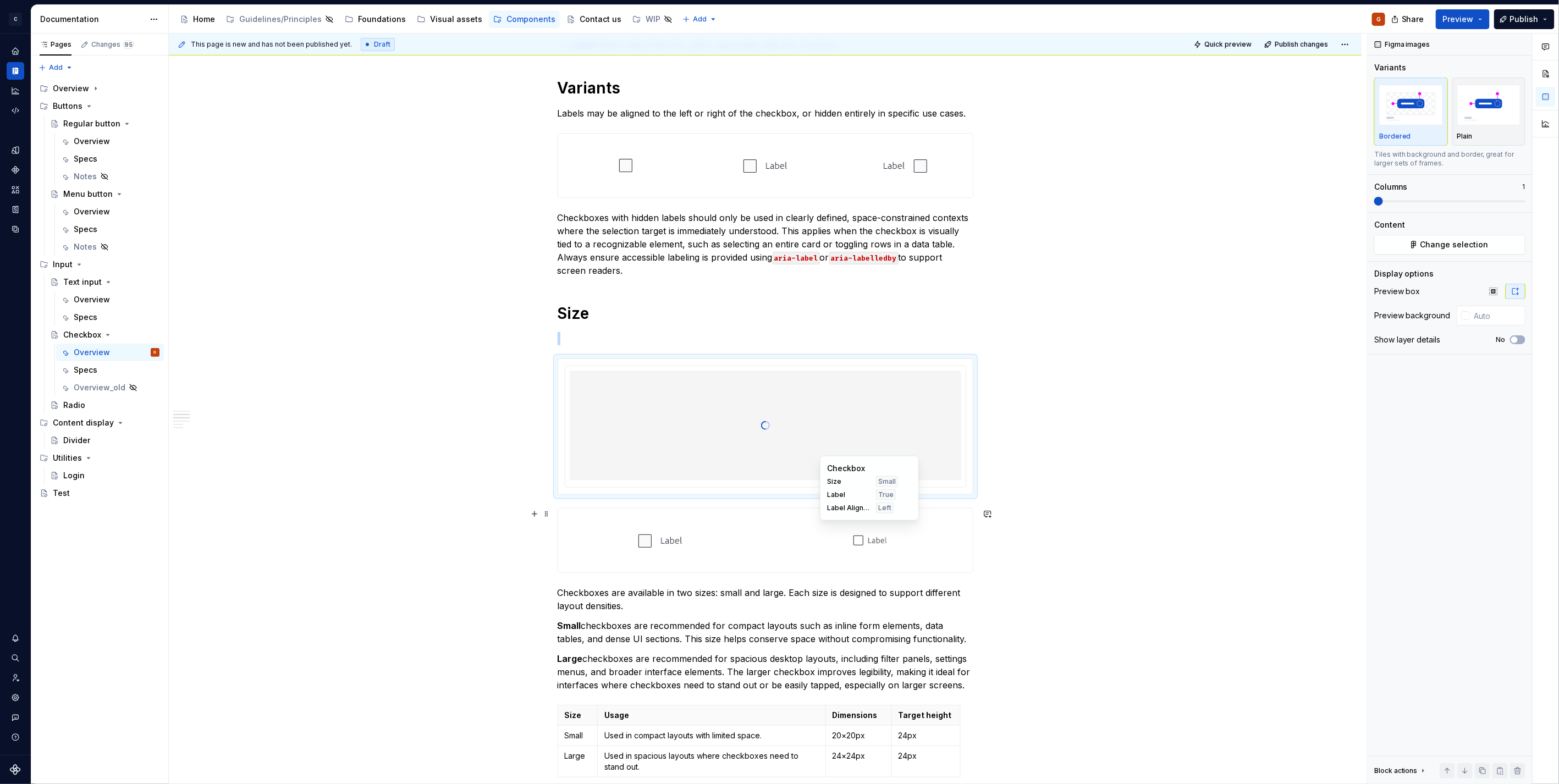
click at [776, 529] on div at bounding box center [870, 540] width 205 height 64
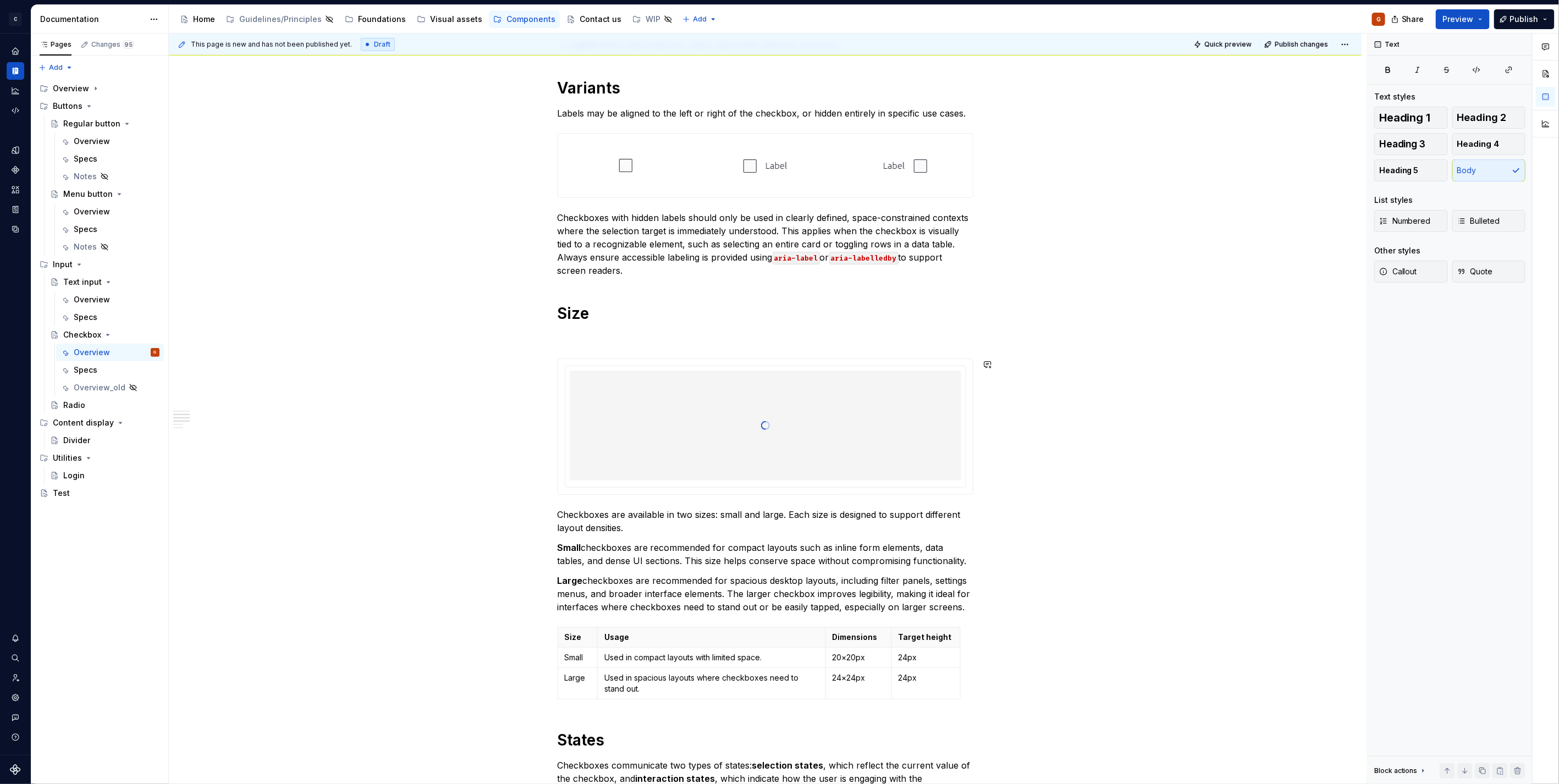
click at [622, 338] on p at bounding box center [765, 339] width 416 height 13
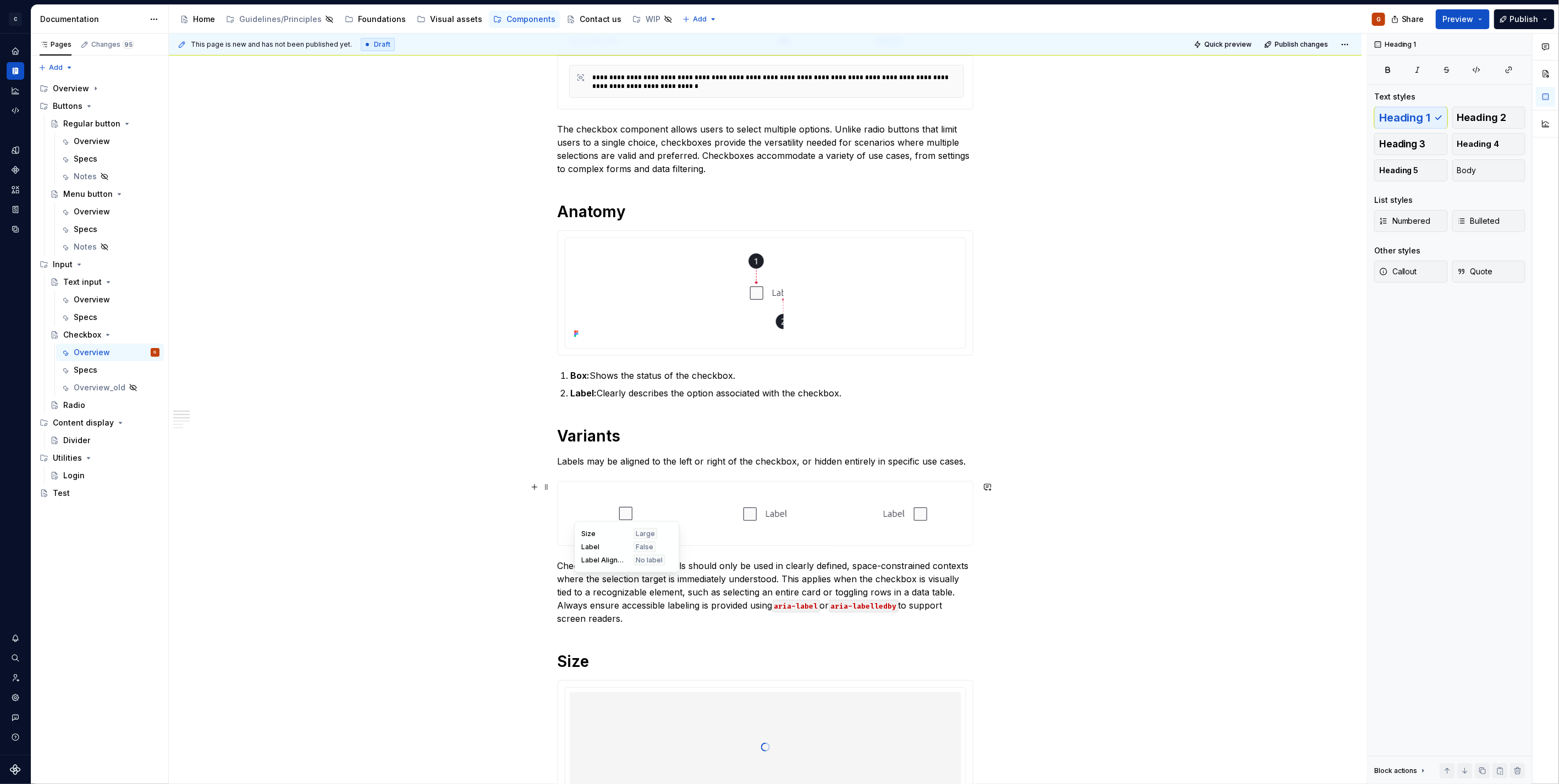
scroll to position [183, 0]
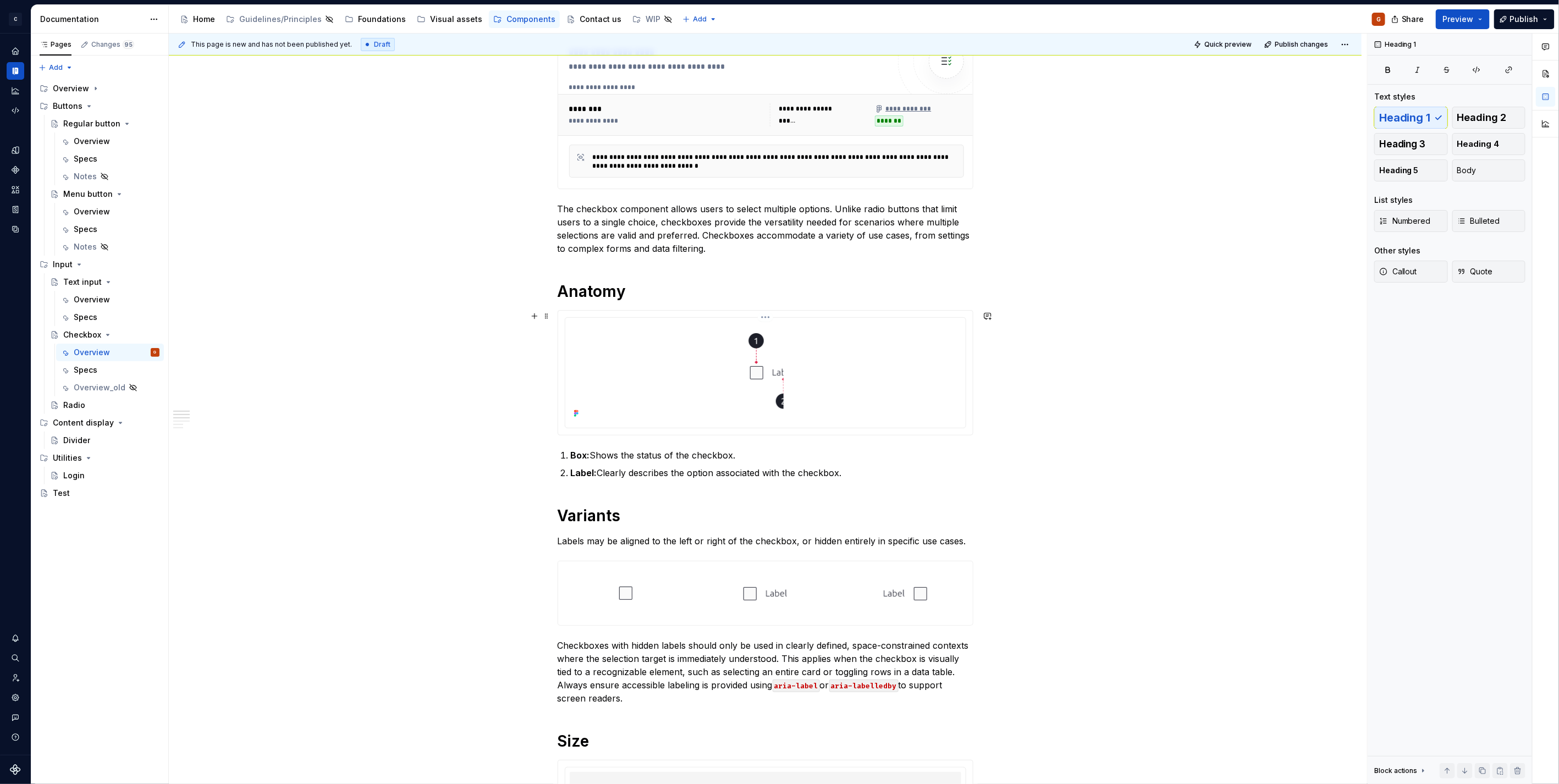
click at [804, 394] on div at bounding box center [765, 371] width 392 height 99
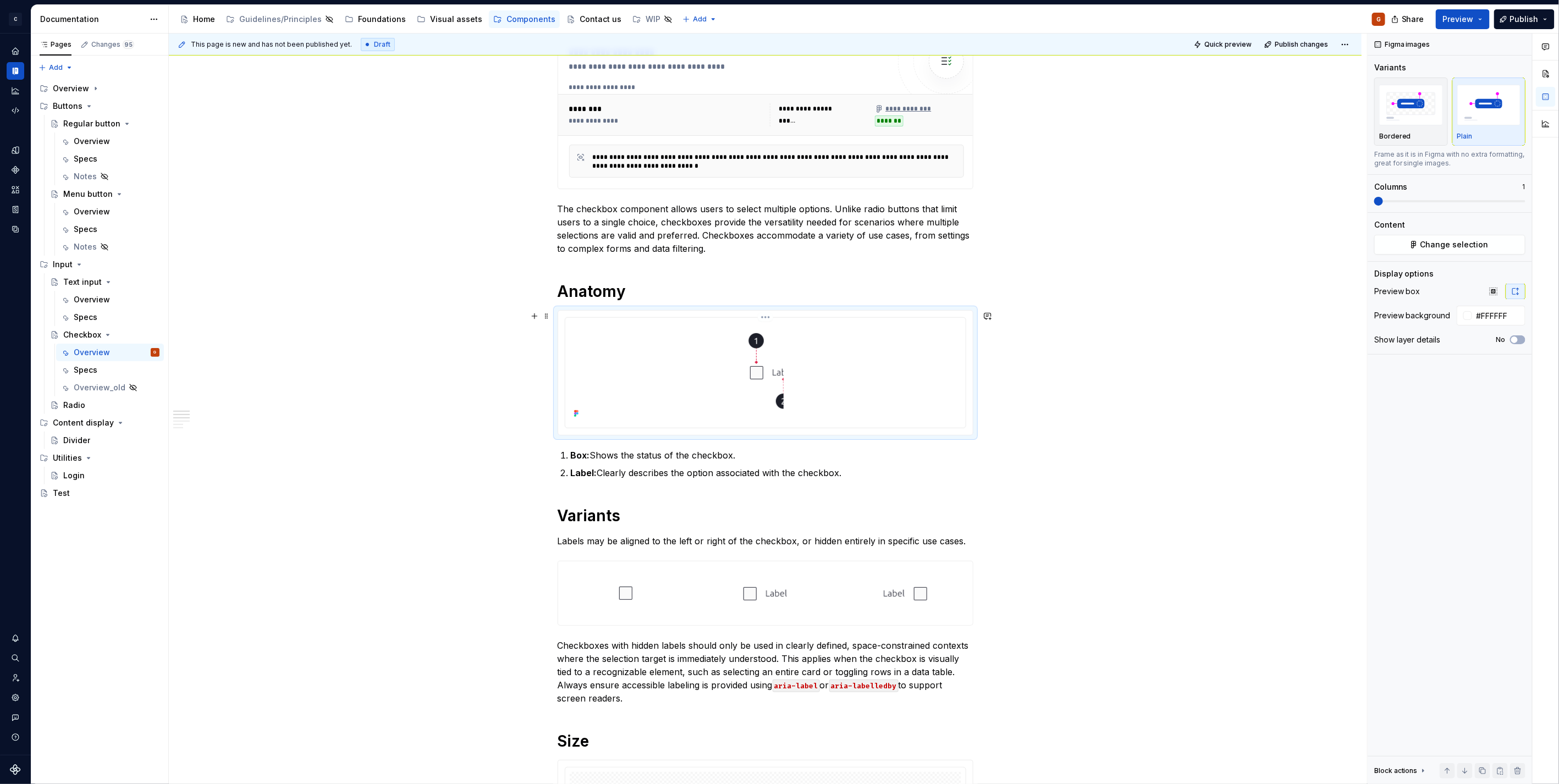
drag, startPoint x: 755, startPoint y: 367, endPoint x: 765, endPoint y: 338, distance: 30.7
click at [755, 367] on img at bounding box center [766, 371] width 36 height 99
click at [766, 314] on html "C Capgemini G Dataset Zodiac Documentation Accessibility guide for tree Page tr…" at bounding box center [780, 392] width 1559 height 784
click at [781, 377] on div "Update Figma image" at bounding box center [824, 376] width 92 height 11
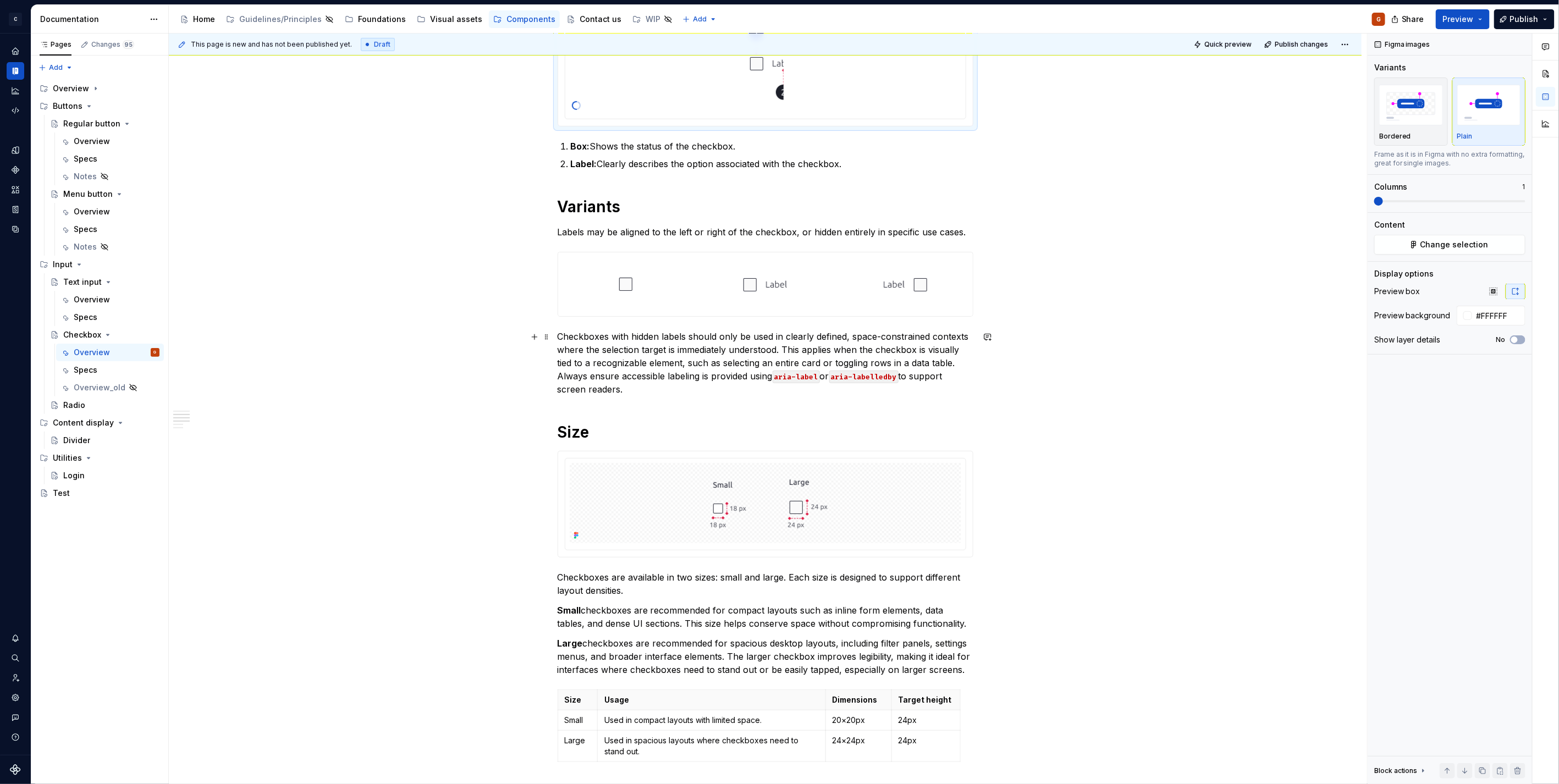
scroll to position [550, 0]
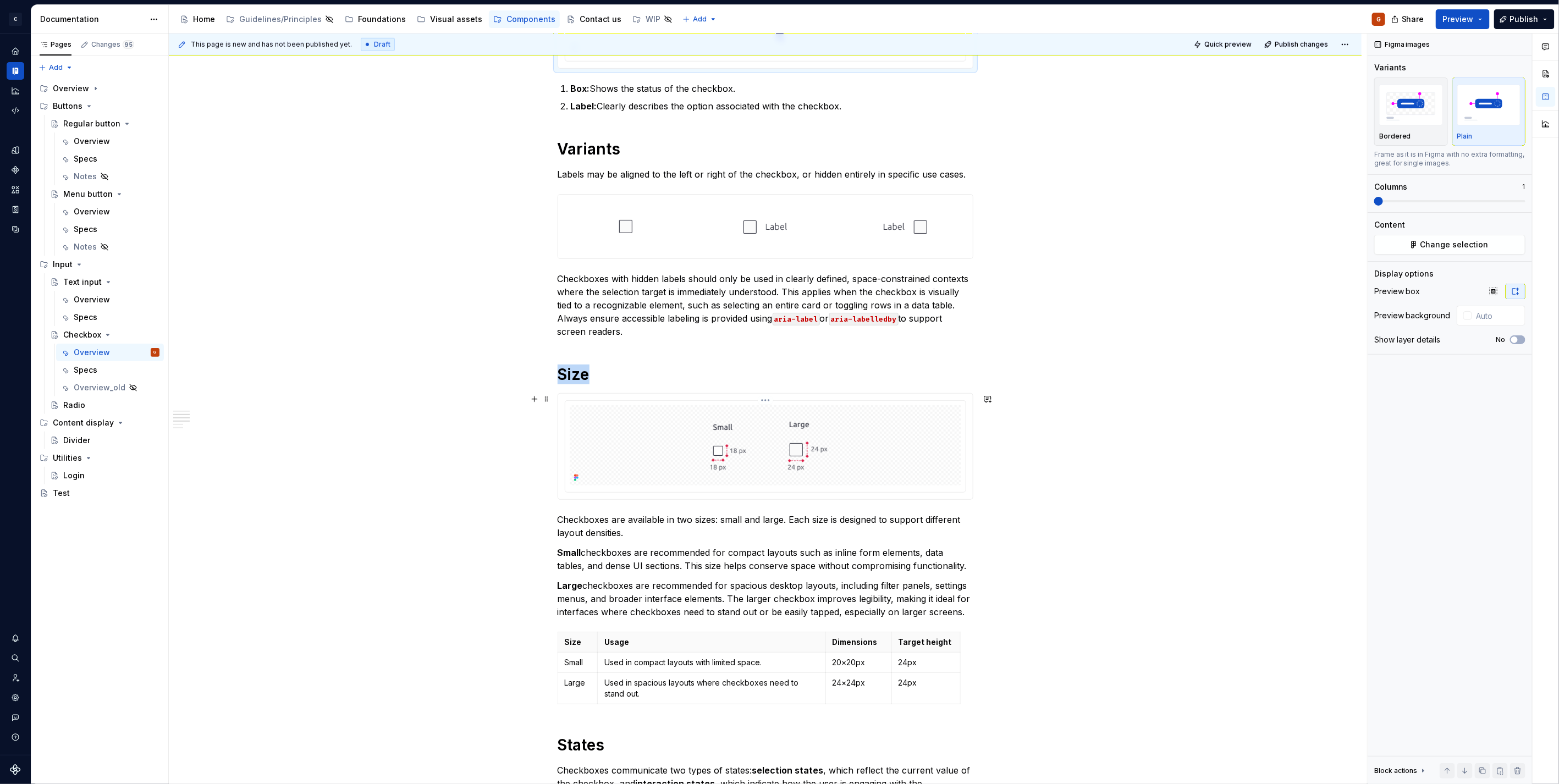
click at [882, 423] on div at bounding box center [765, 445] width 392 height 80
click at [1494, 317] on input "text" at bounding box center [1498, 315] width 56 height 20
type input "#FFFFFF"
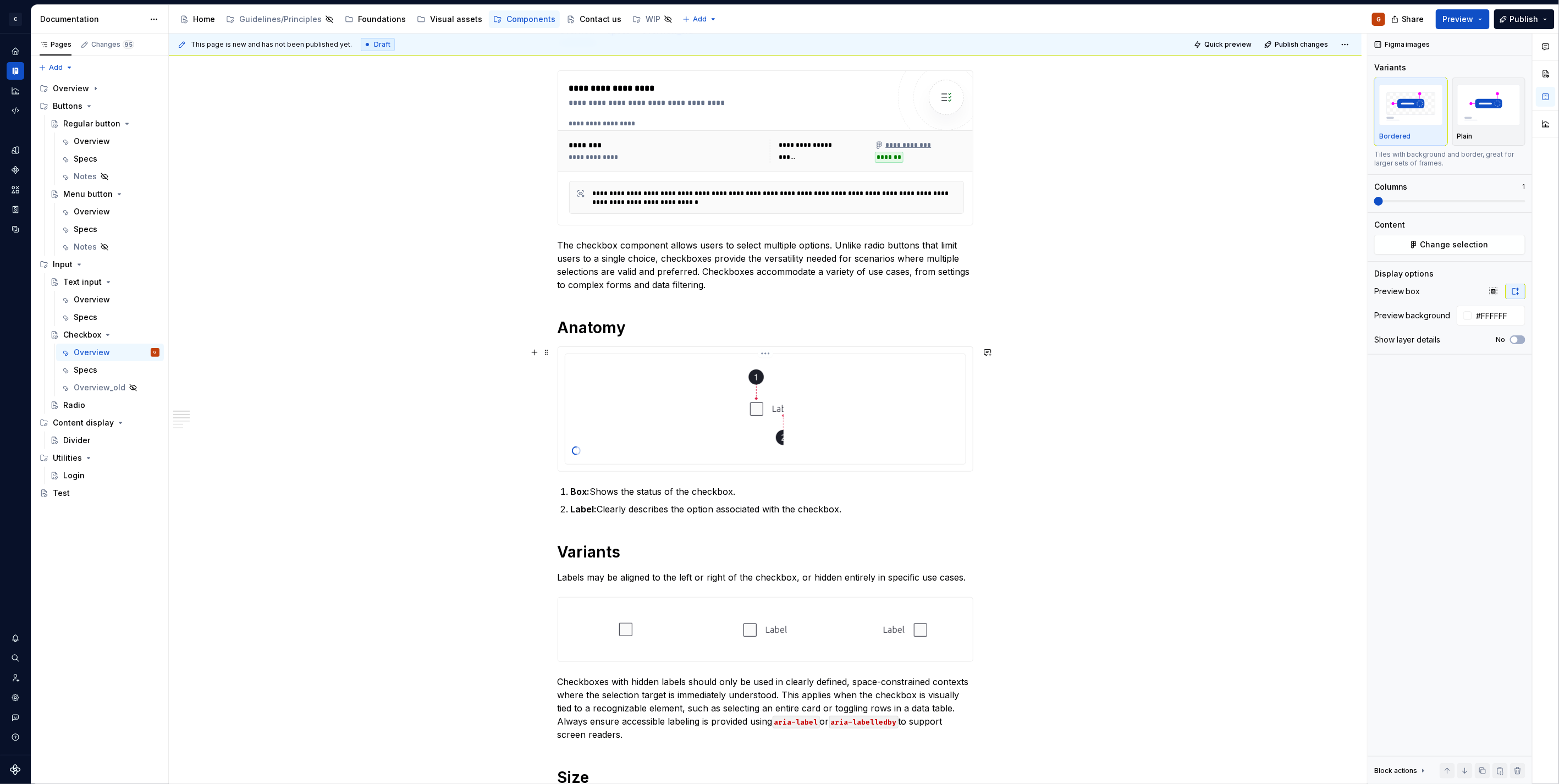
scroll to position [11, 0]
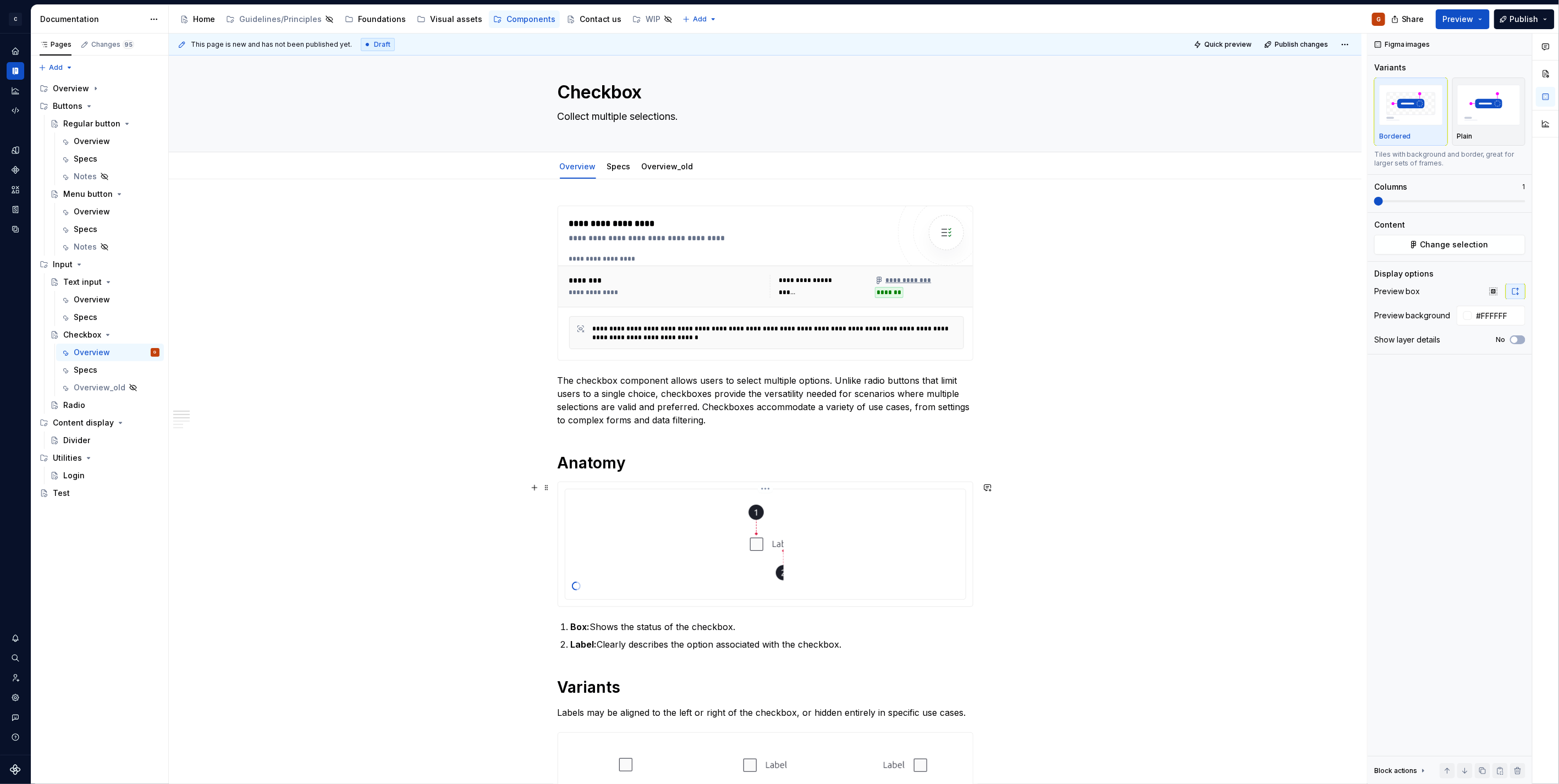
drag, startPoint x: 954, startPoint y: 421, endPoint x: 939, endPoint y: 328, distance: 94.2
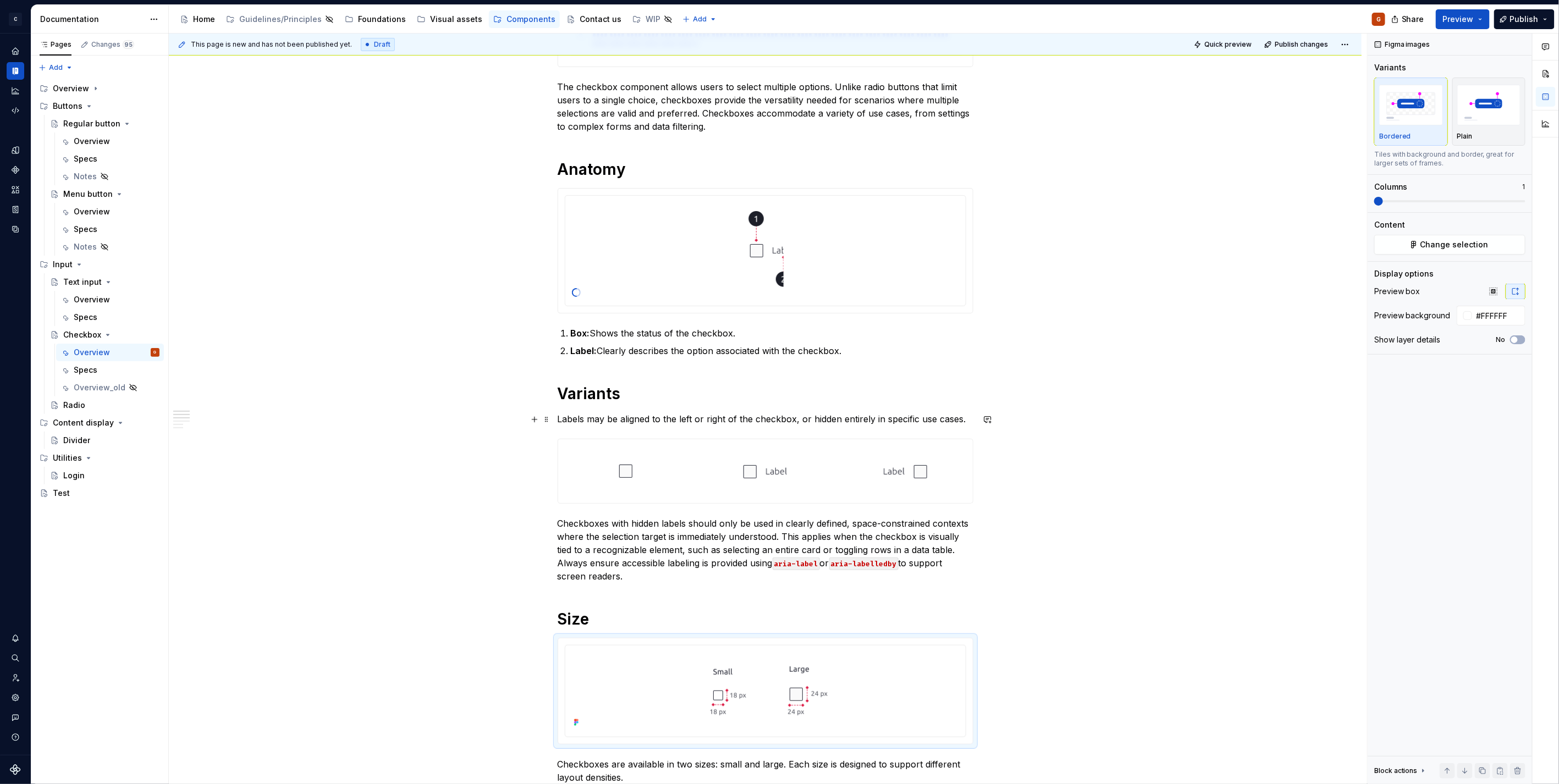
scroll to position [550, 0]
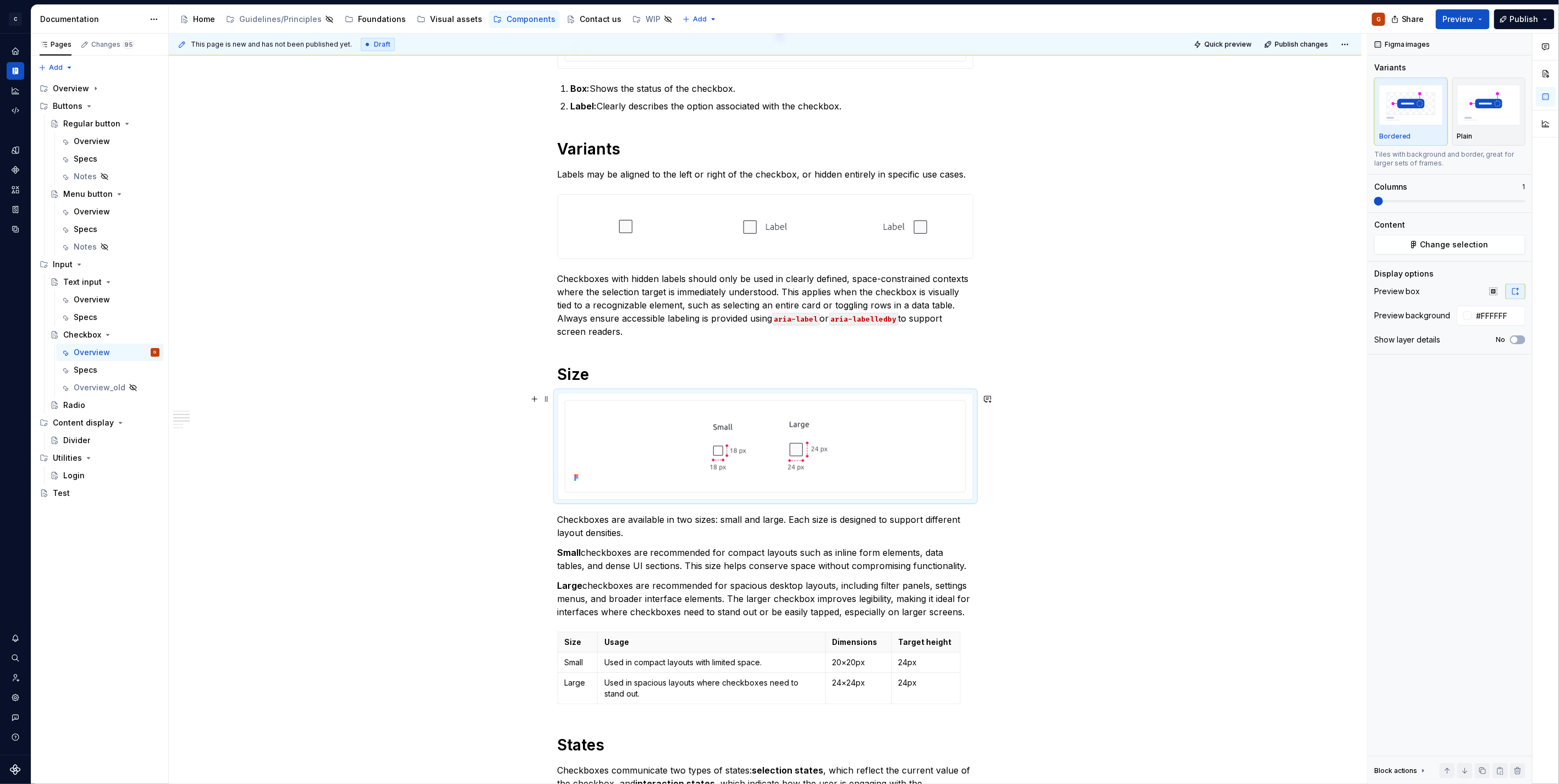
click at [1025, 452] on div "**********" at bounding box center [765, 727] width 1193 height 2171
click at [888, 445] on div at bounding box center [765, 445] width 392 height 80
click at [1490, 127] on div "button" at bounding box center [1489, 105] width 64 height 45
click at [1514, 296] on button "button" at bounding box center [1515, 291] width 20 height 15
click at [1498, 296] on button "button" at bounding box center [1494, 291] width 20 height 15
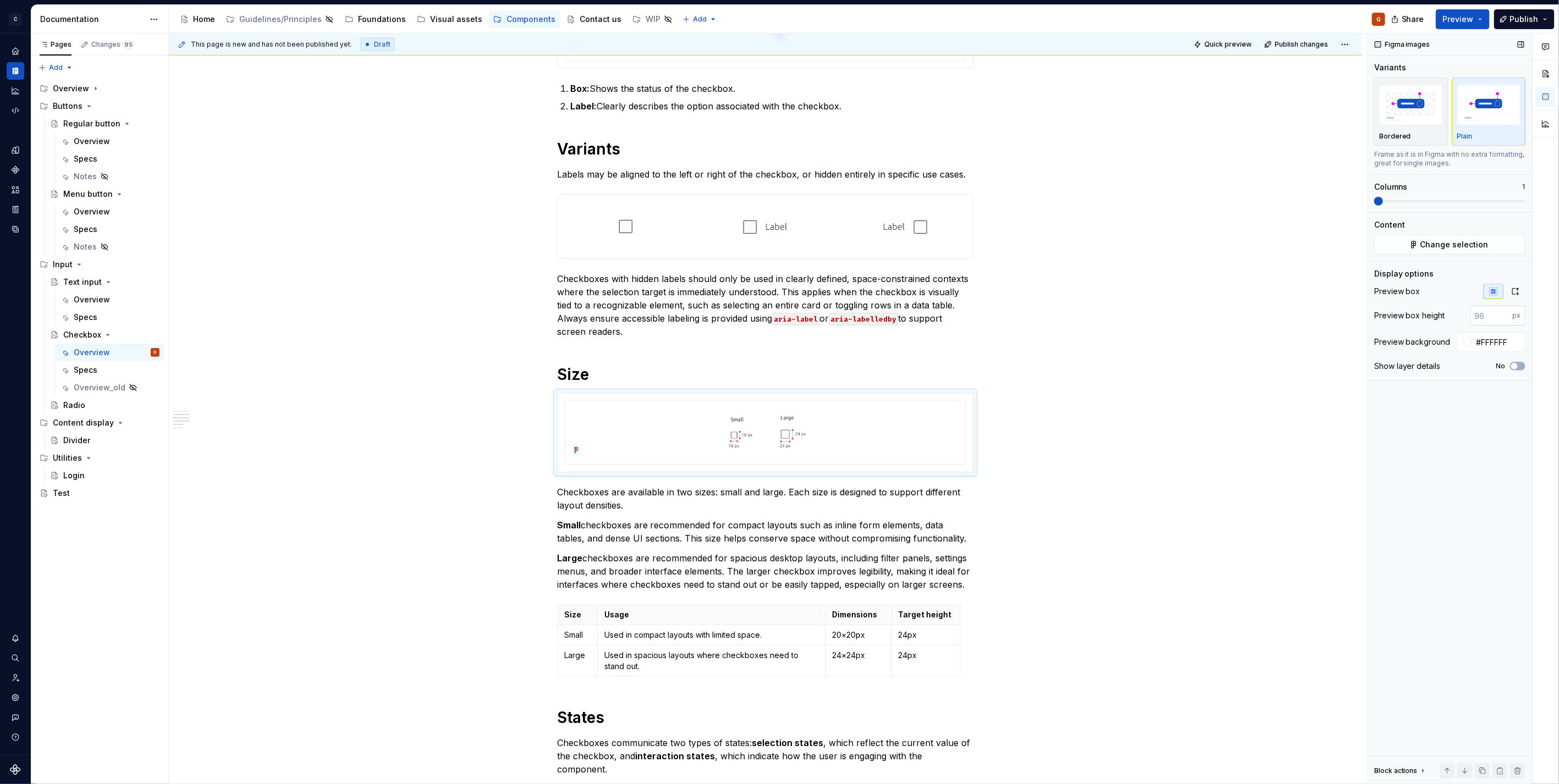
click at [1498, 312] on input "number" at bounding box center [1492, 315] width 42 height 20
type input "250"
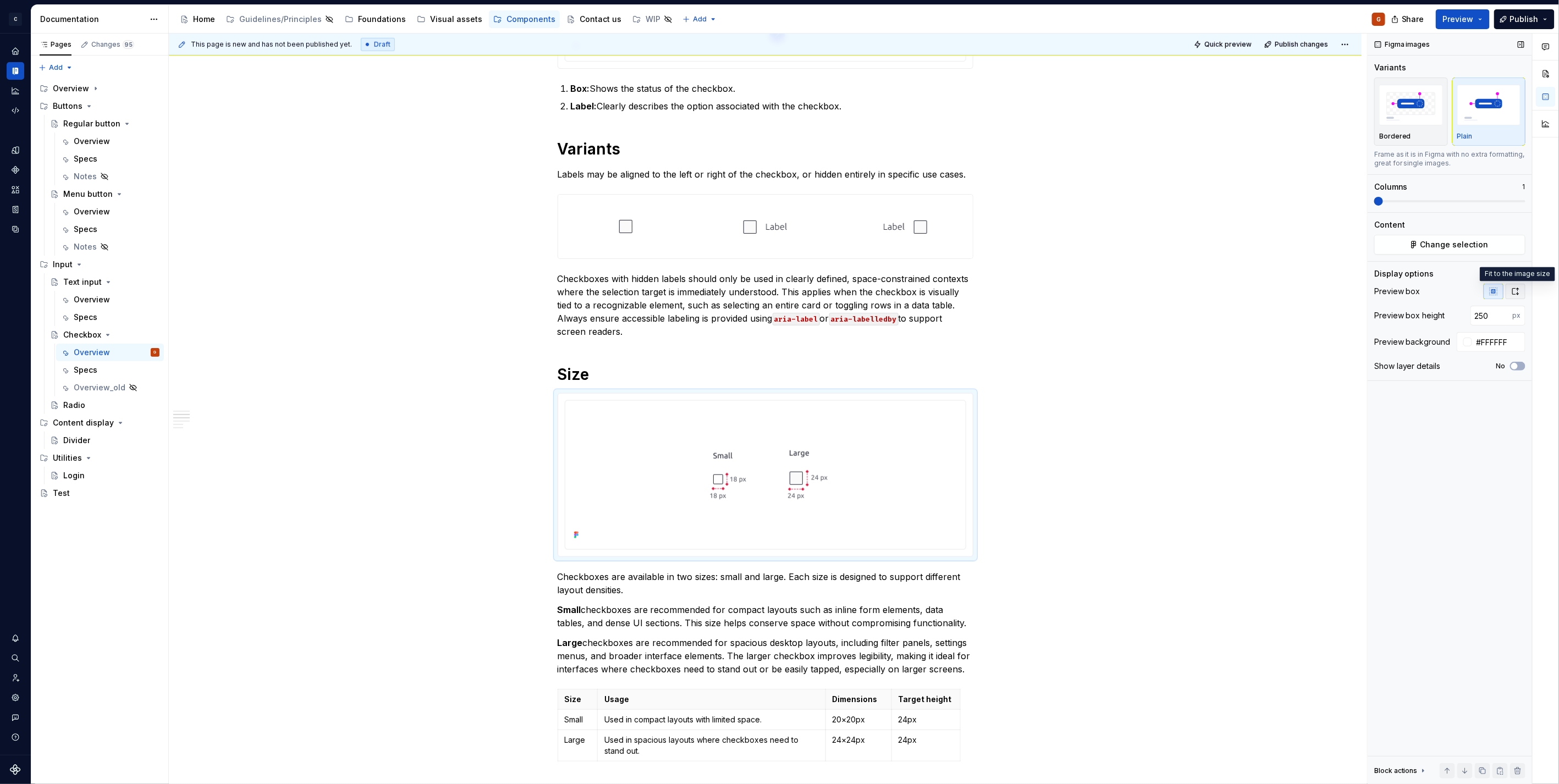
click at [1518, 293] on icon "button" at bounding box center [1516, 291] width 6 height 7
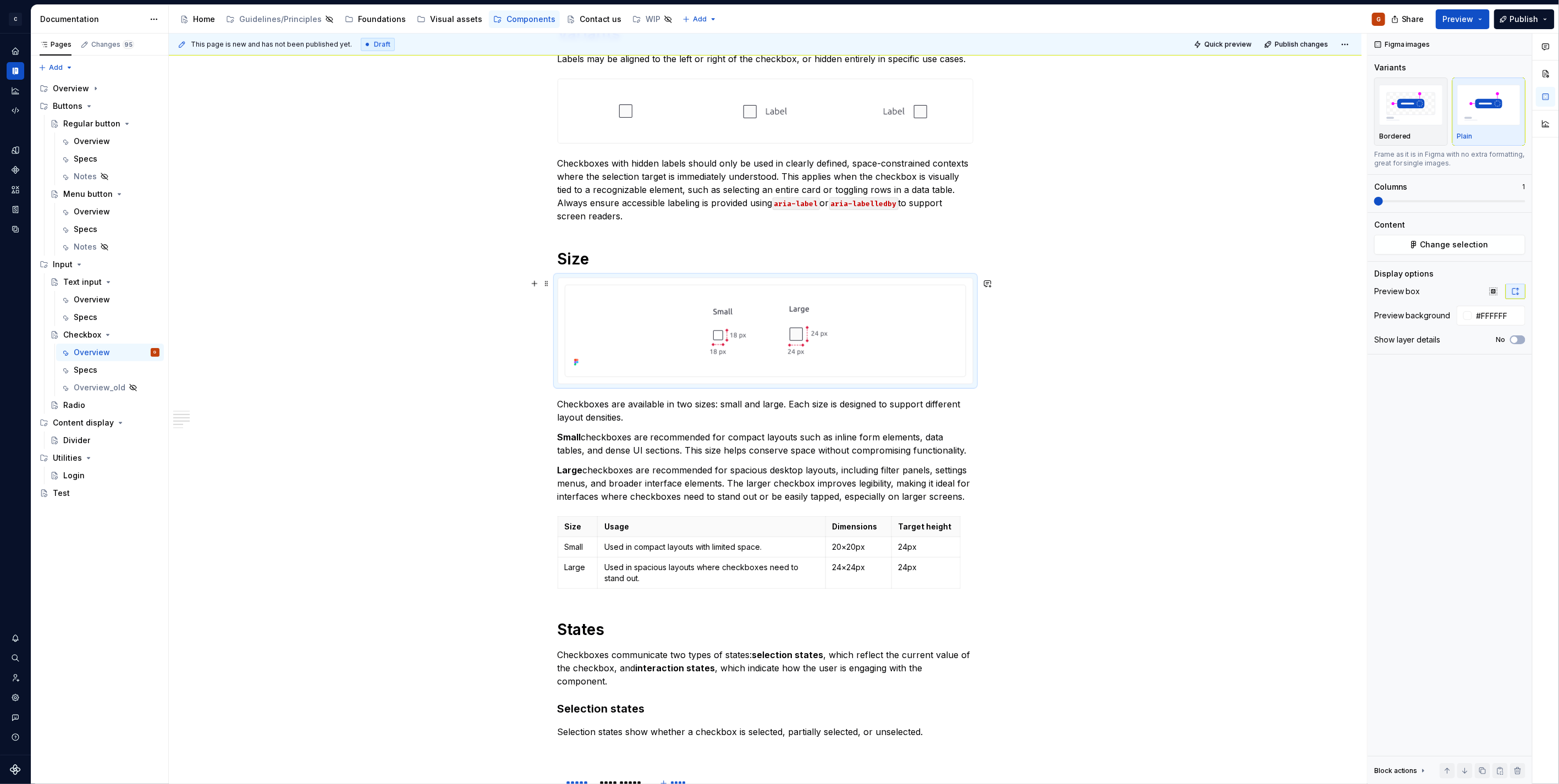
scroll to position [671, 0]
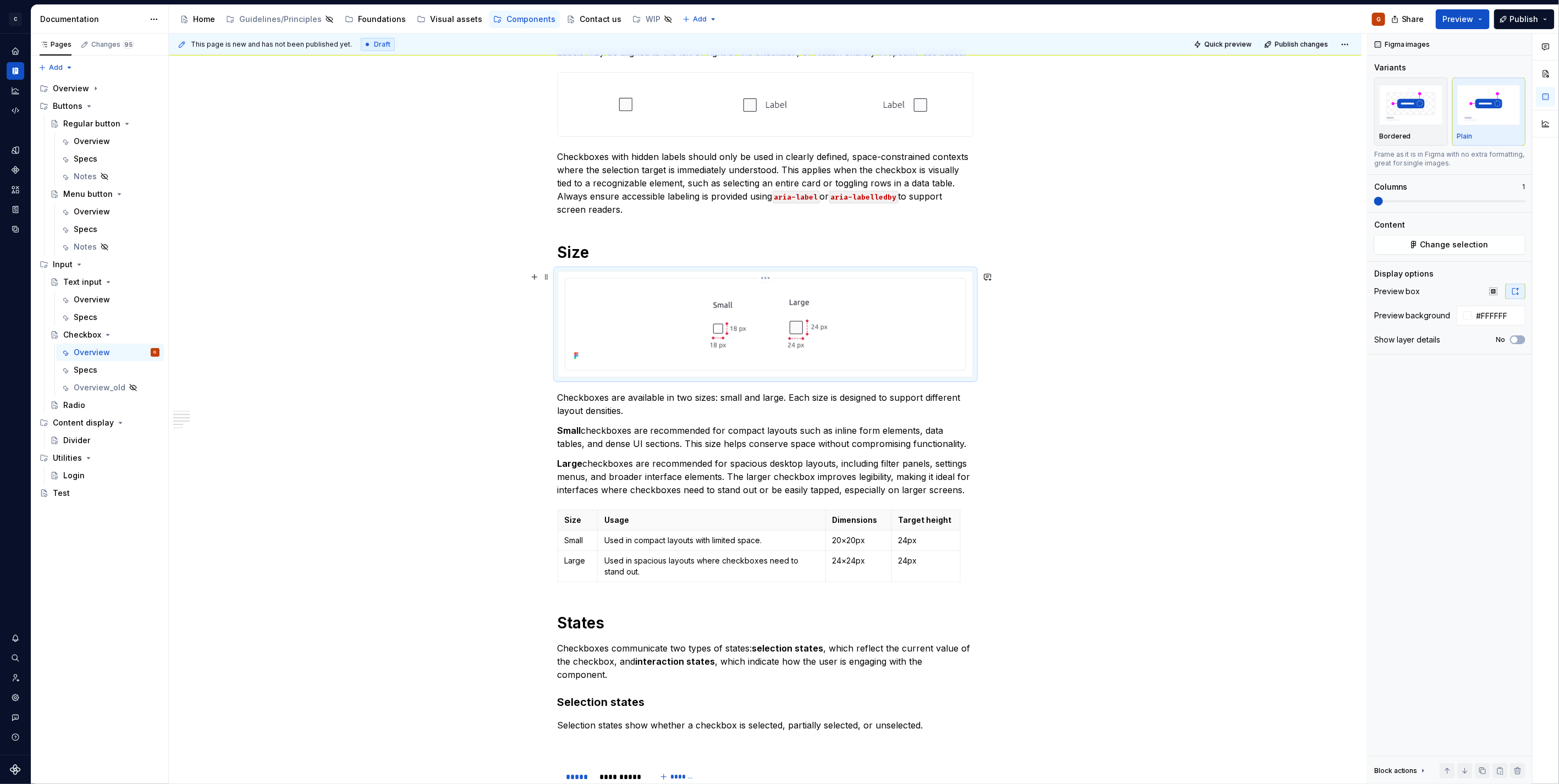
click at [772, 283] on img at bounding box center [766, 323] width 168 height 80
click at [763, 281] on html "C Capgemini G Dataset Zodiac Documentation Accessibility guide for tree Page tr…" at bounding box center [780, 392] width 1559 height 784
click at [780, 335] on div "Update Figma image" at bounding box center [824, 337] width 92 height 11
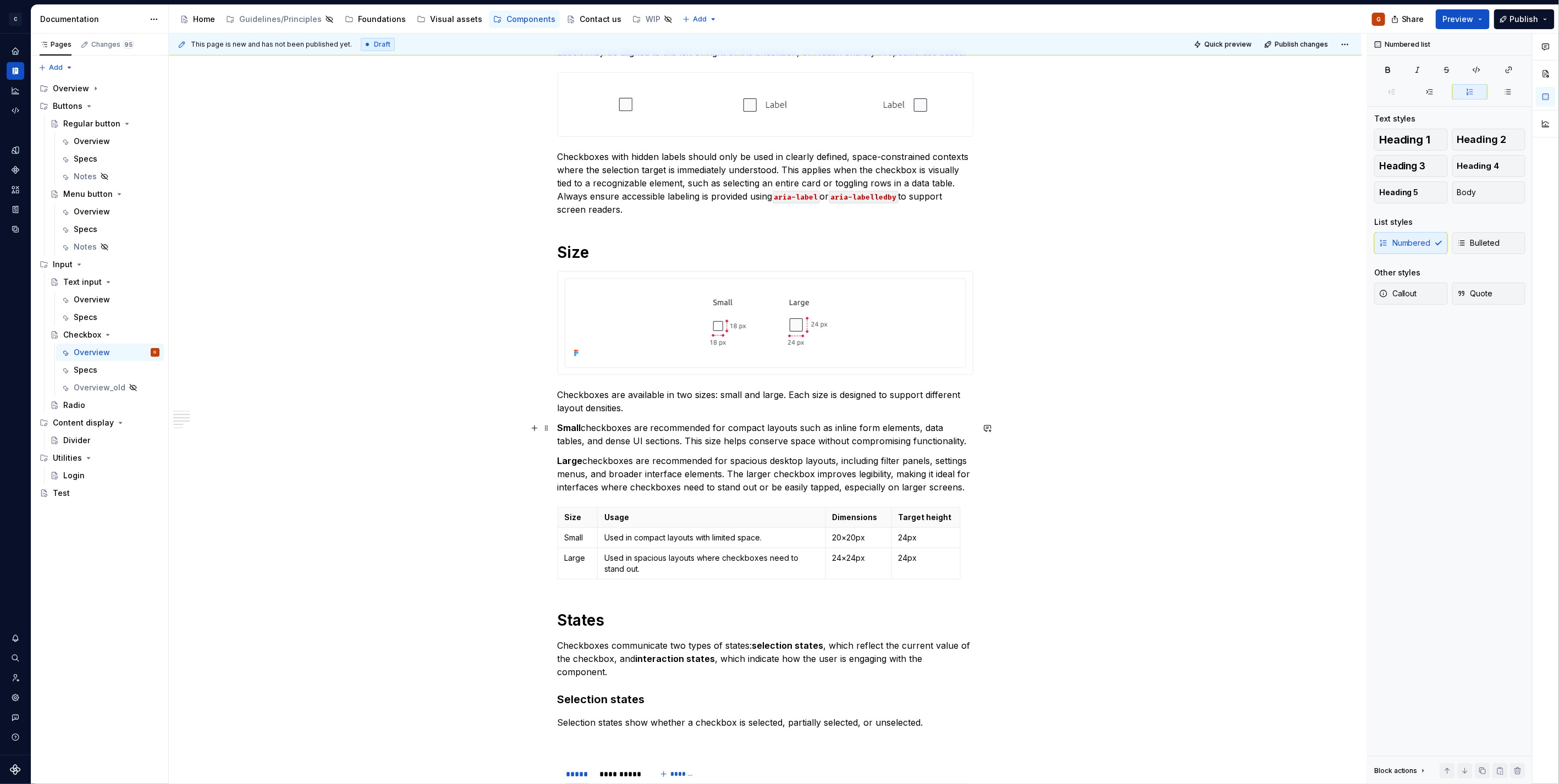
scroll to position [916, 0]
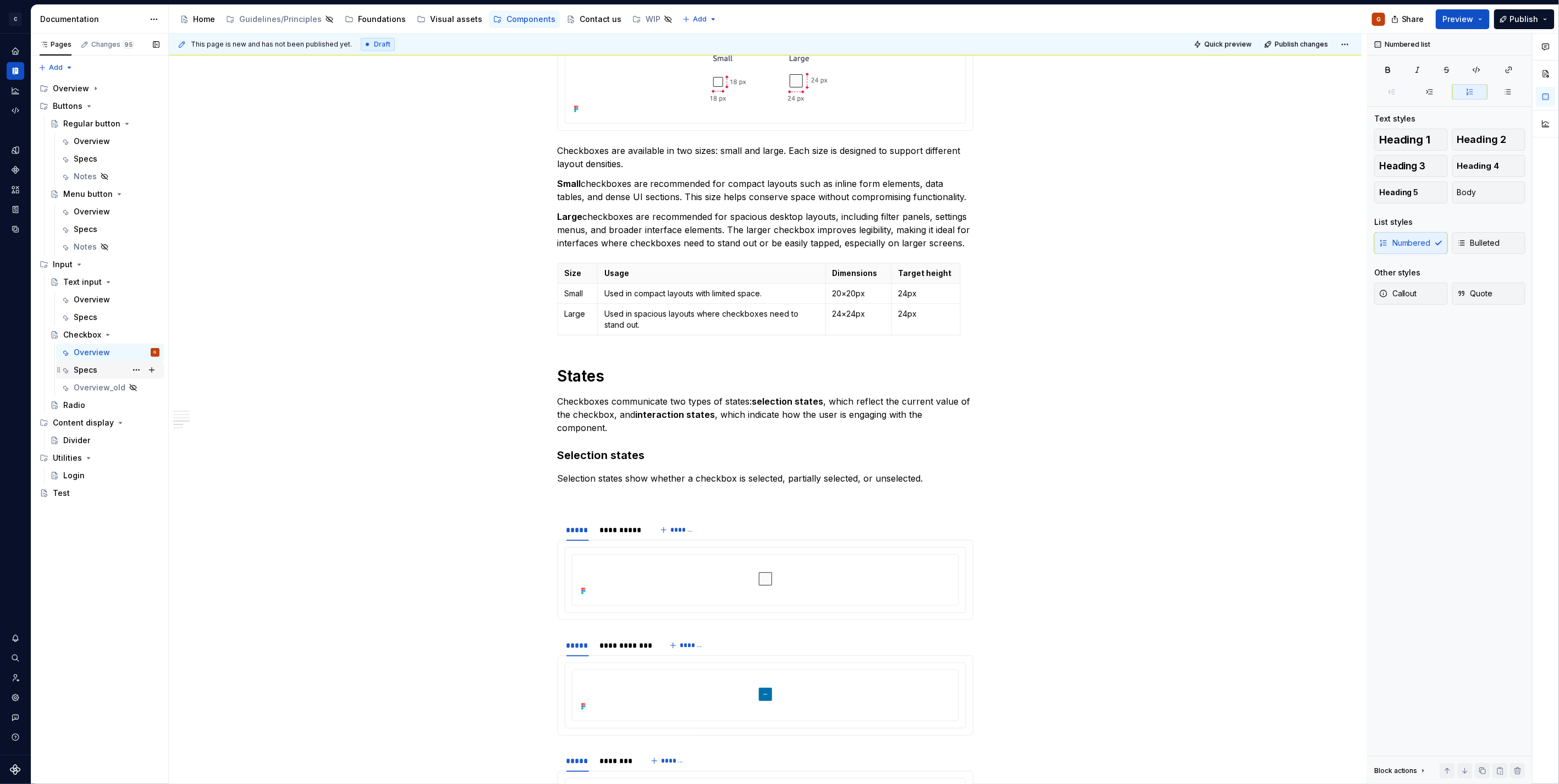
click at [102, 370] on div "Specs" at bounding box center [117, 370] width 86 height 15
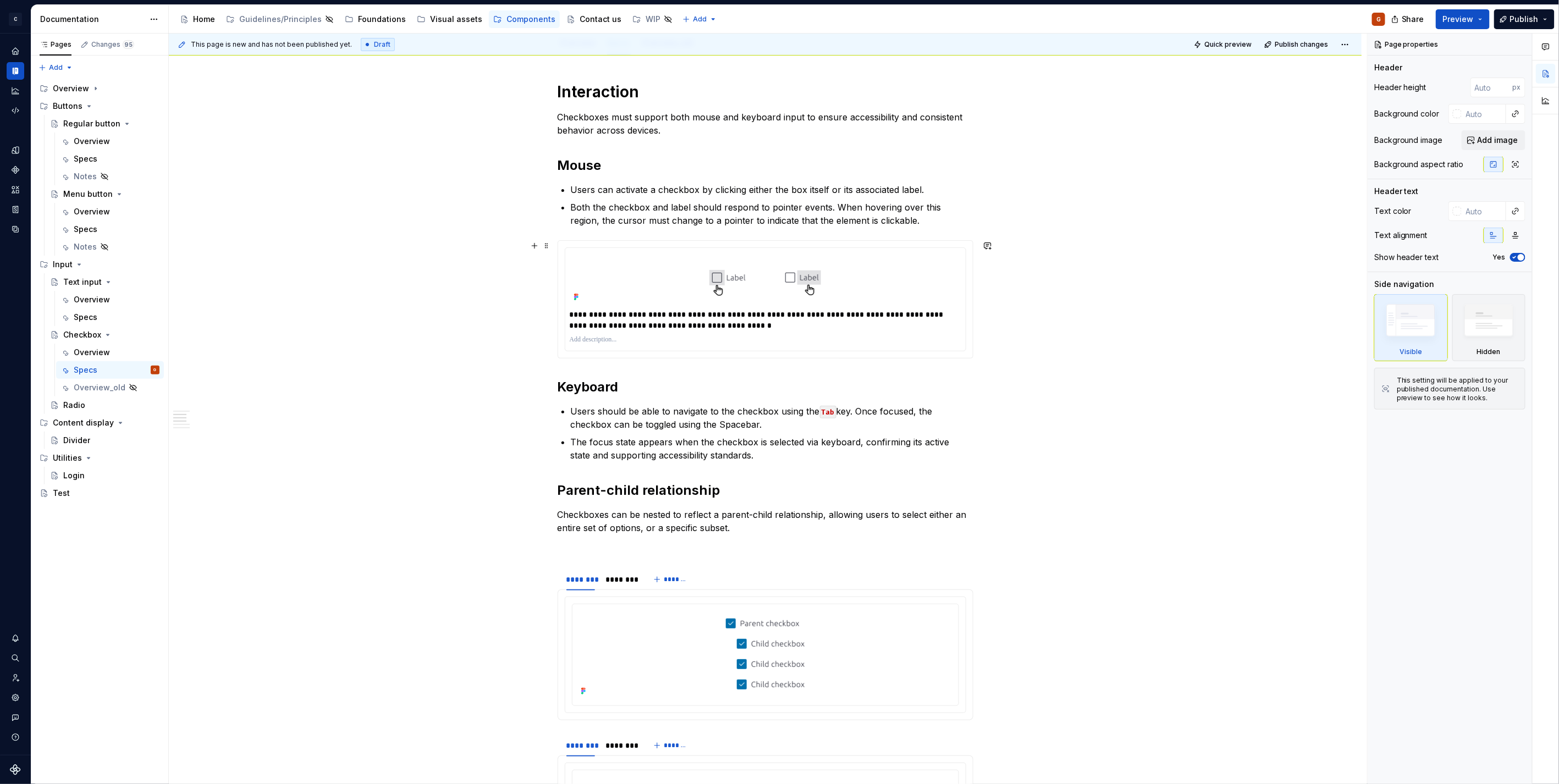
scroll to position [244, 0]
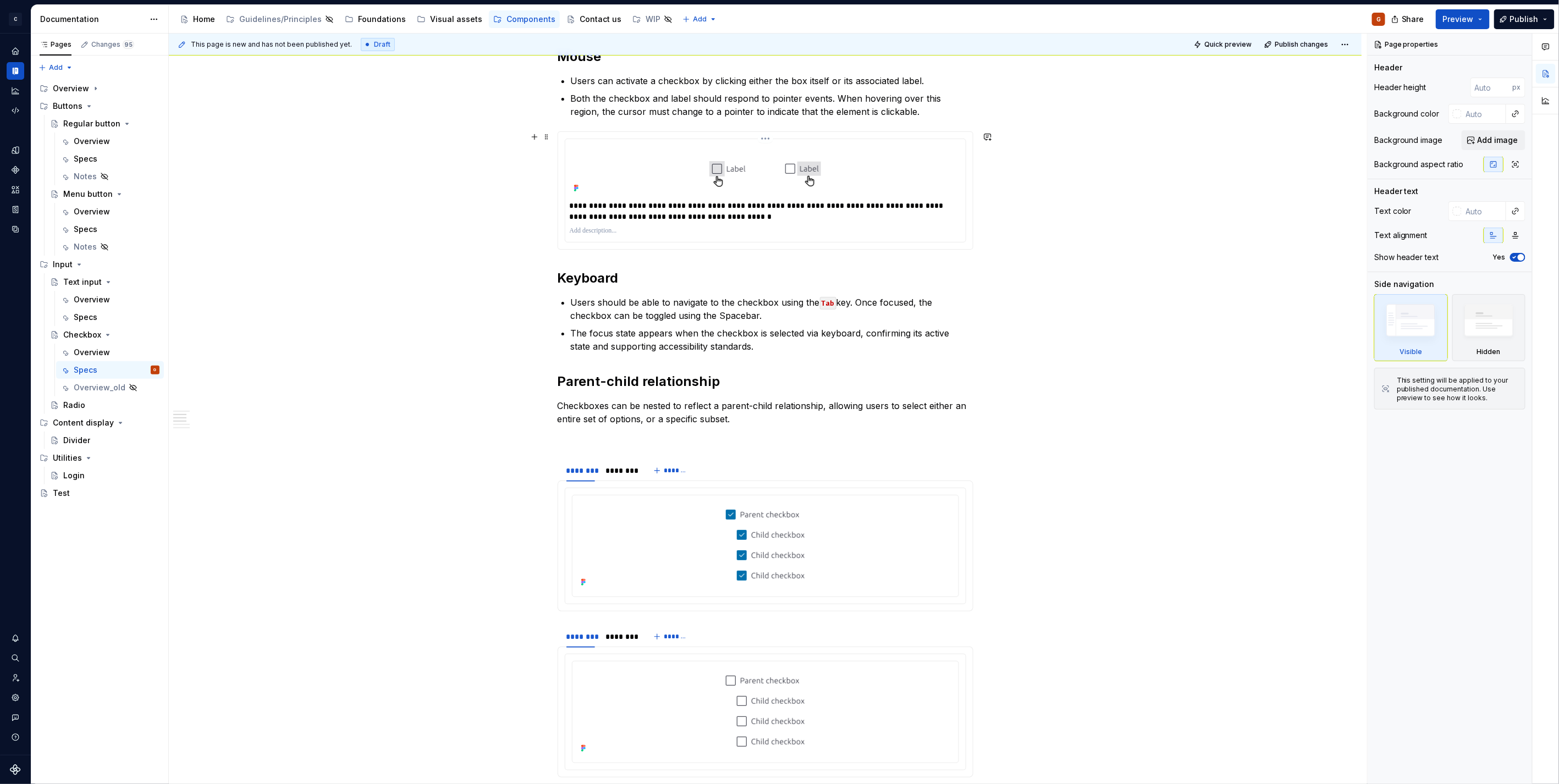
click at [768, 140] on html "C Capgemini G Dataset Zodiac Documentation Accessibility guide for tree Page tr…" at bounding box center [780, 392] width 1559 height 784
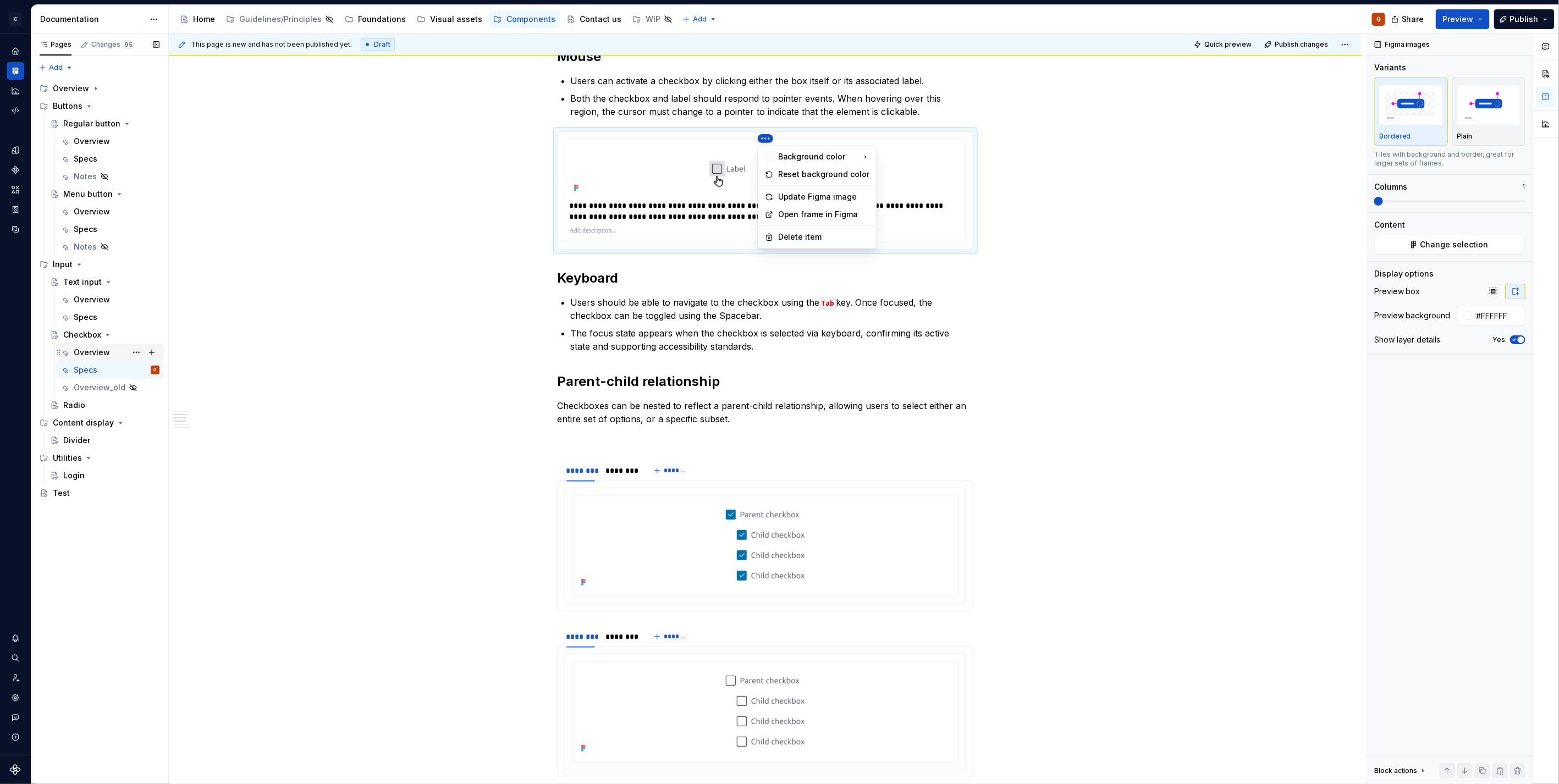
click at [108, 352] on div "Pages Changes 95 Add Accessibility guide for tree Page tree. Navigate the tree …" at bounding box center [99, 408] width 137 height 751
click at [108, 352] on div "Overview" at bounding box center [92, 352] width 36 height 11
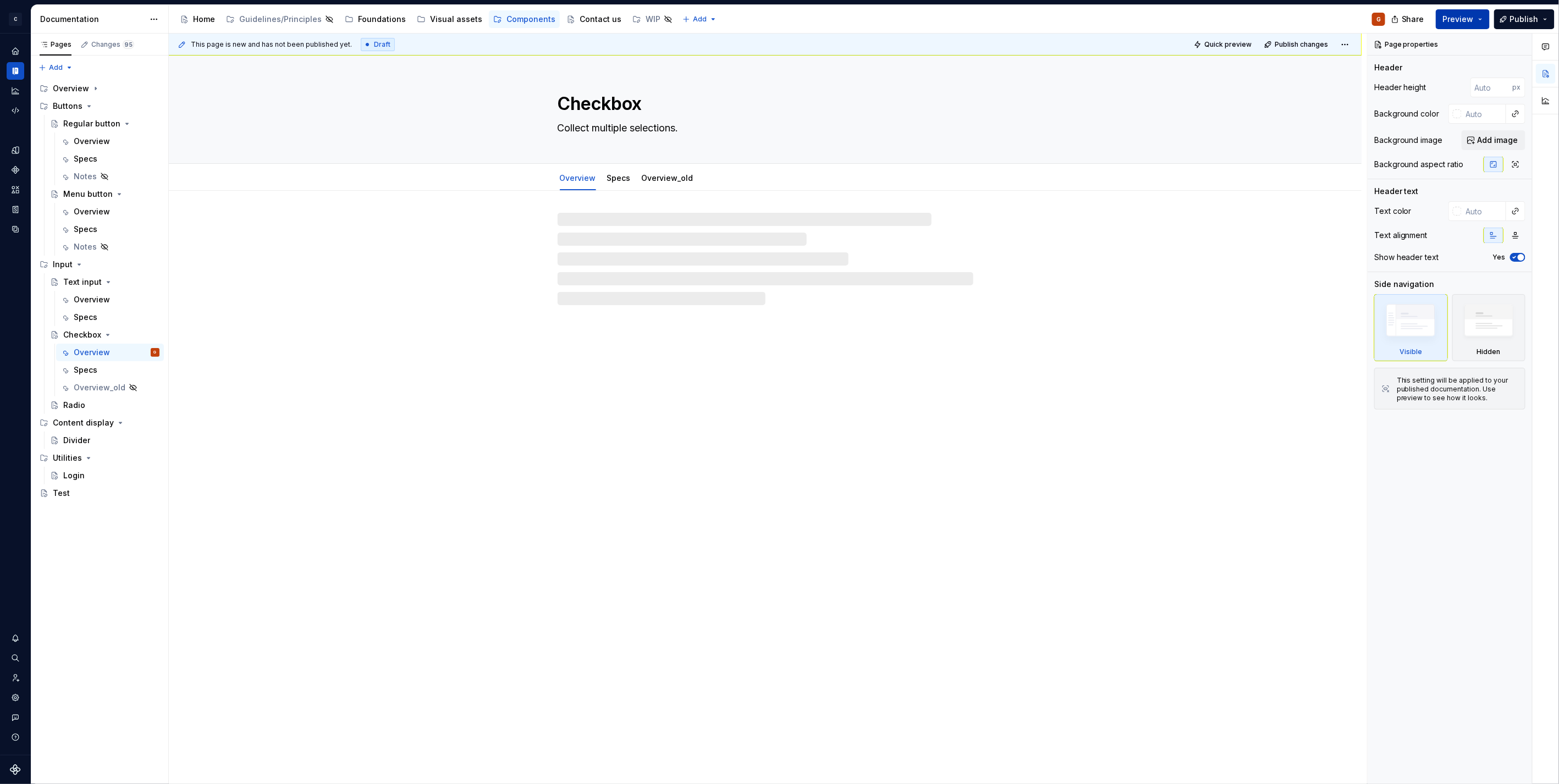
click at [1466, 17] on span "Preview" at bounding box center [1458, 19] width 31 height 11
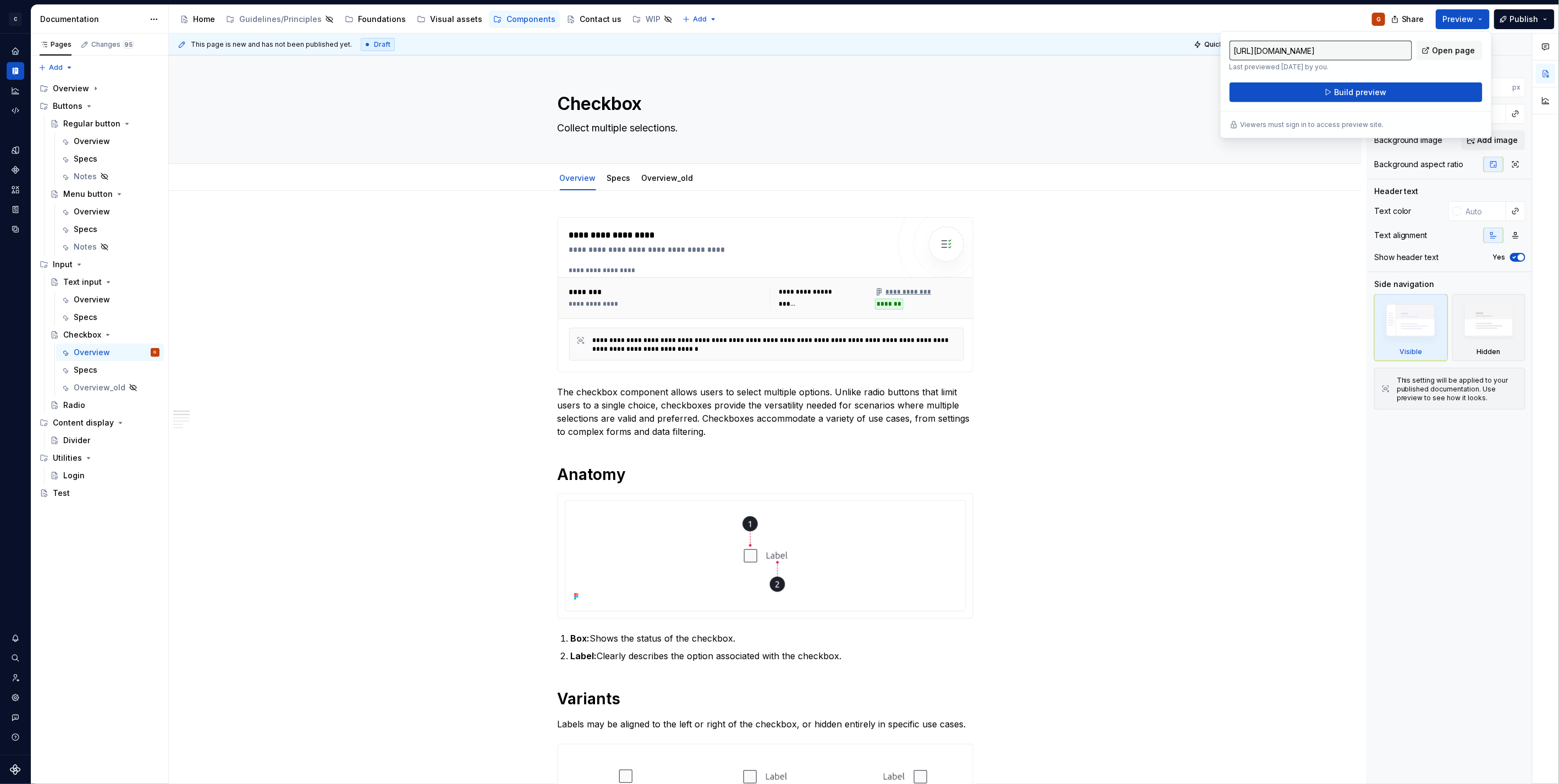
drag, startPoint x: 1466, startPoint y: 17, endPoint x: 1437, endPoint y: 74, distance: 64.0
click at [1437, 74] on div "[URL][DOMAIN_NAME] Last previewed [DATE] by you. Open page Build preview" at bounding box center [1356, 71] width 253 height 62
click at [1436, 83] on button "Build preview" at bounding box center [1356, 92] width 253 height 20
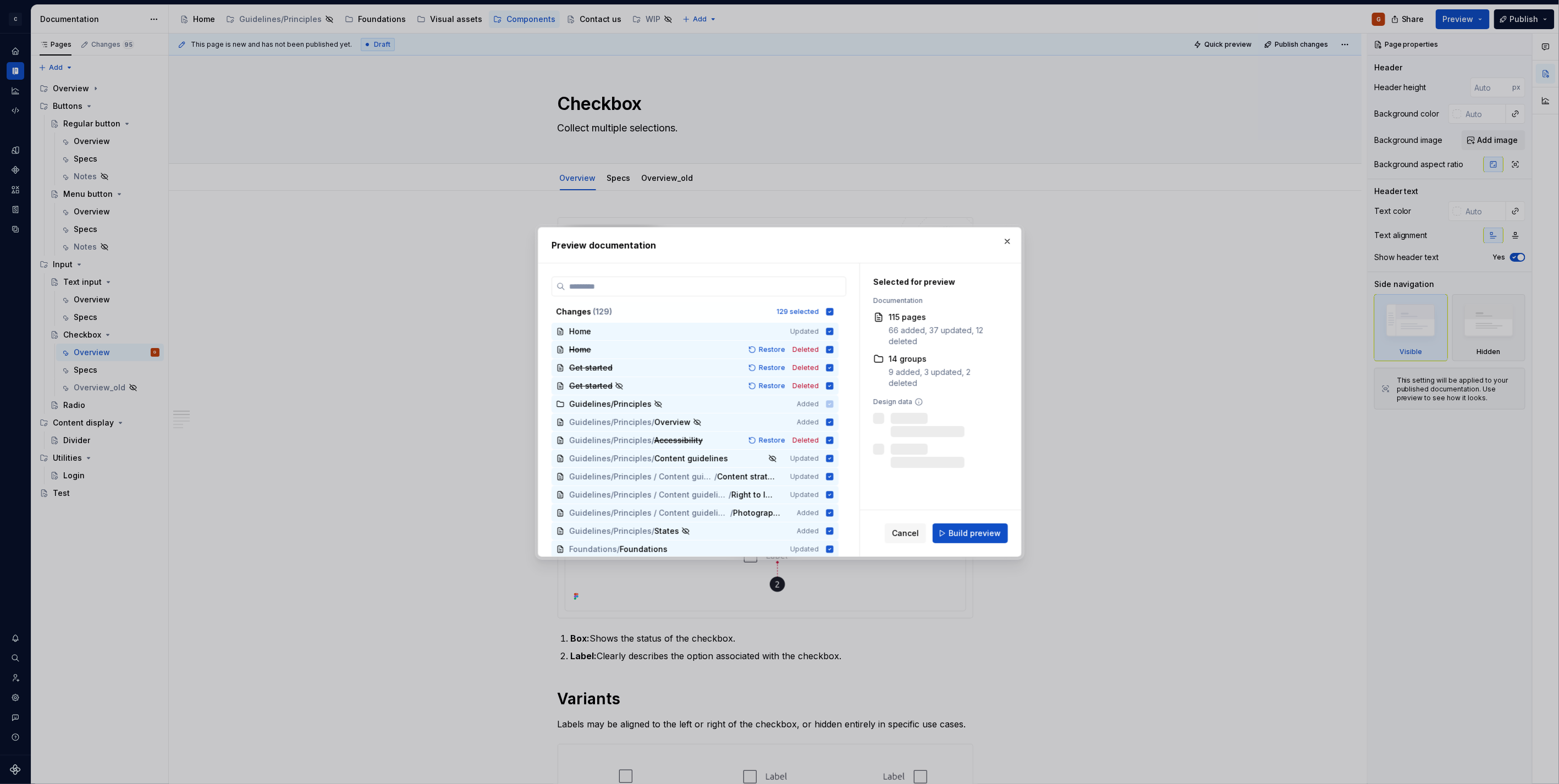
click at [973, 518] on div "Cancel Build preview" at bounding box center [940, 533] width 161 height 46
click at [970, 532] on span "Build preview" at bounding box center [974, 533] width 52 height 11
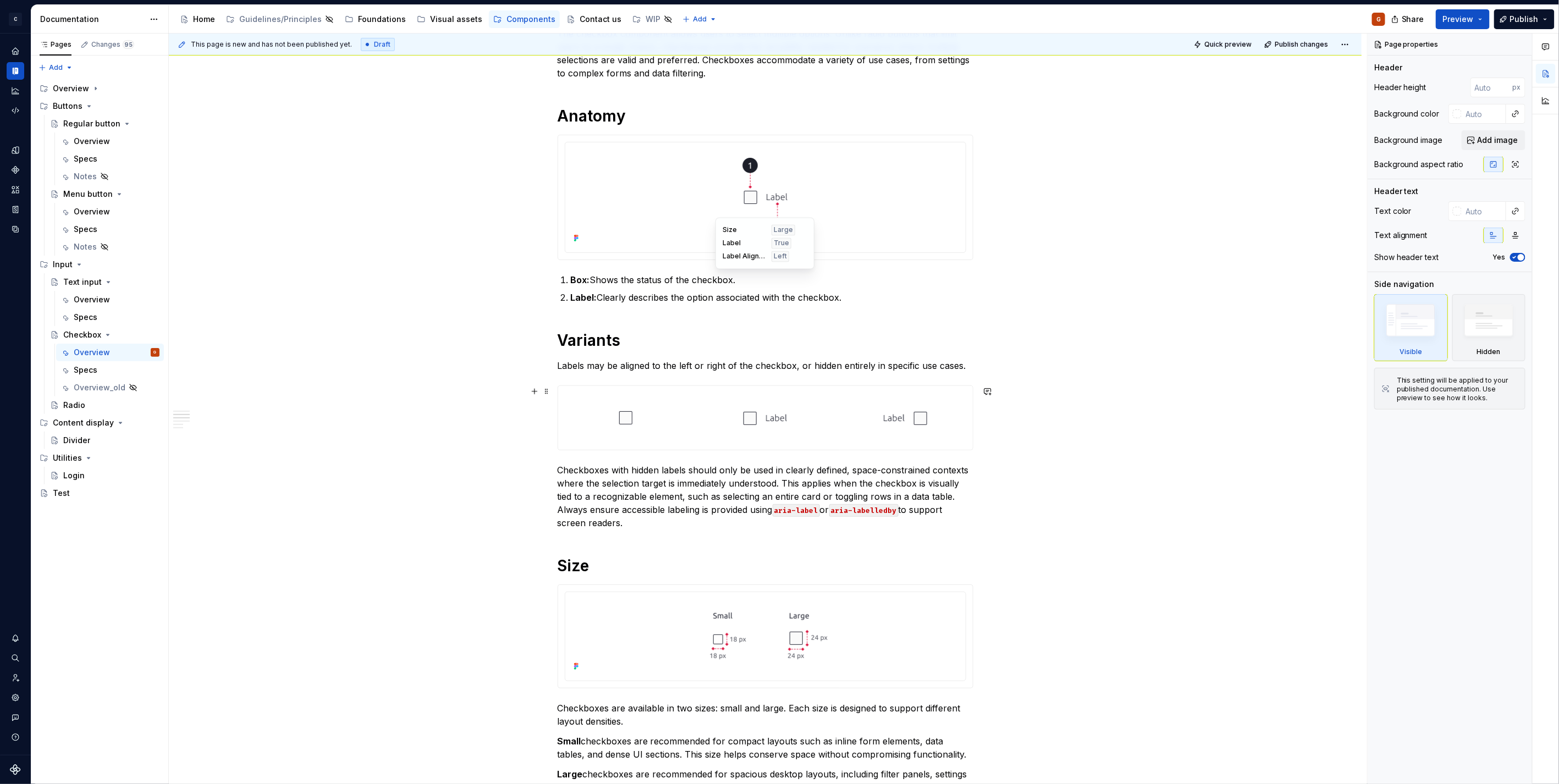
scroll to position [244, 0]
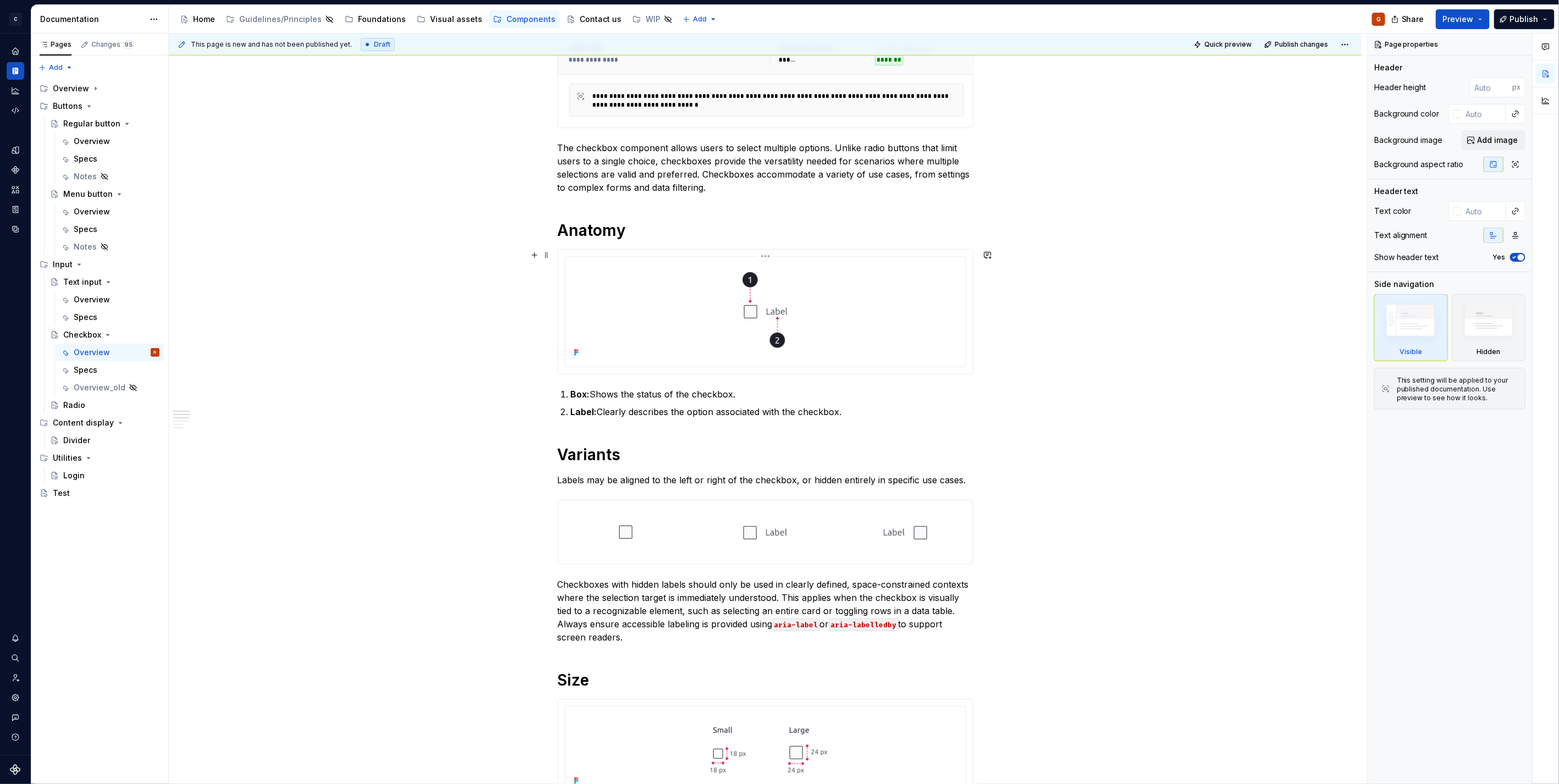
click at [851, 298] on div at bounding box center [765, 311] width 392 height 99
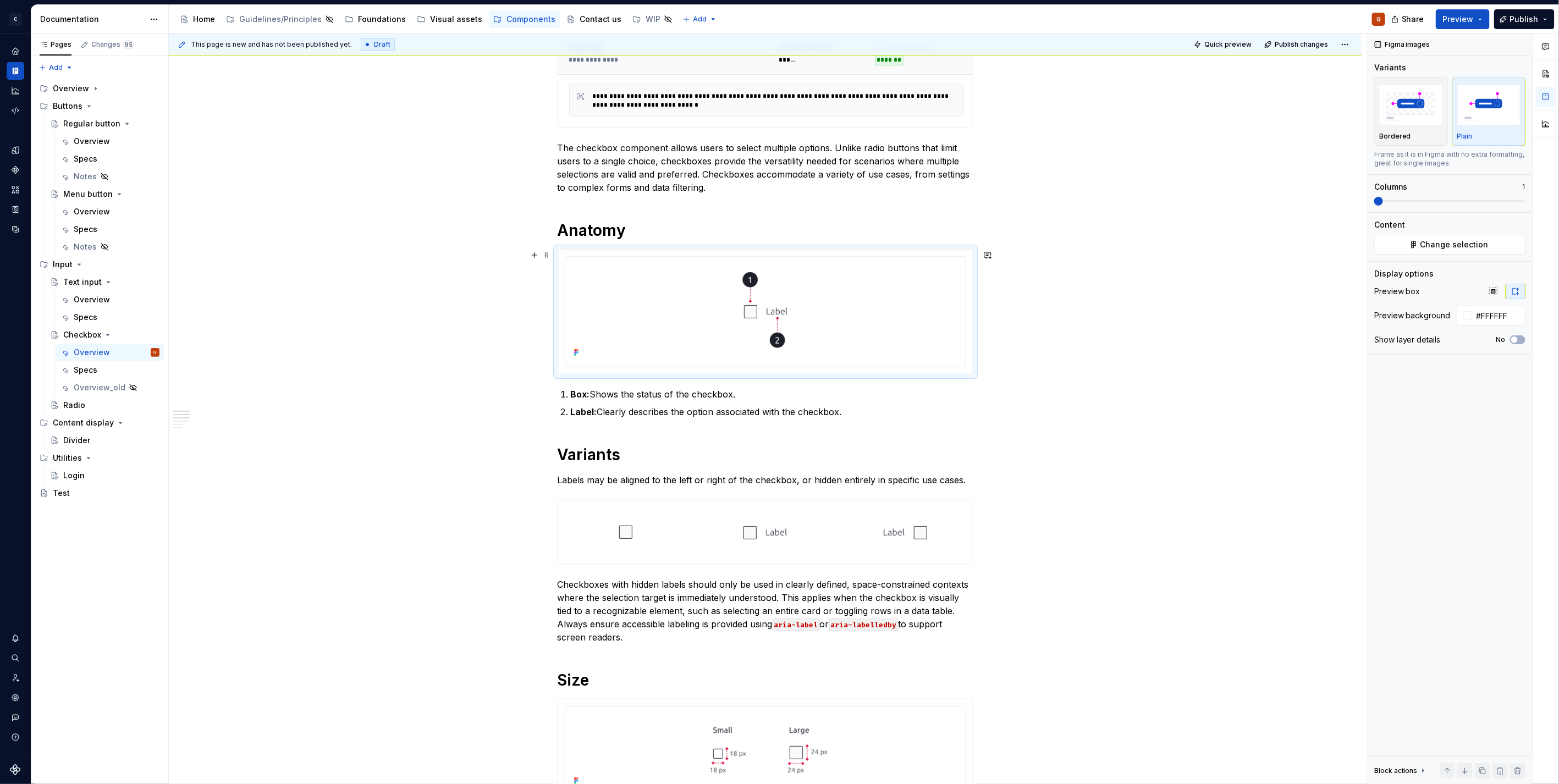
click at [765, 256] on html "C Capgemini G Dataset Zodiac Documentation Accessibility guide for tree Page tr…" at bounding box center [780, 392] width 1559 height 784
click at [786, 312] on div "Update Figma image" at bounding box center [824, 315] width 92 height 11
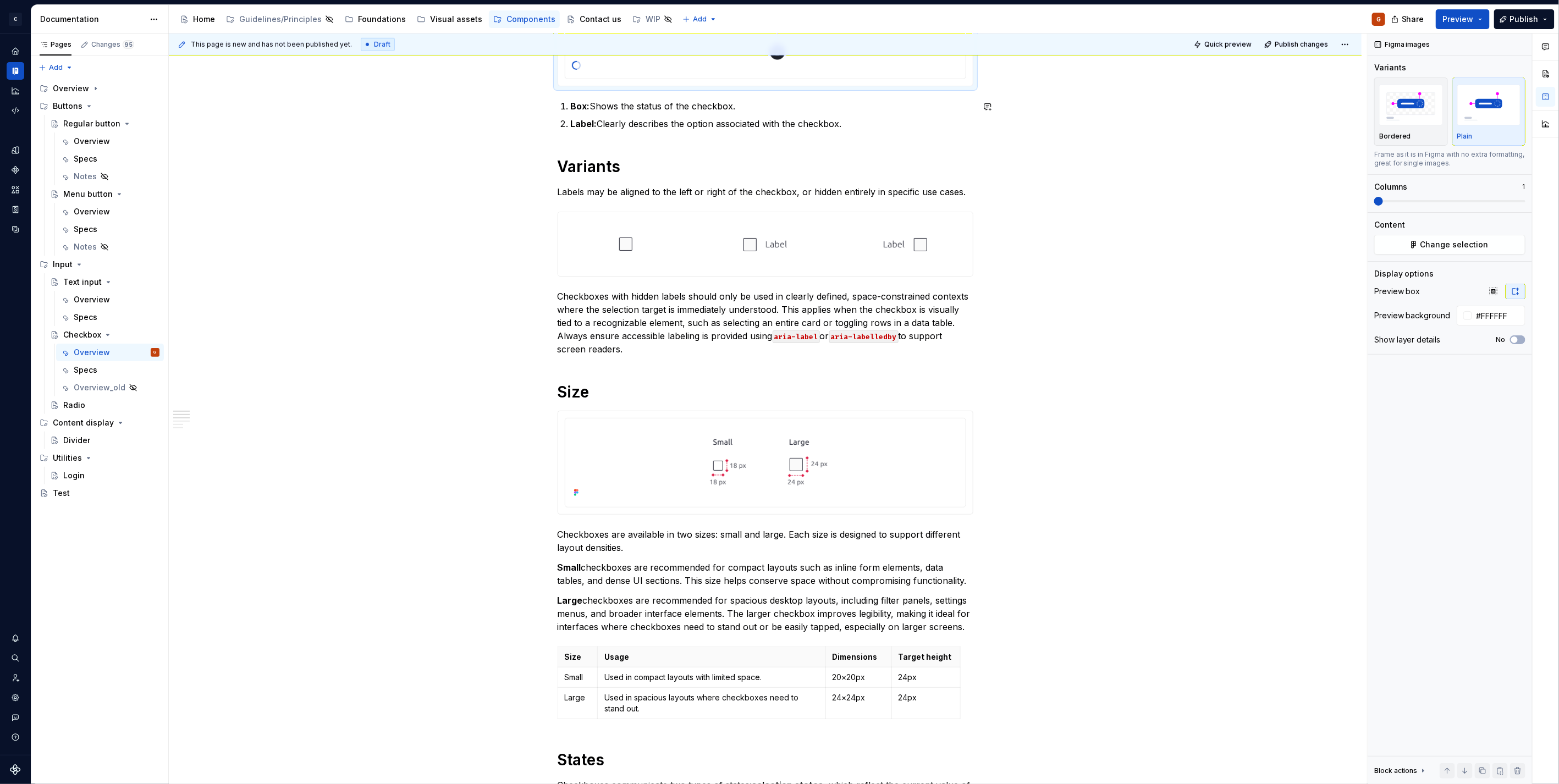
scroll to position [611, 0]
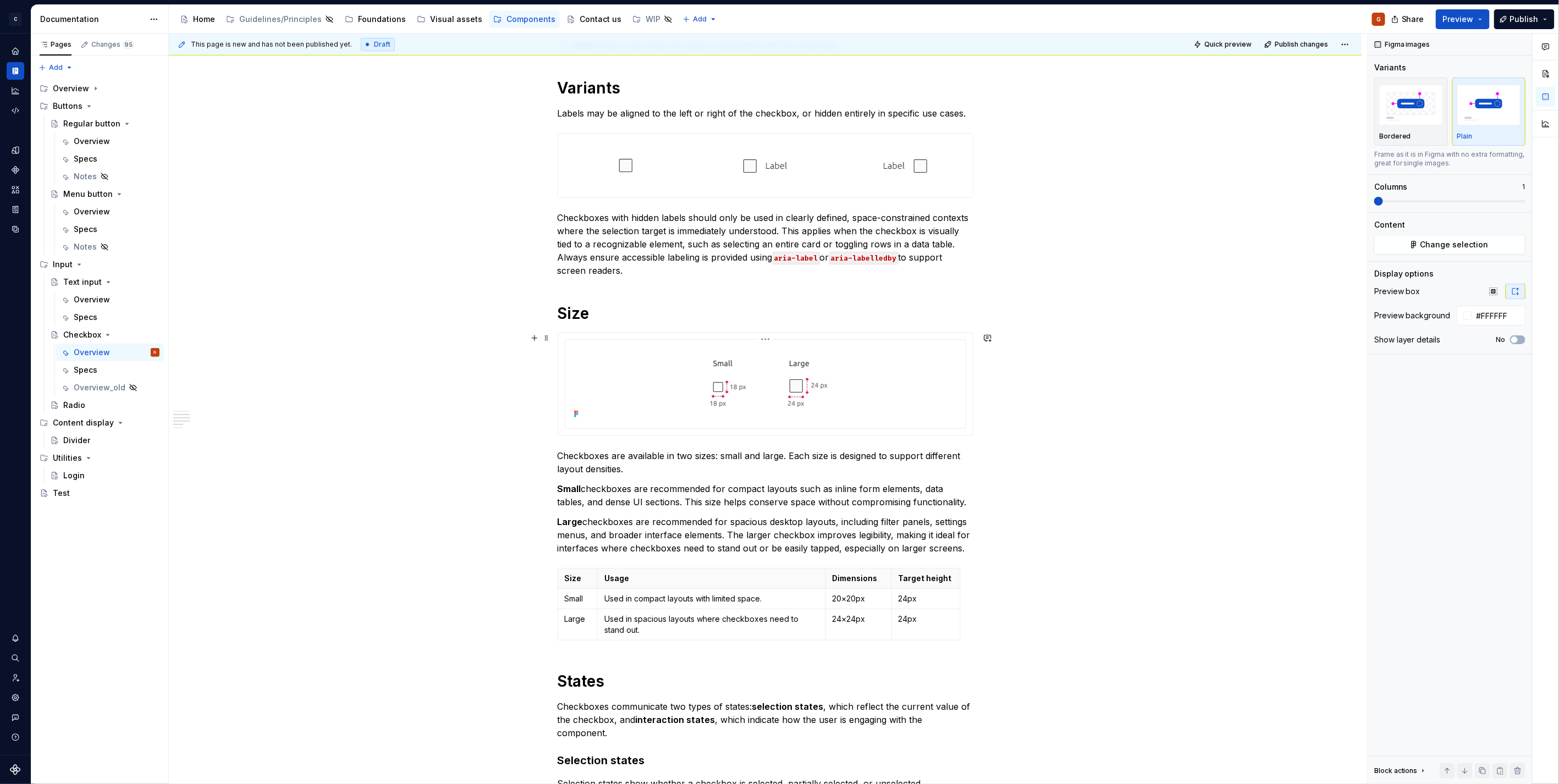
click at [887, 382] on div at bounding box center [765, 383] width 392 height 77
click at [1408, 134] on p "Bordered" at bounding box center [1395, 136] width 32 height 9
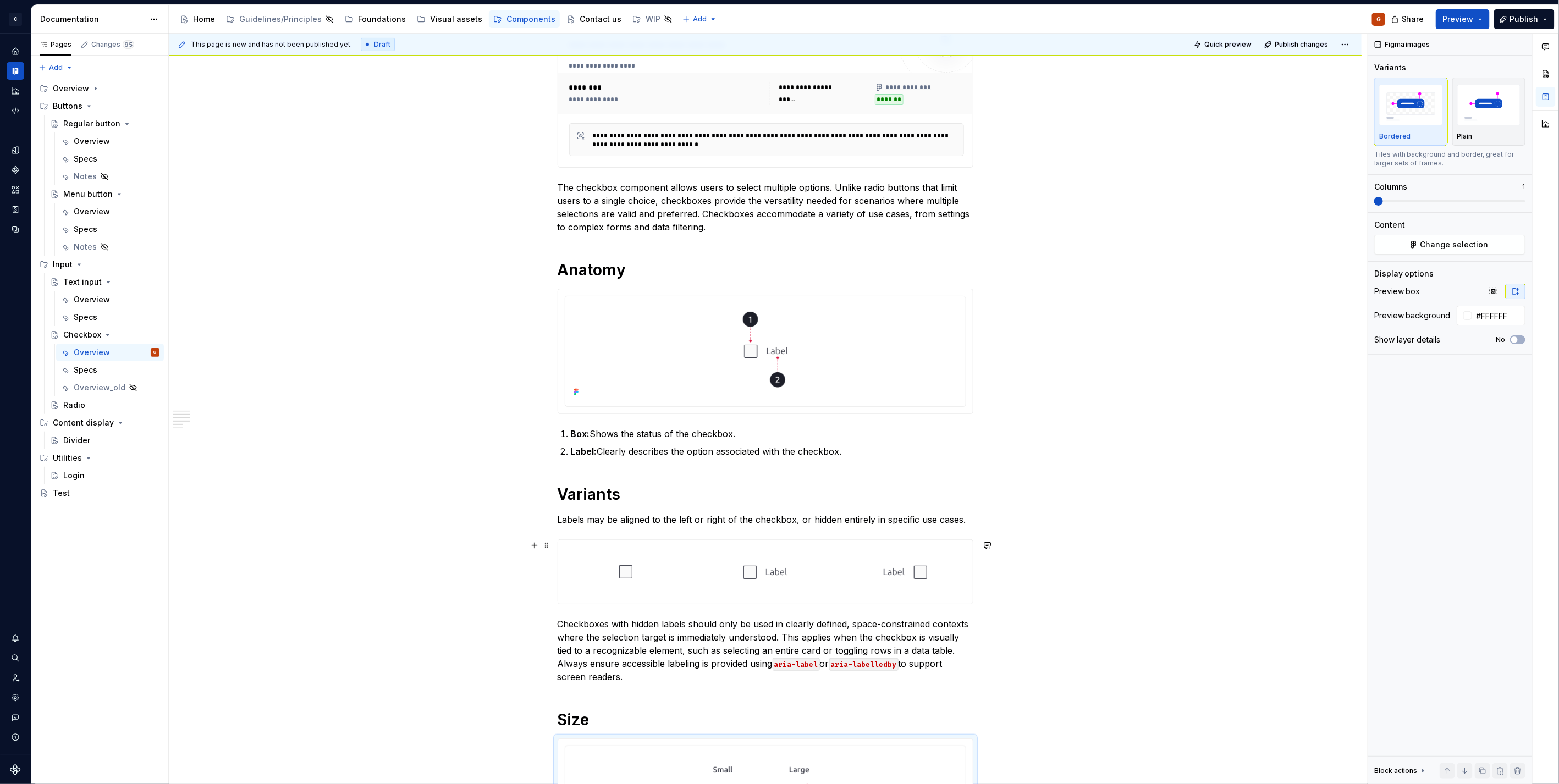
scroll to position [0, 0]
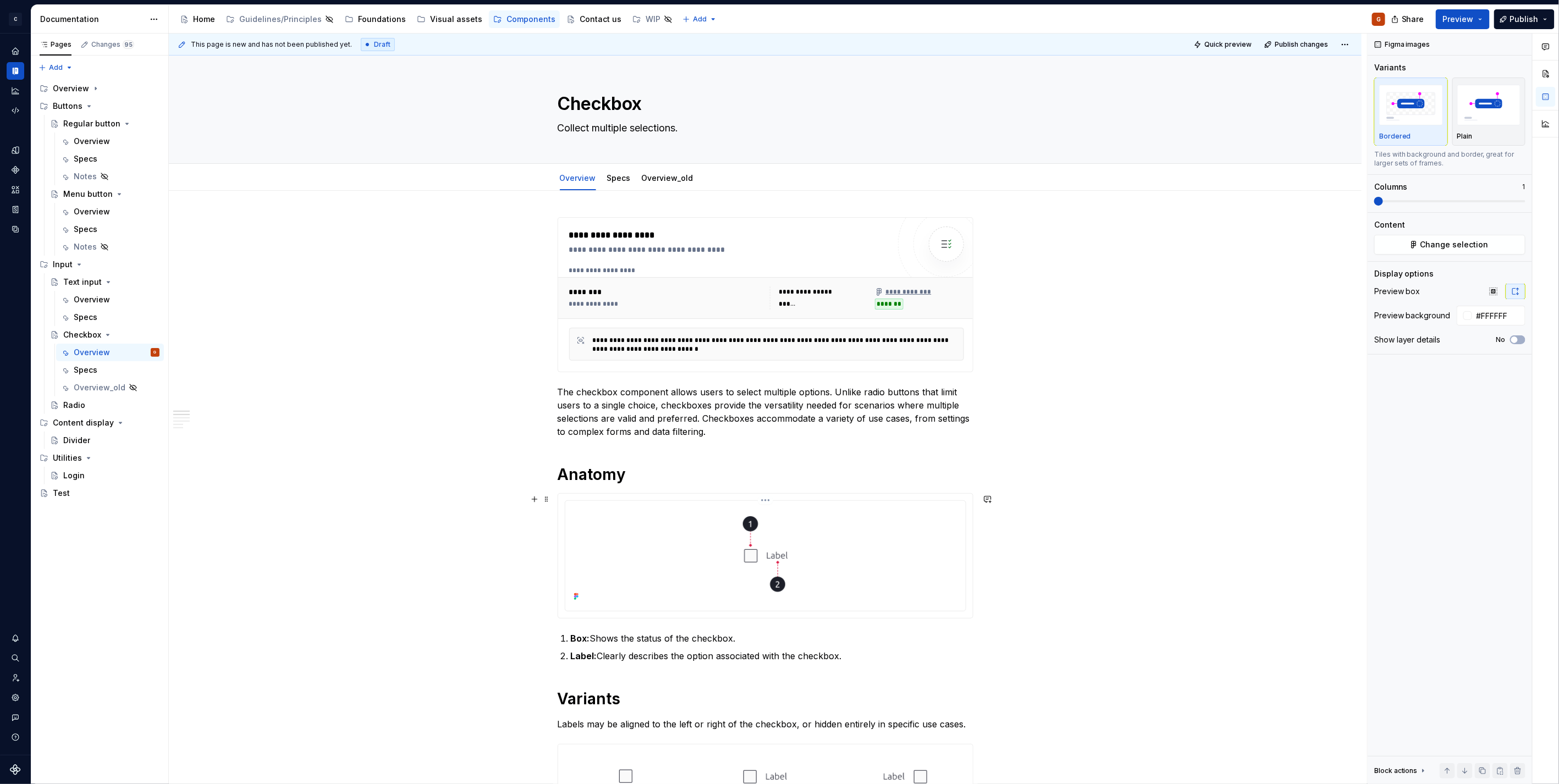
click at [941, 562] on div at bounding box center [765, 555] width 392 height 99
click at [1469, 29] on div "Share Preview Publish" at bounding box center [1476, 19] width 165 height 28
click at [1472, 22] on span "Preview" at bounding box center [1458, 19] width 31 height 11
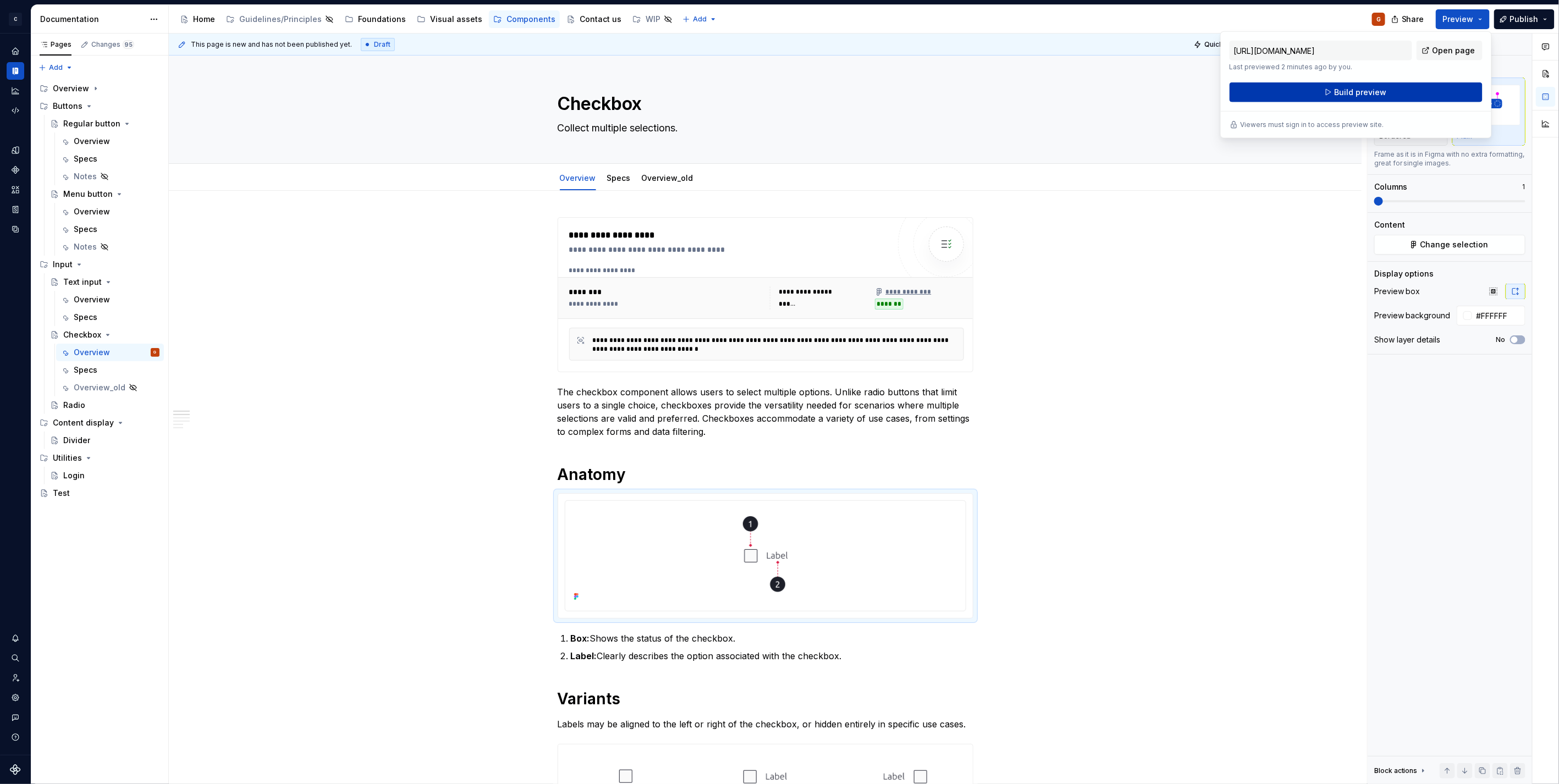
drag, startPoint x: 1471, startPoint y: 23, endPoint x: 1422, endPoint y: 97, distance: 88.8
click at [1422, 97] on button "Build preview" at bounding box center [1356, 92] width 253 height 20
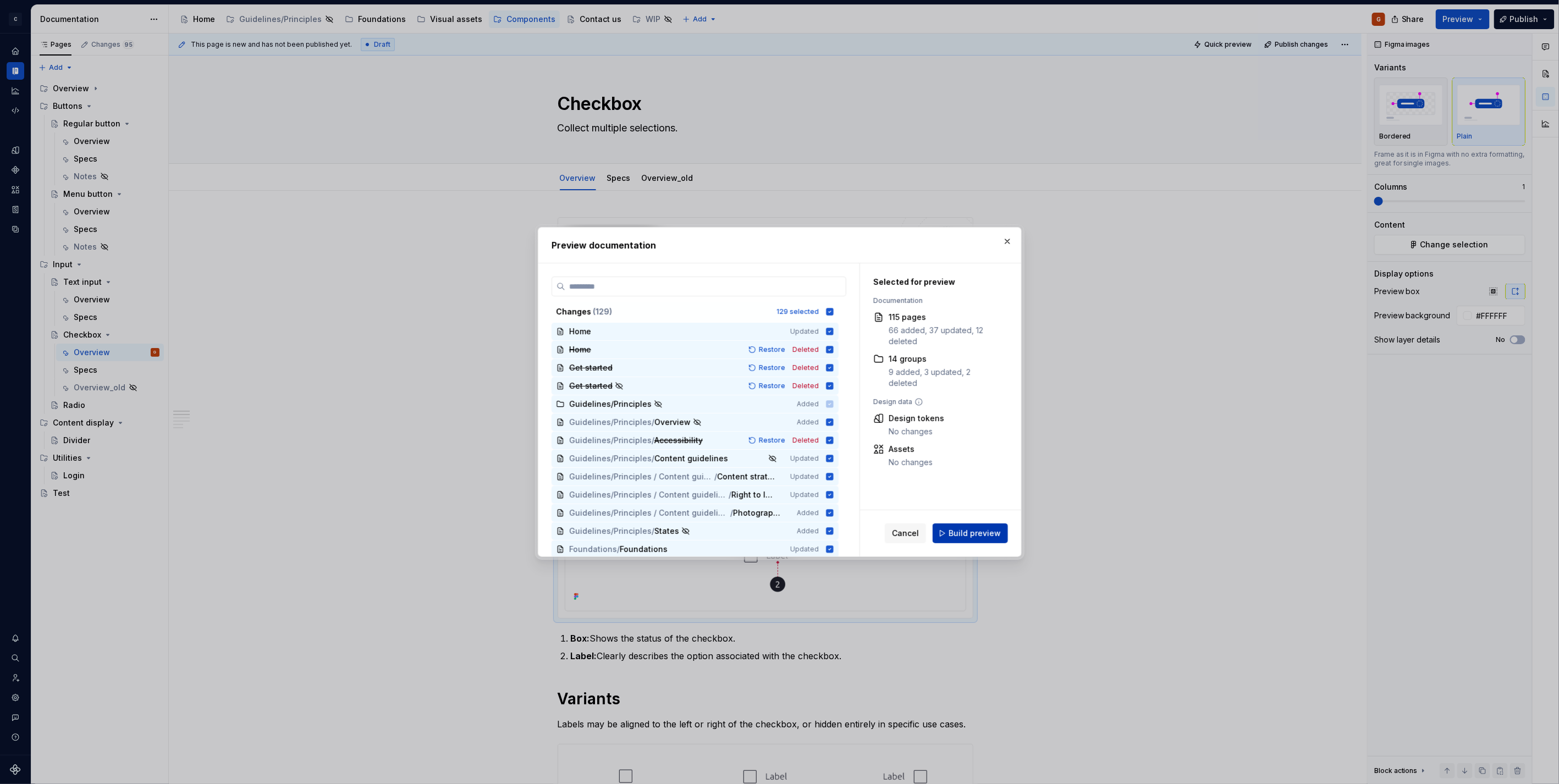
click at [996, 528] on span "Build preview" at bounding box center [974, 533] width 52 height 11
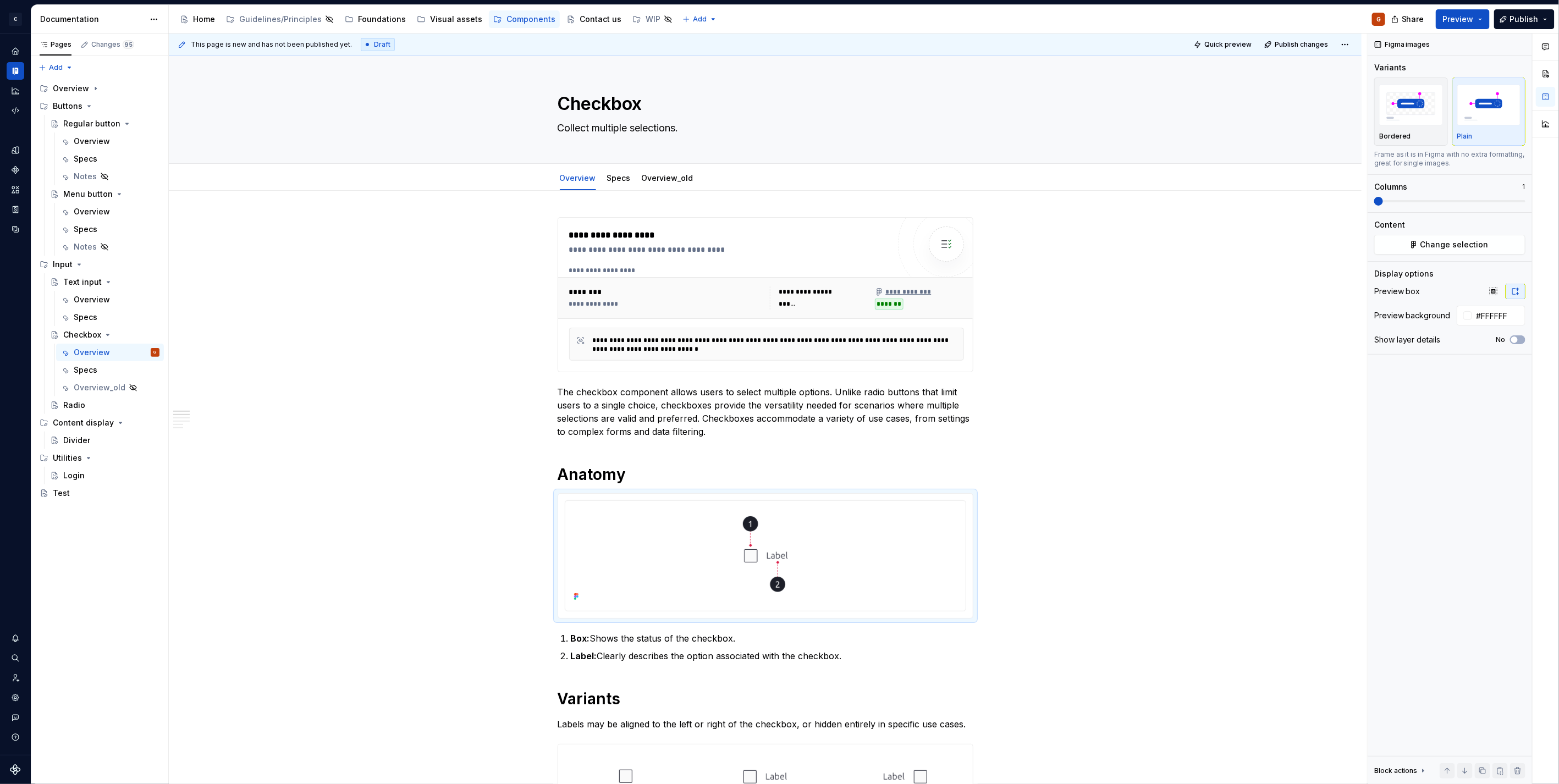
type textarea "*"
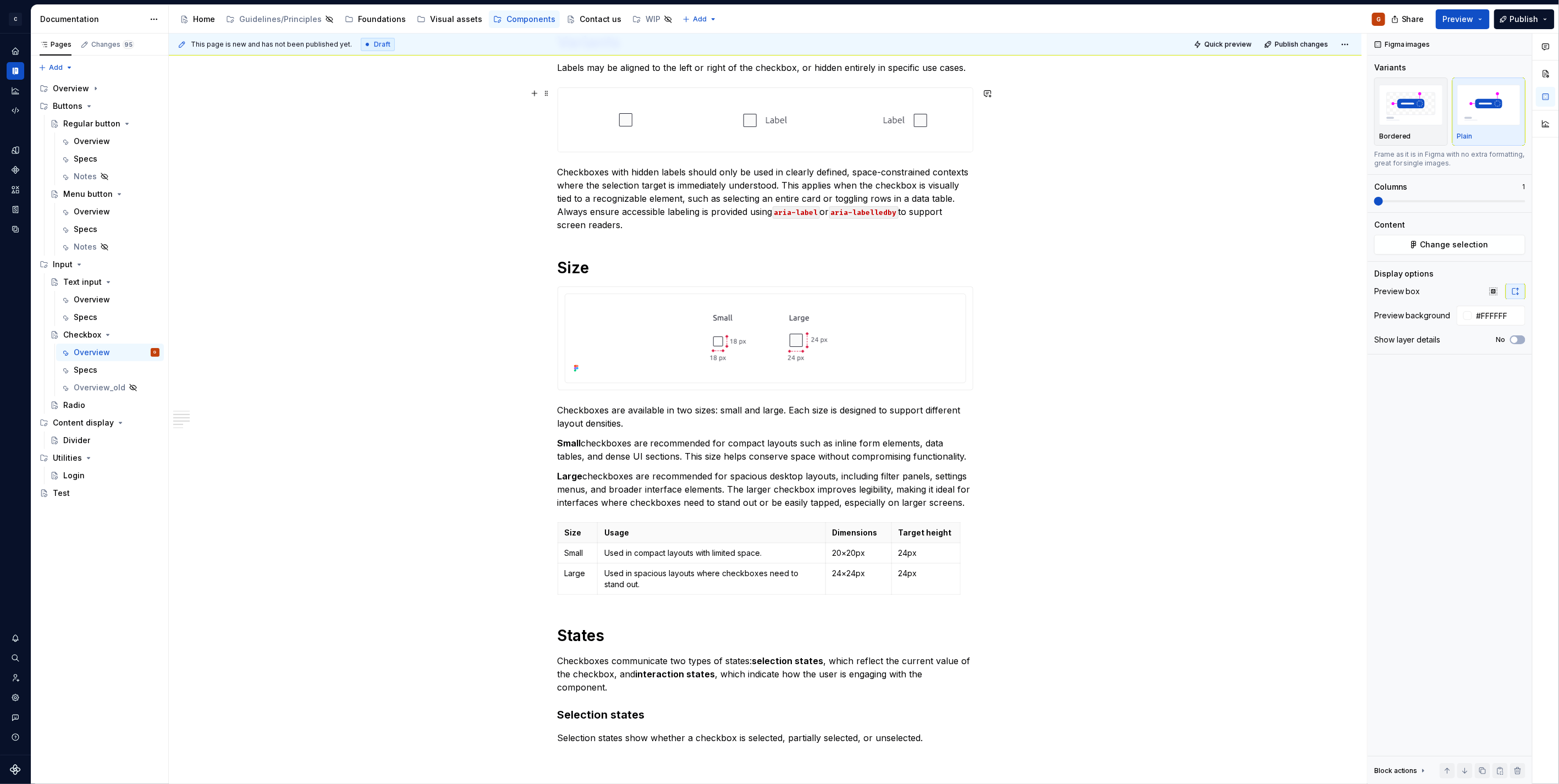
scroll to position [733, 0]
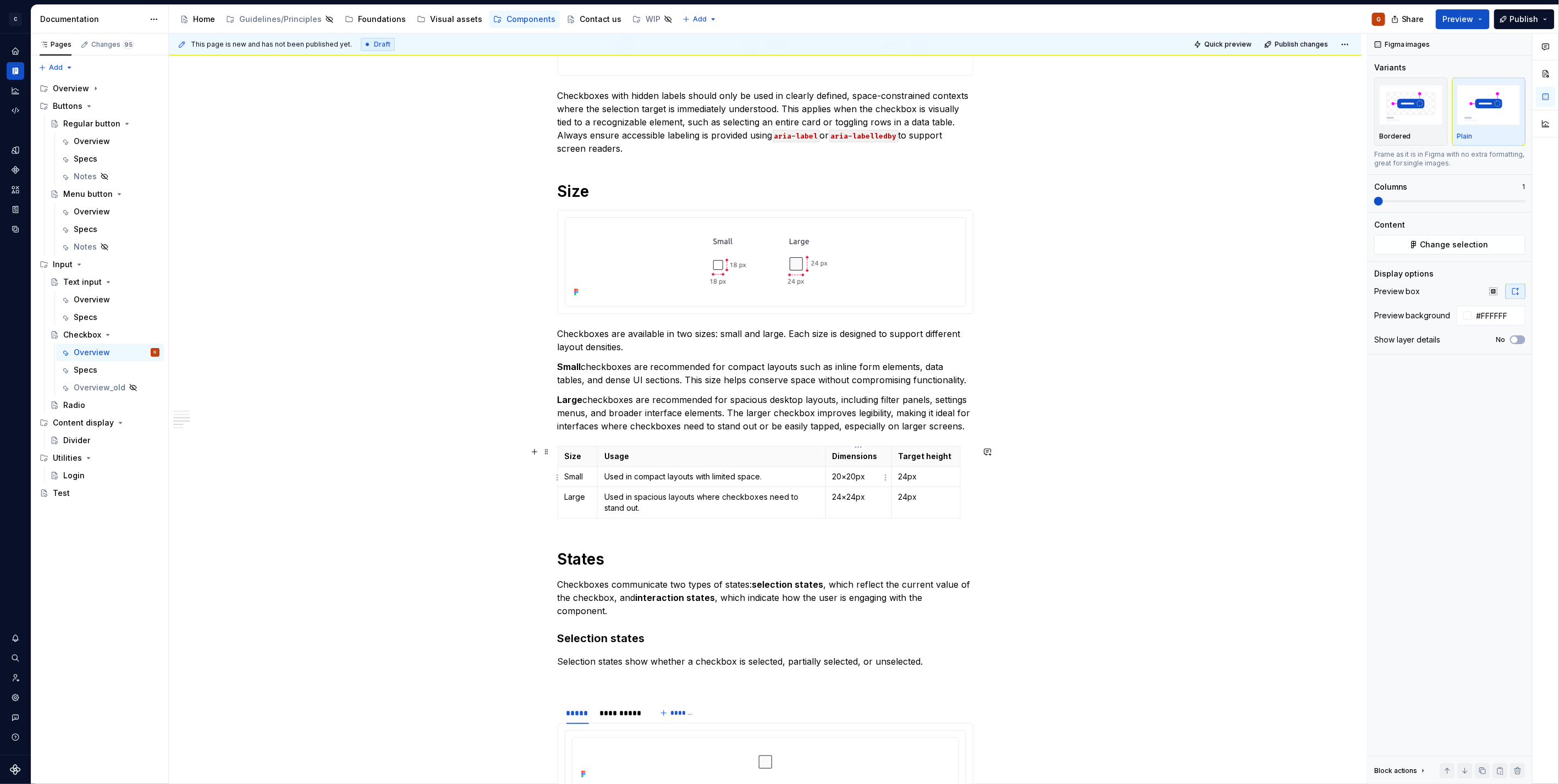
click at [843, 480] on p "20×20px" at bounding box center [859, 477] width 52 height 11
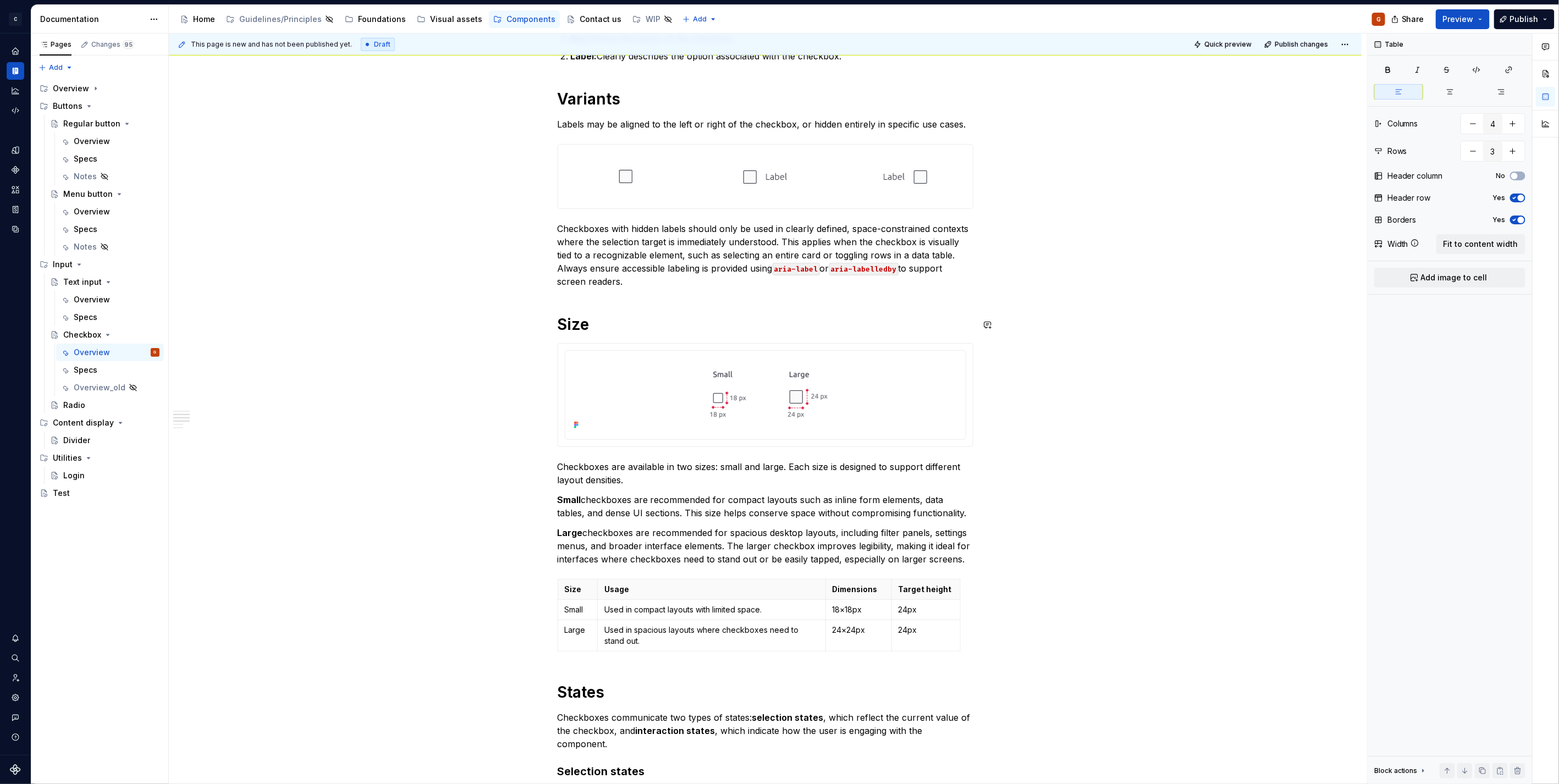
scroll to position [464, 0]
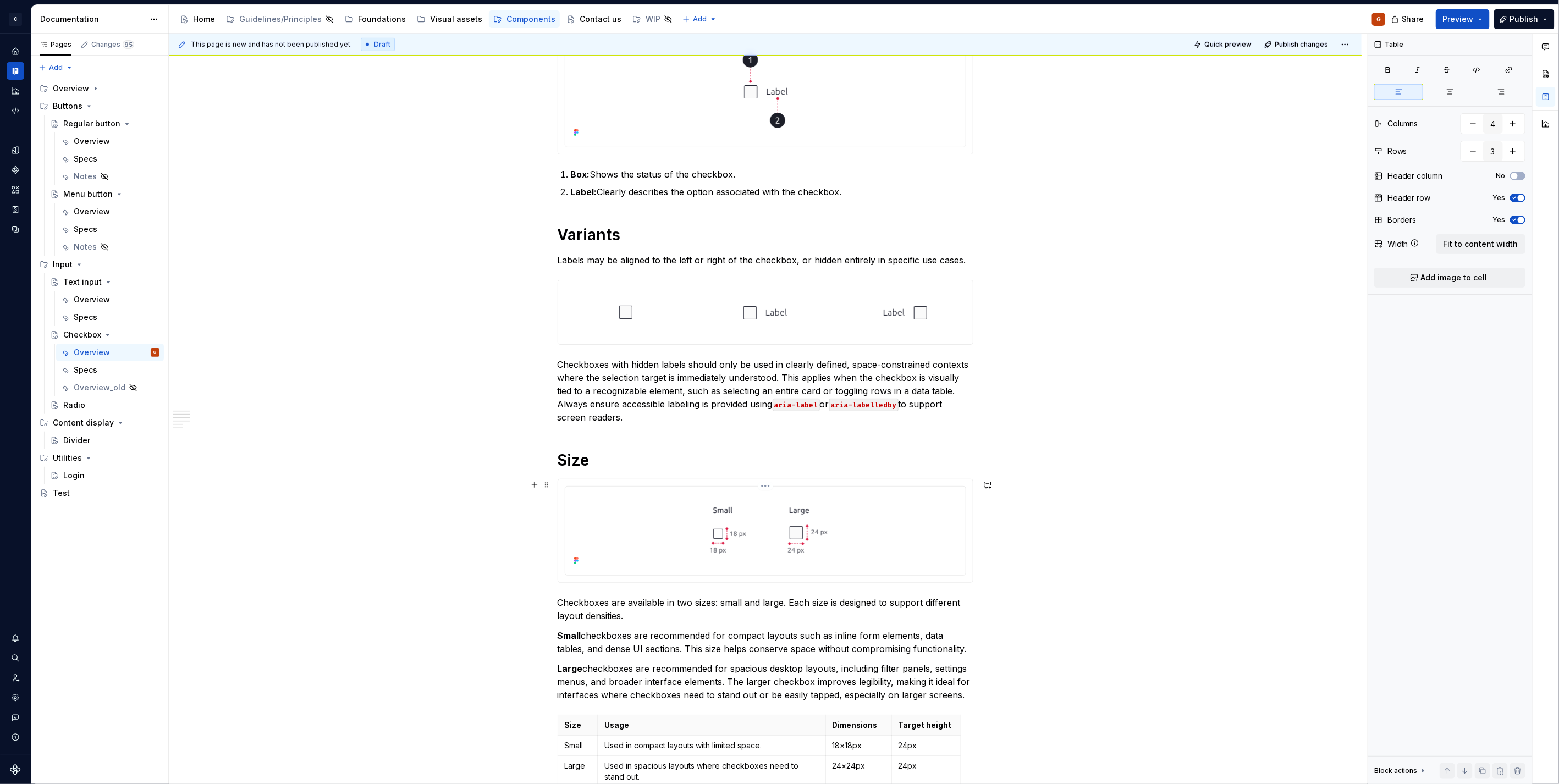
click at [930, 517] on div at bounding box center [765, 529] width 392 height 77
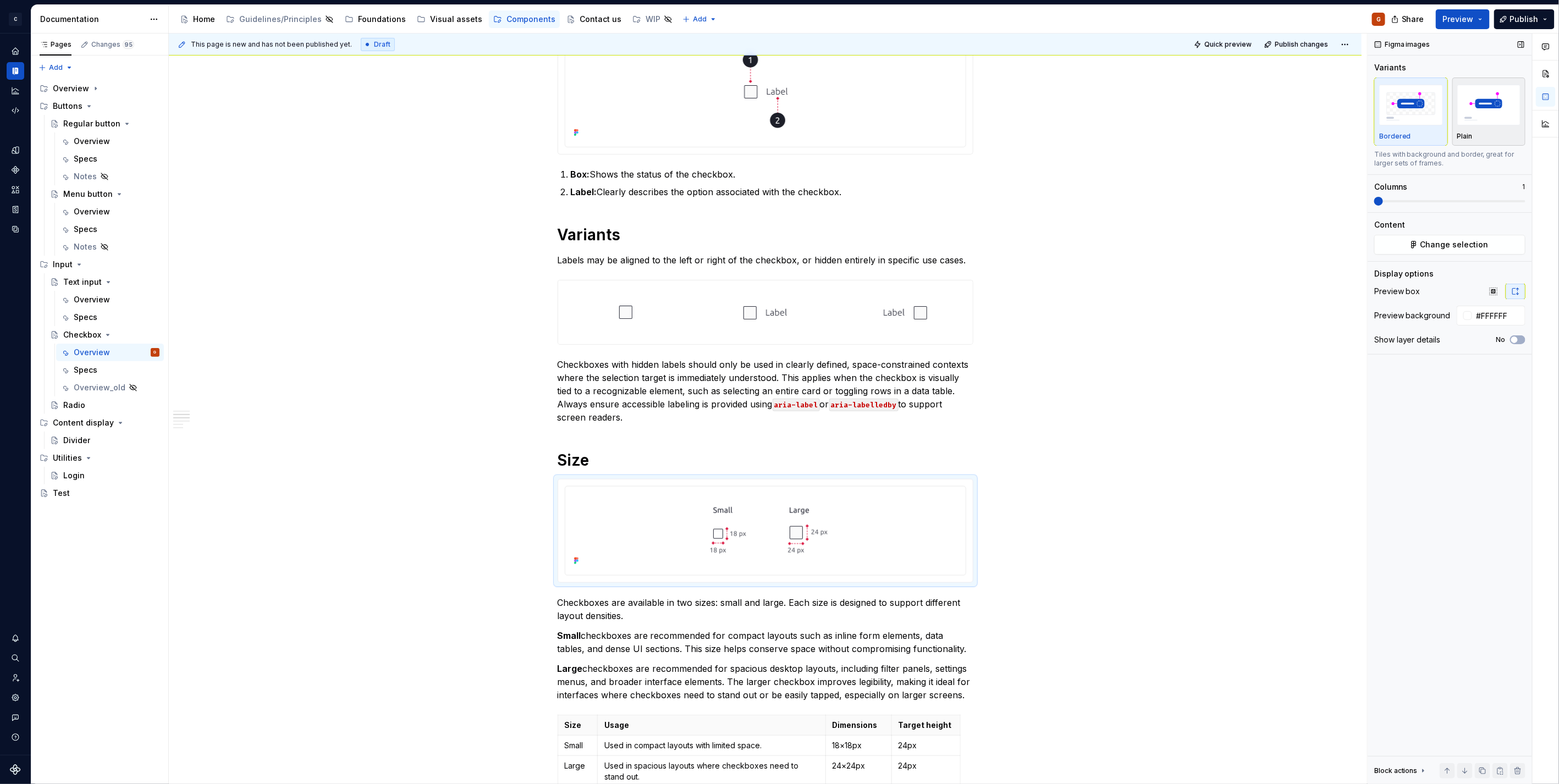
click at [1509, 140] on div "Plain" at bounding box center [1489, 136] width 64 height 9
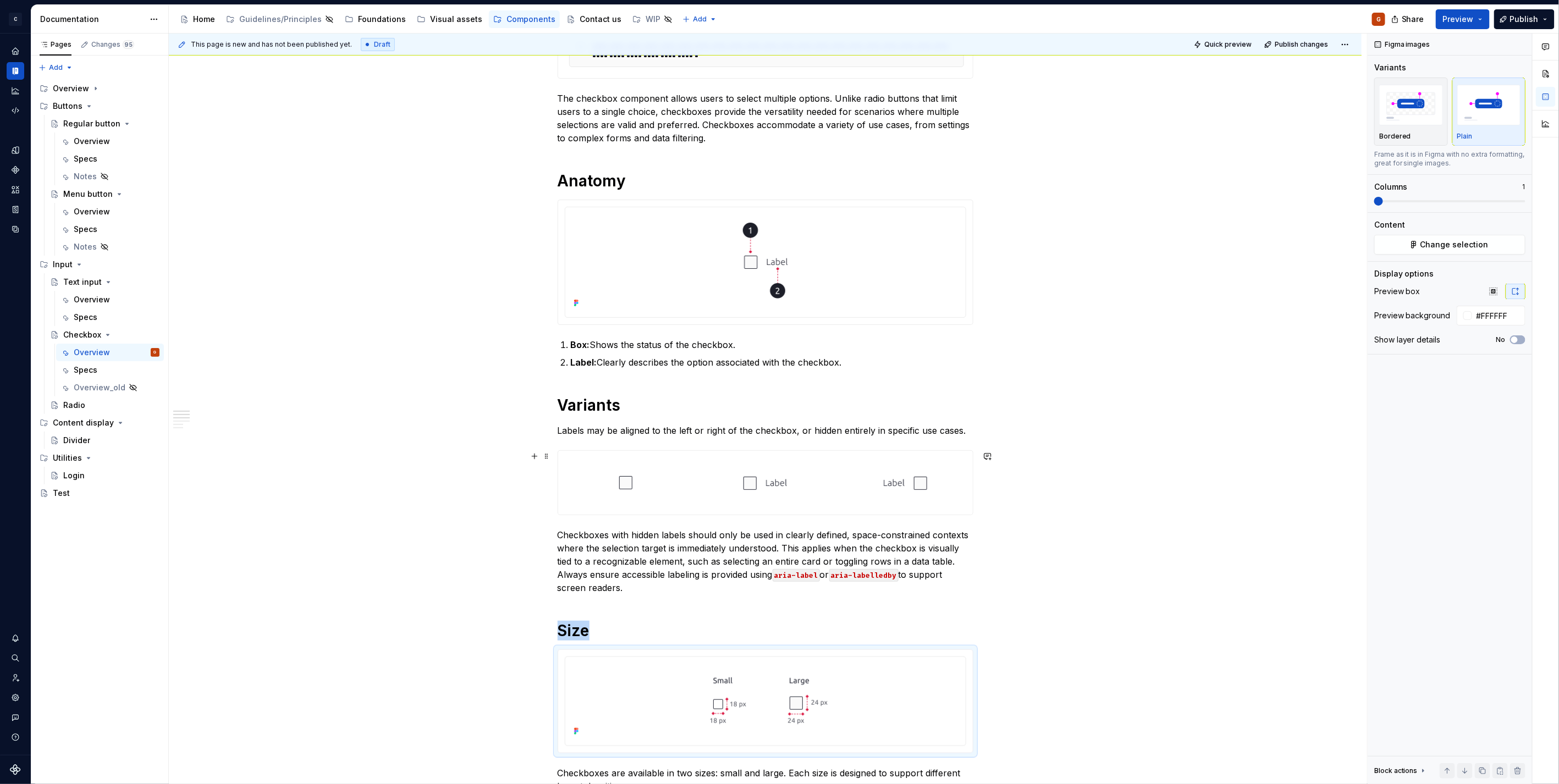
scroll to position [220, 0]
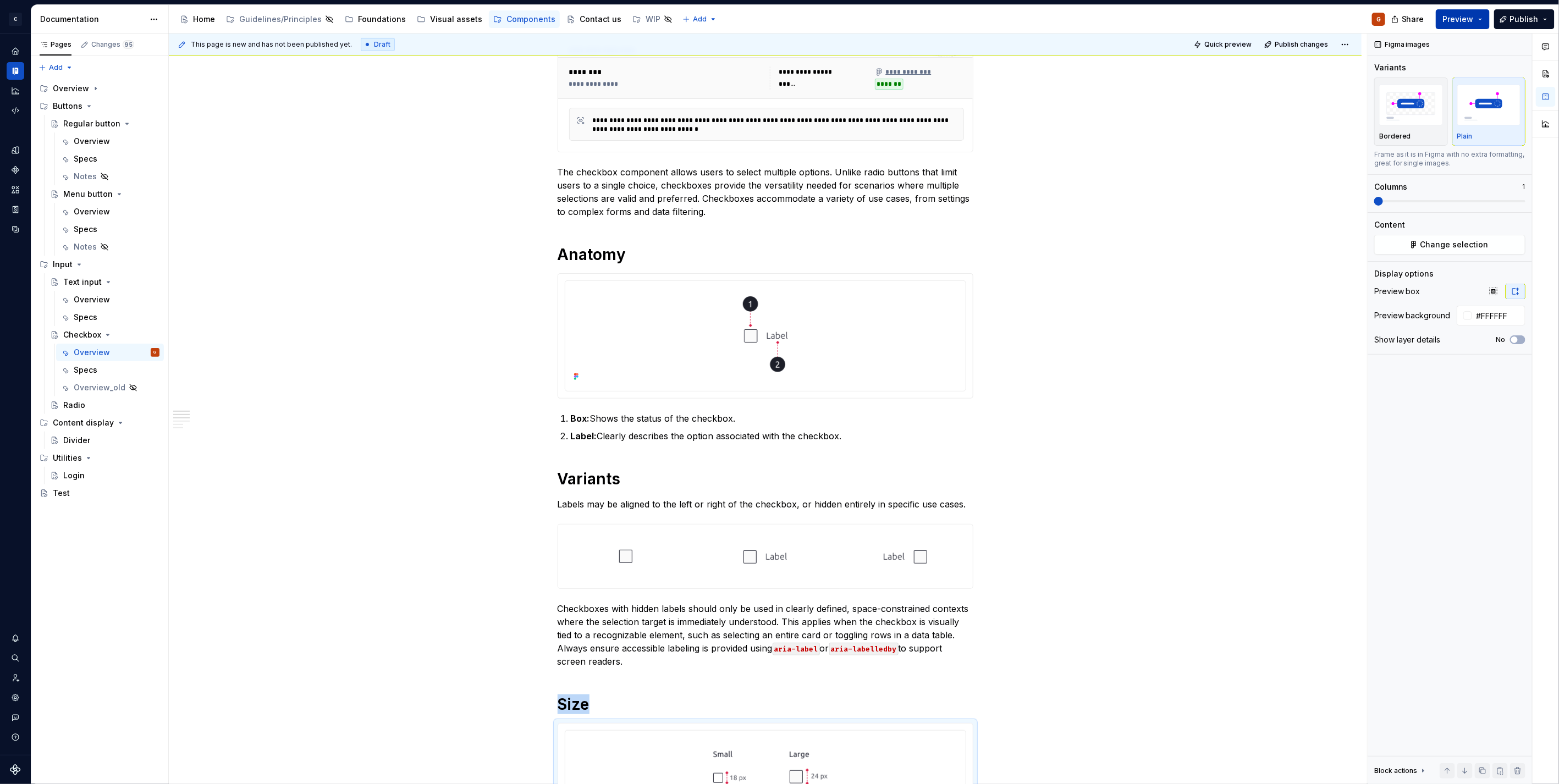
click at [1449, 20] on span "Preview" at bounding box center [1458, 19] width 31 height 11
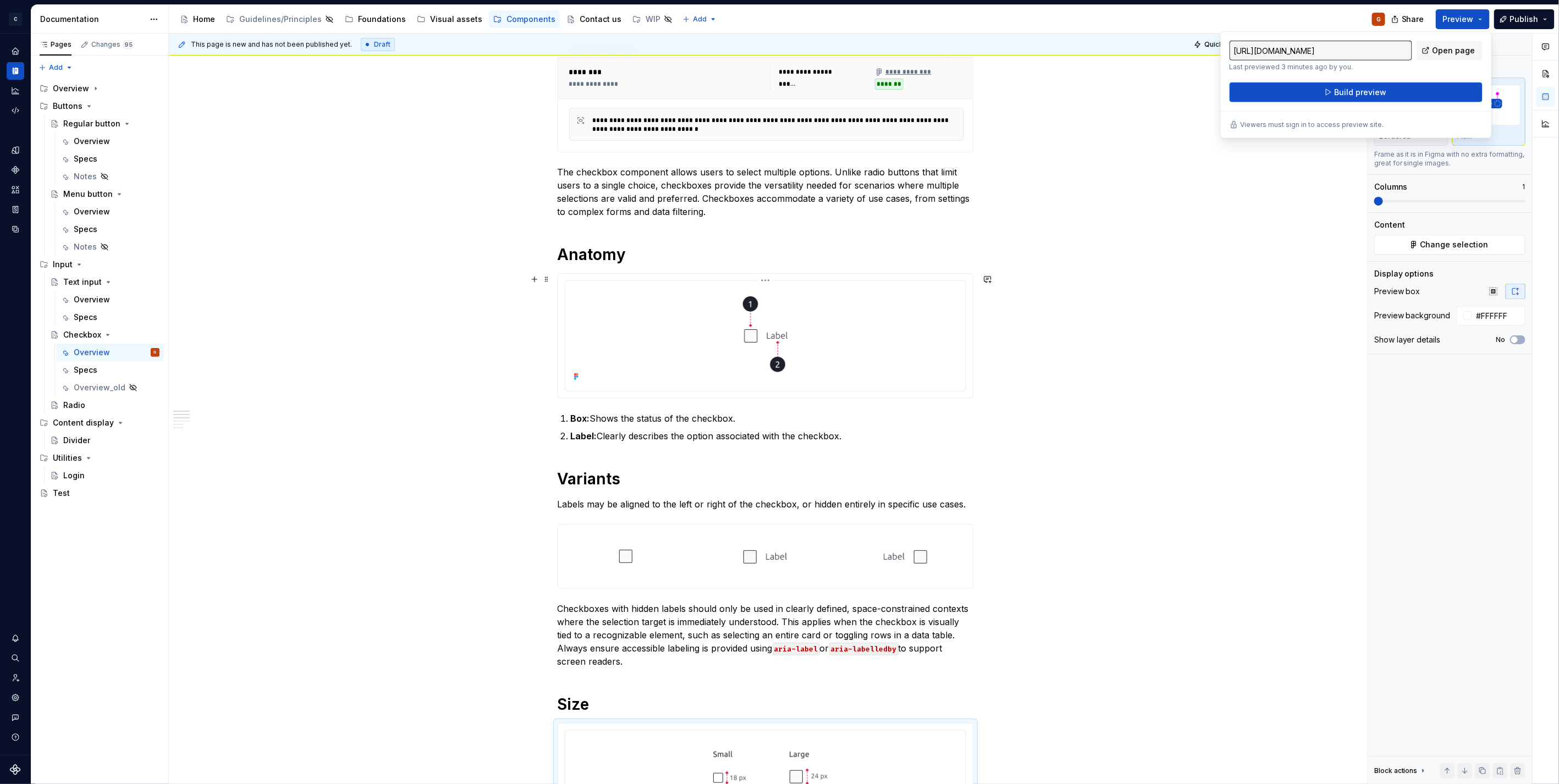
click at [870, 339] on div at bounding box center [765, 335] width 392 height 99
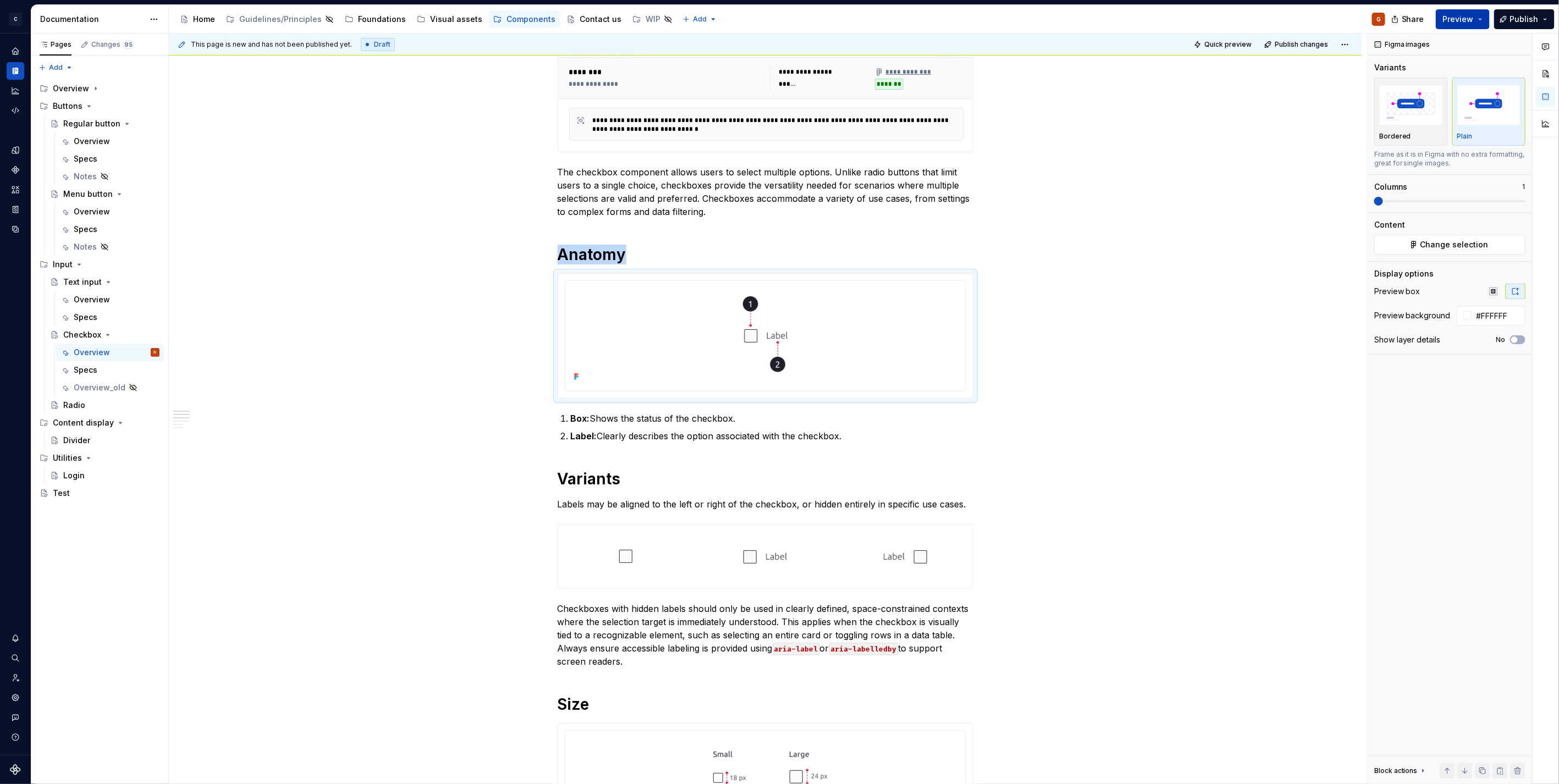
click at [1467, 14] on span "Preview" at bounding box center [1458, 19] width 31 height 11
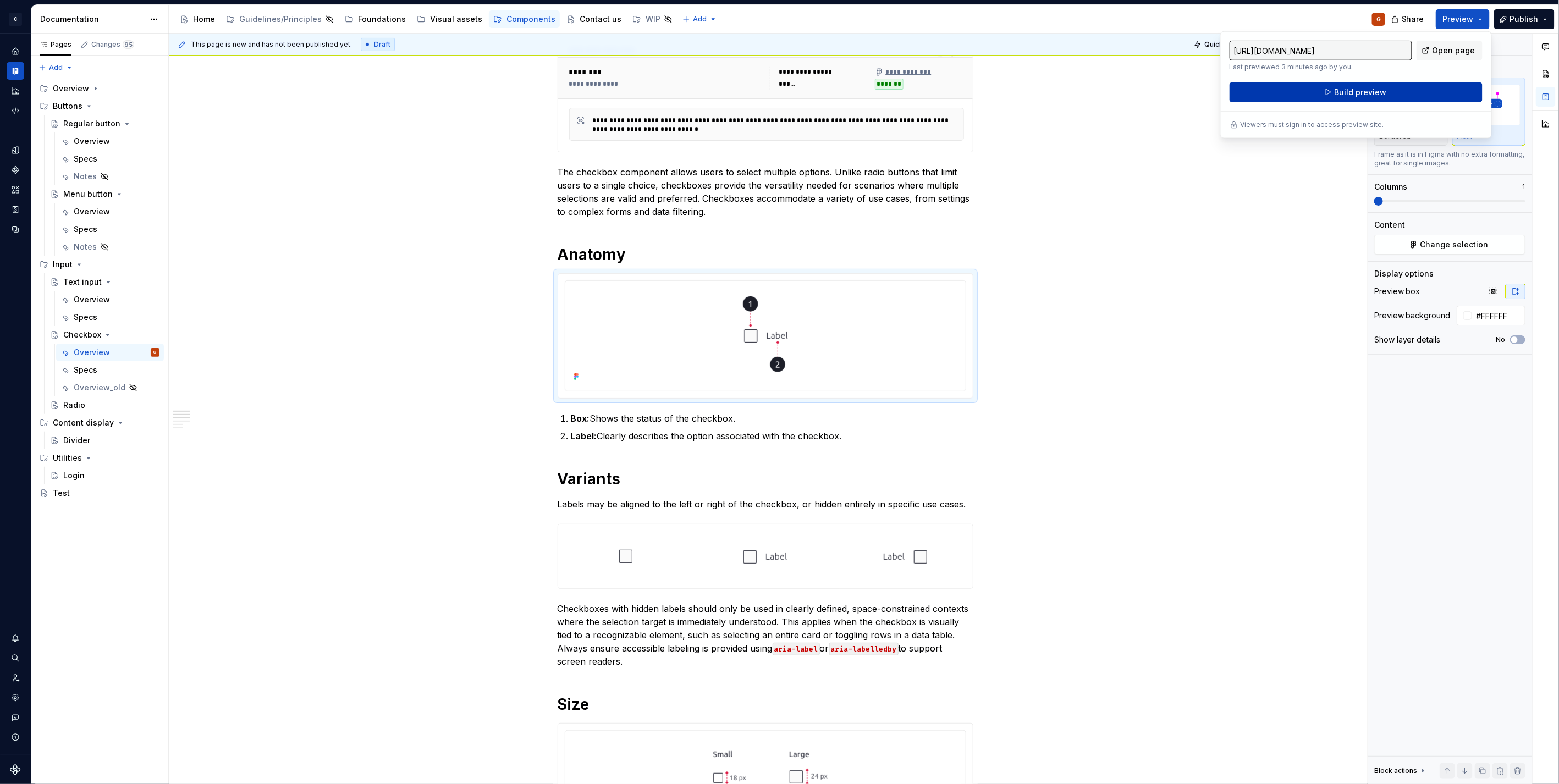
drag, startPoint x: 1467, startPoint y: 13, endPoint x: 1458, endPoint y: 88, distance: 75.5
click at [1458, 88] on button "Build preview" at bounding box center [1356, 92] width 253 height 20
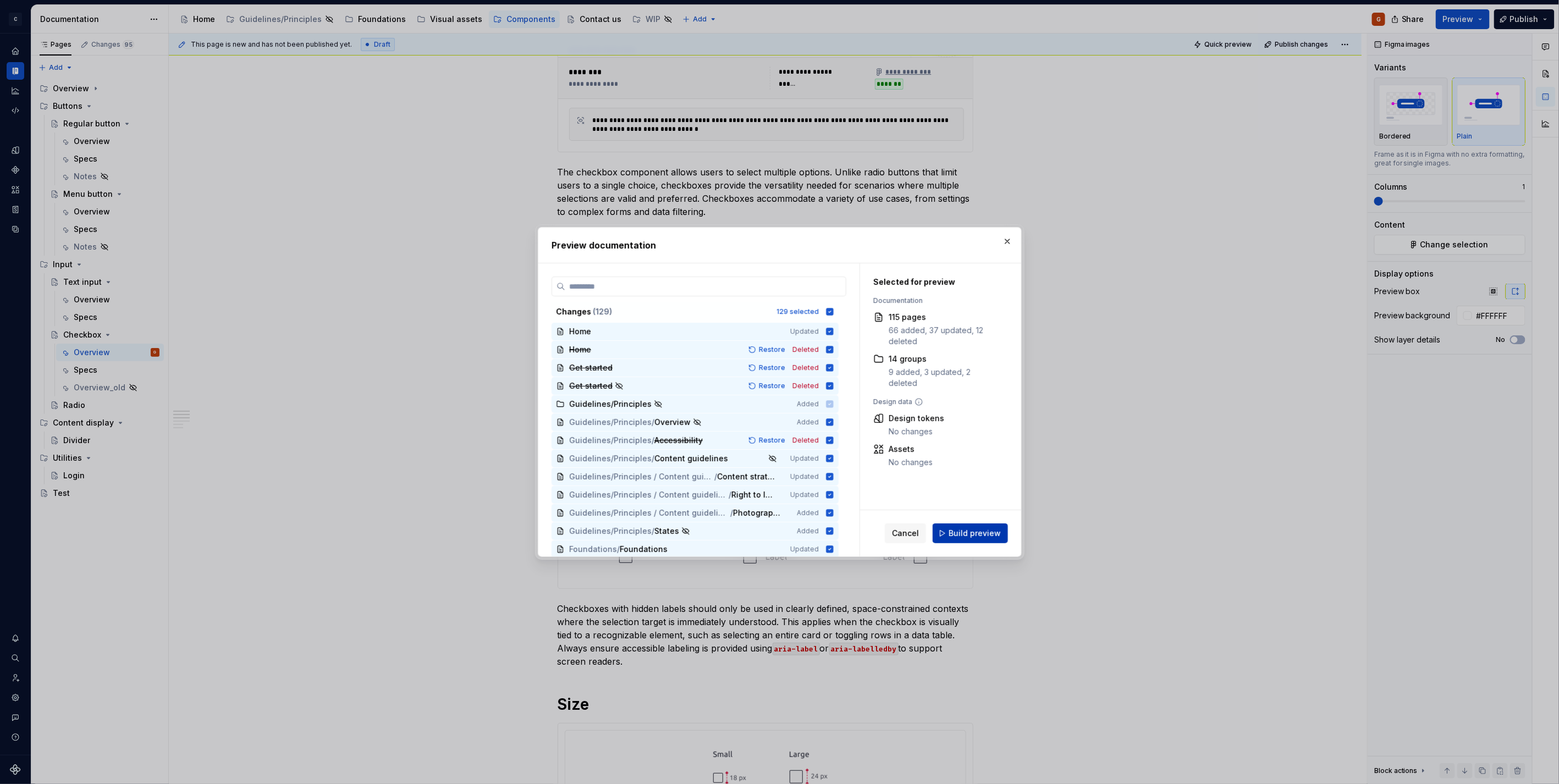
click at [976, 540] on button "Build preview" at bounding box center [970, 533] width 75 height 20
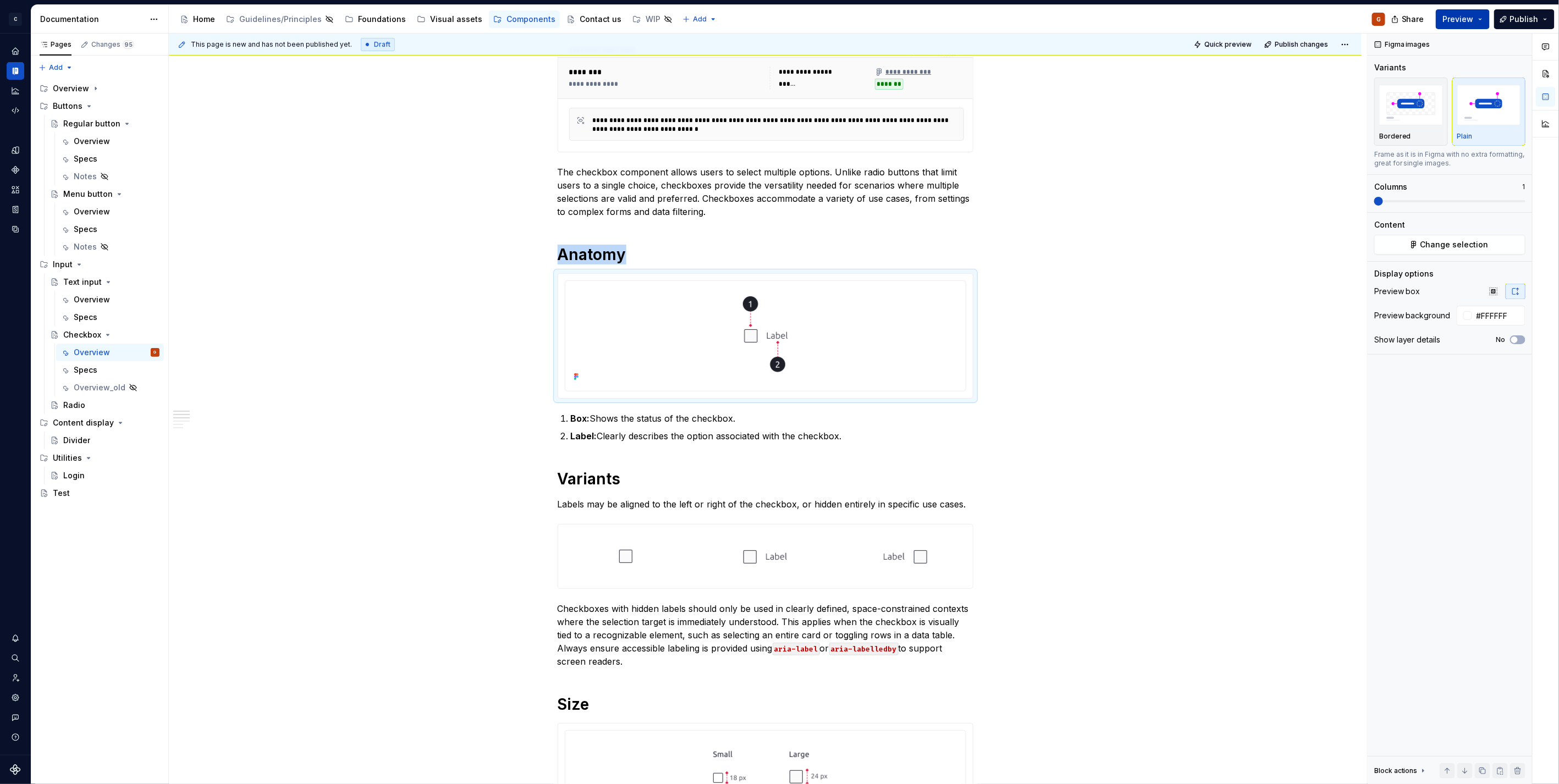
click at [1479, 20] on button "Preview" at bounding box center [1462, 19] width 54 height 20
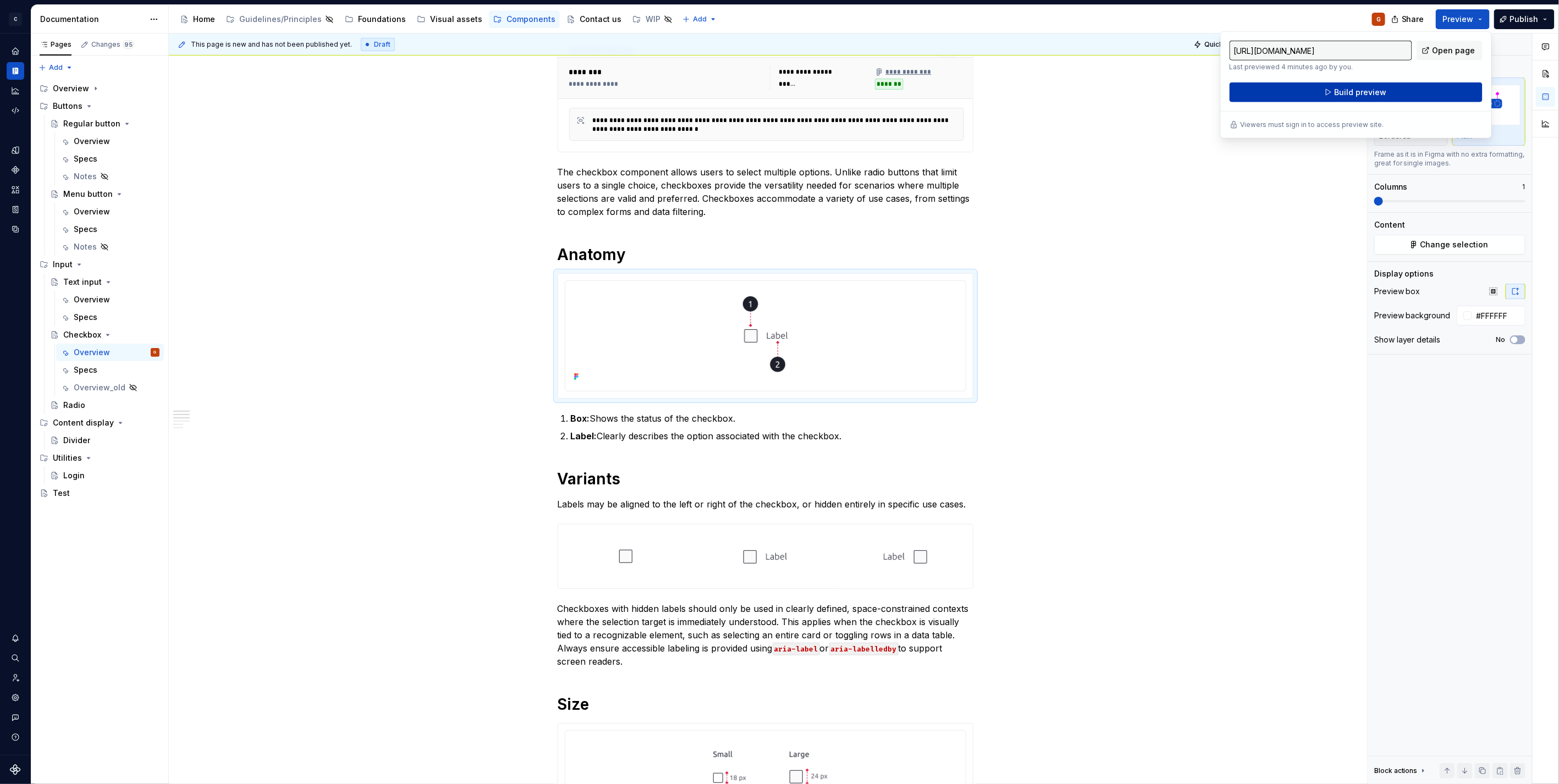
drag, startPoint x: 1479, startPoint y: 20, endPoint x: 1439, endPoint y: 81, distance: 72.9
click at [1441, 79] on div "[URL][DOMAIN_NAME] Last previewed 4 minutes ago by you. Open page Build preview" at bounding box center [1356, 71] width 253 height 62
click at [1433, 91] on button "Build preview" at bounding box center [1356, 92] width 253 height 20
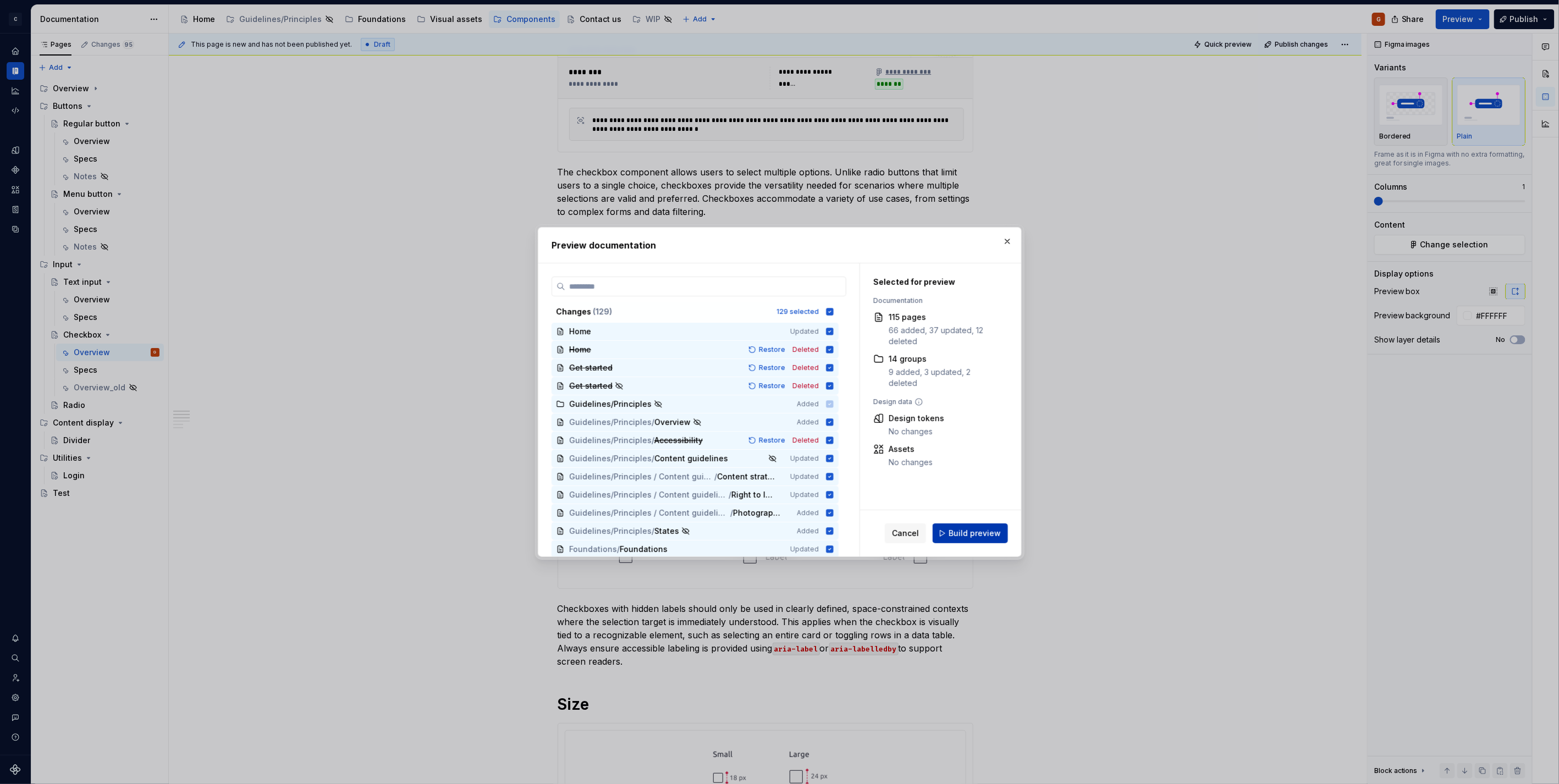
click at [975, 534] on span "Build preview" at bounding box center [974, 533] width 52 height 11
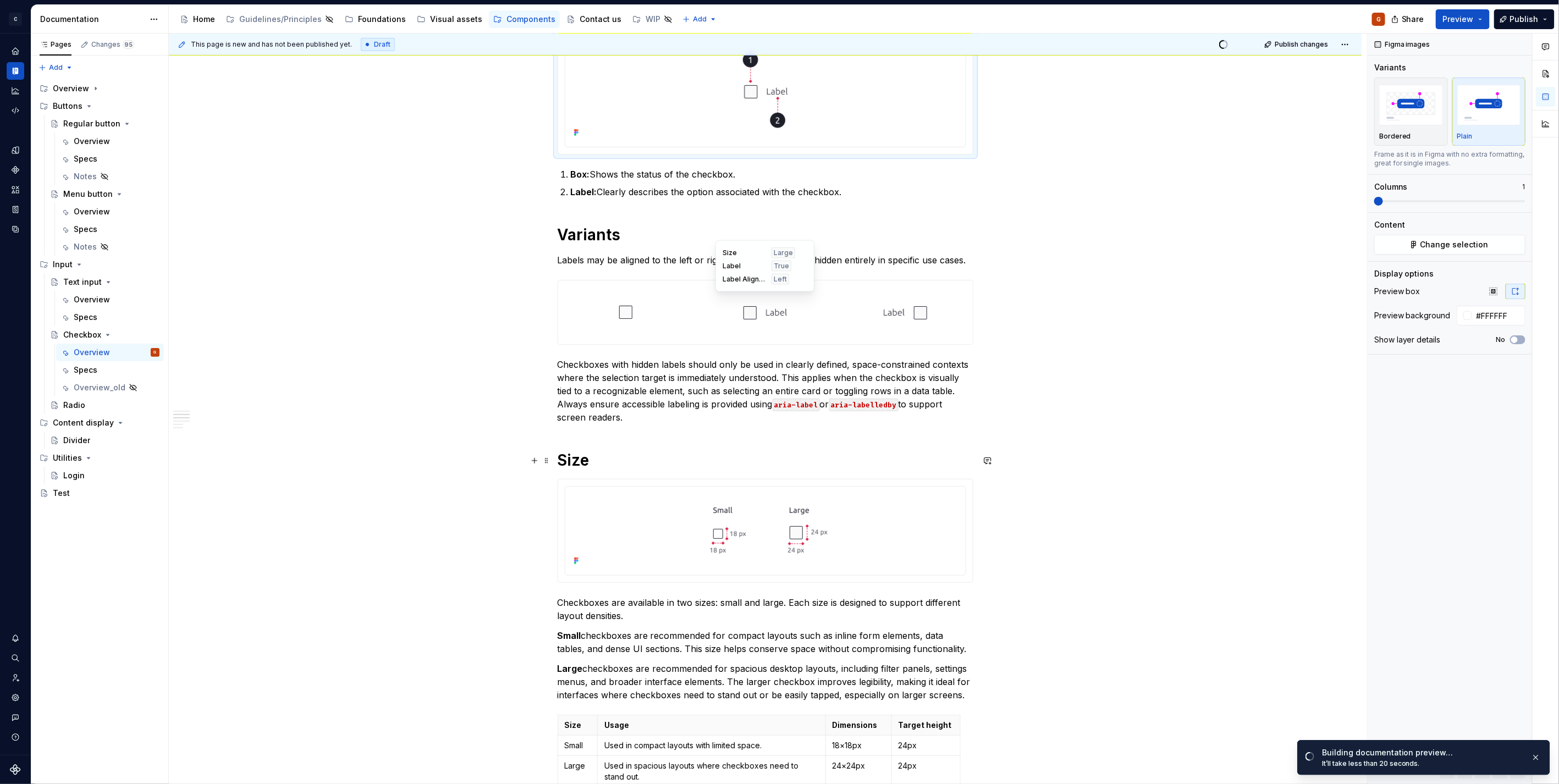
scroll to position [647, 0]
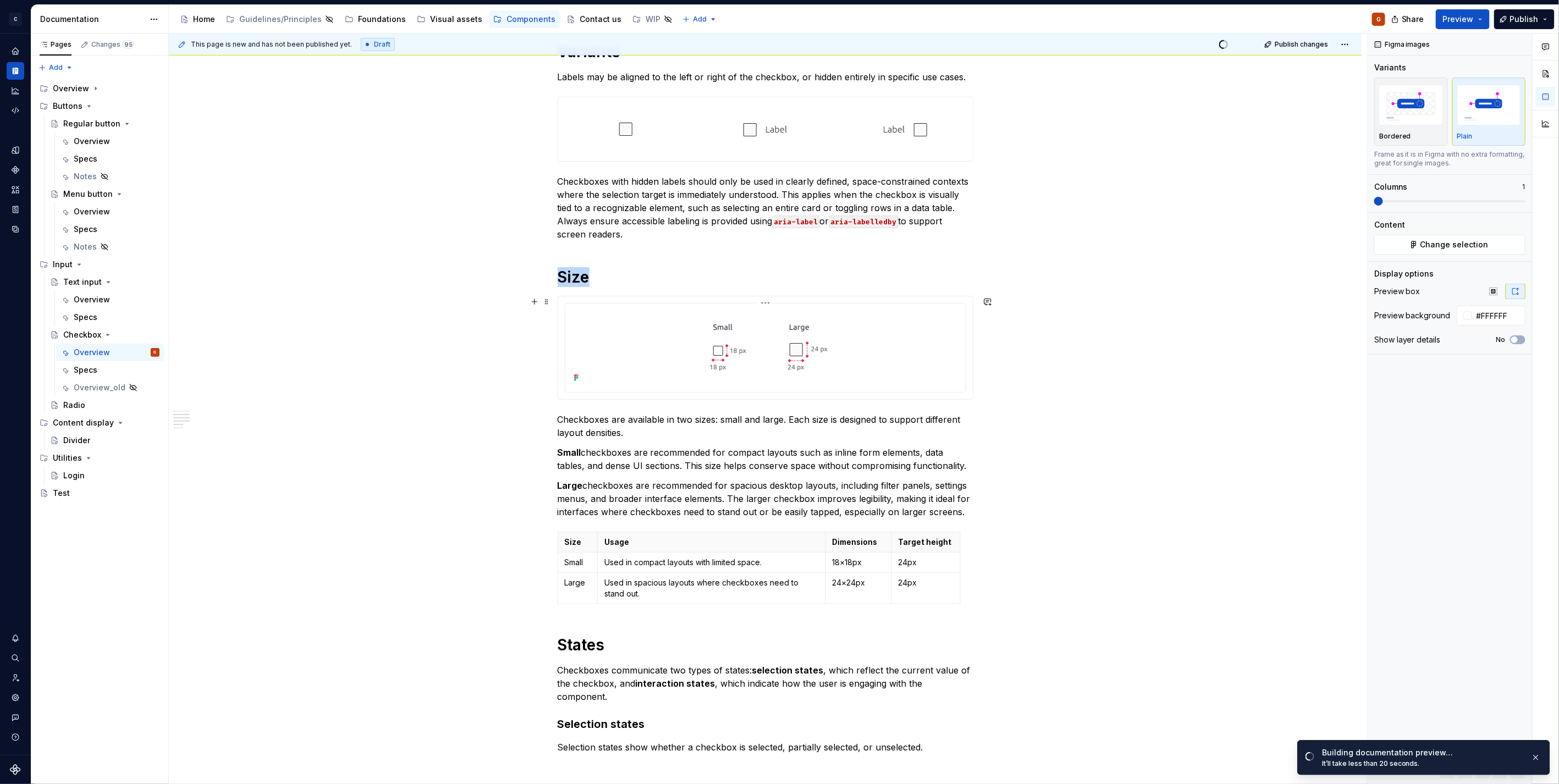
click at [906, 389] on div at bounding box center [765, 348] width 400 height 88
click at [1397, 132] on p "Bordered" at bounding box center [1395, 136] width 32 height 9
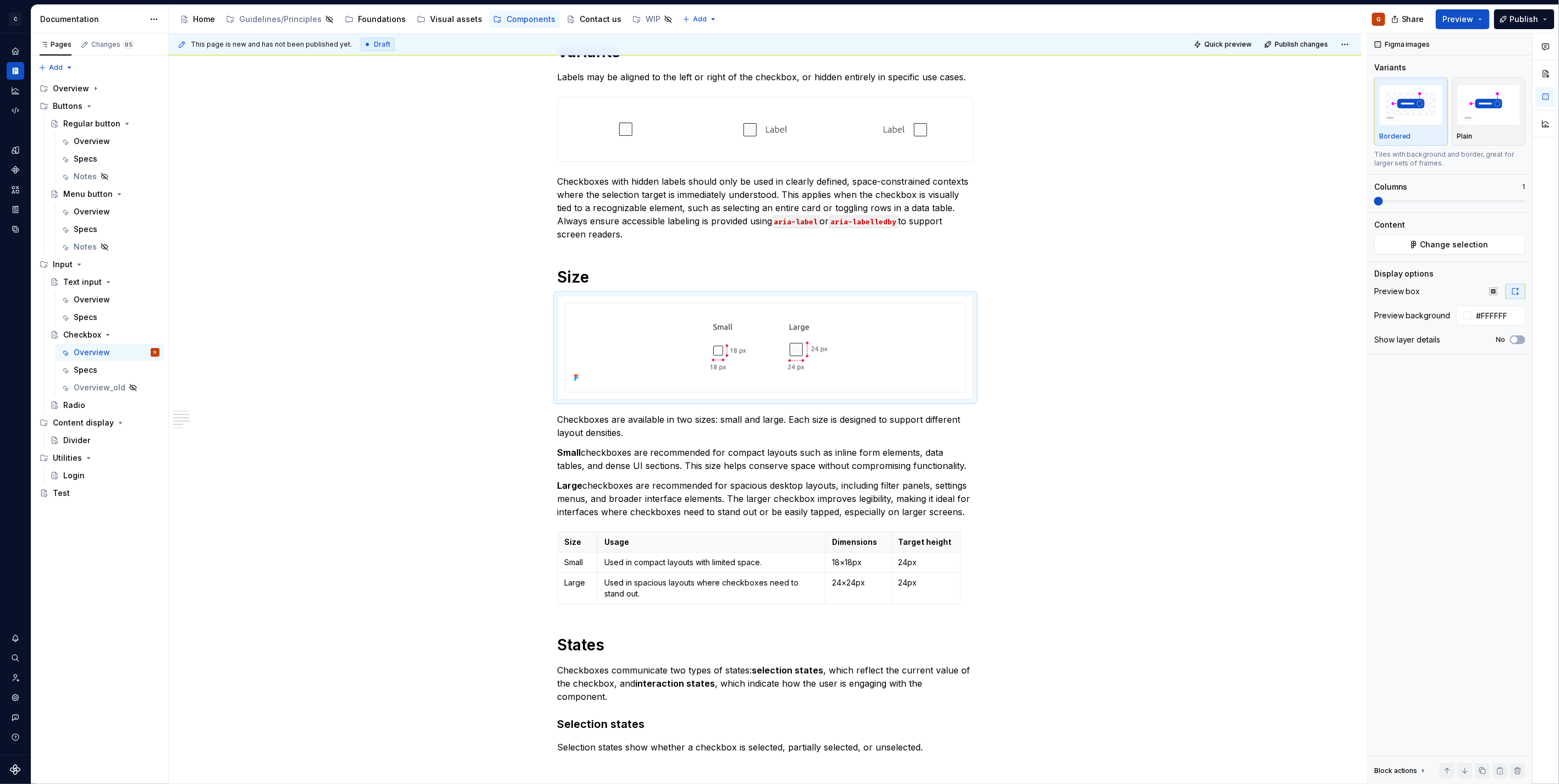
click at [1472, 29] on div "Share Preview Publish" at bounding box center [1476, 19] width 165 height 28
click at [1452, 25] on button "Preview" at bounding box center [1462, 19] width 54 height 20
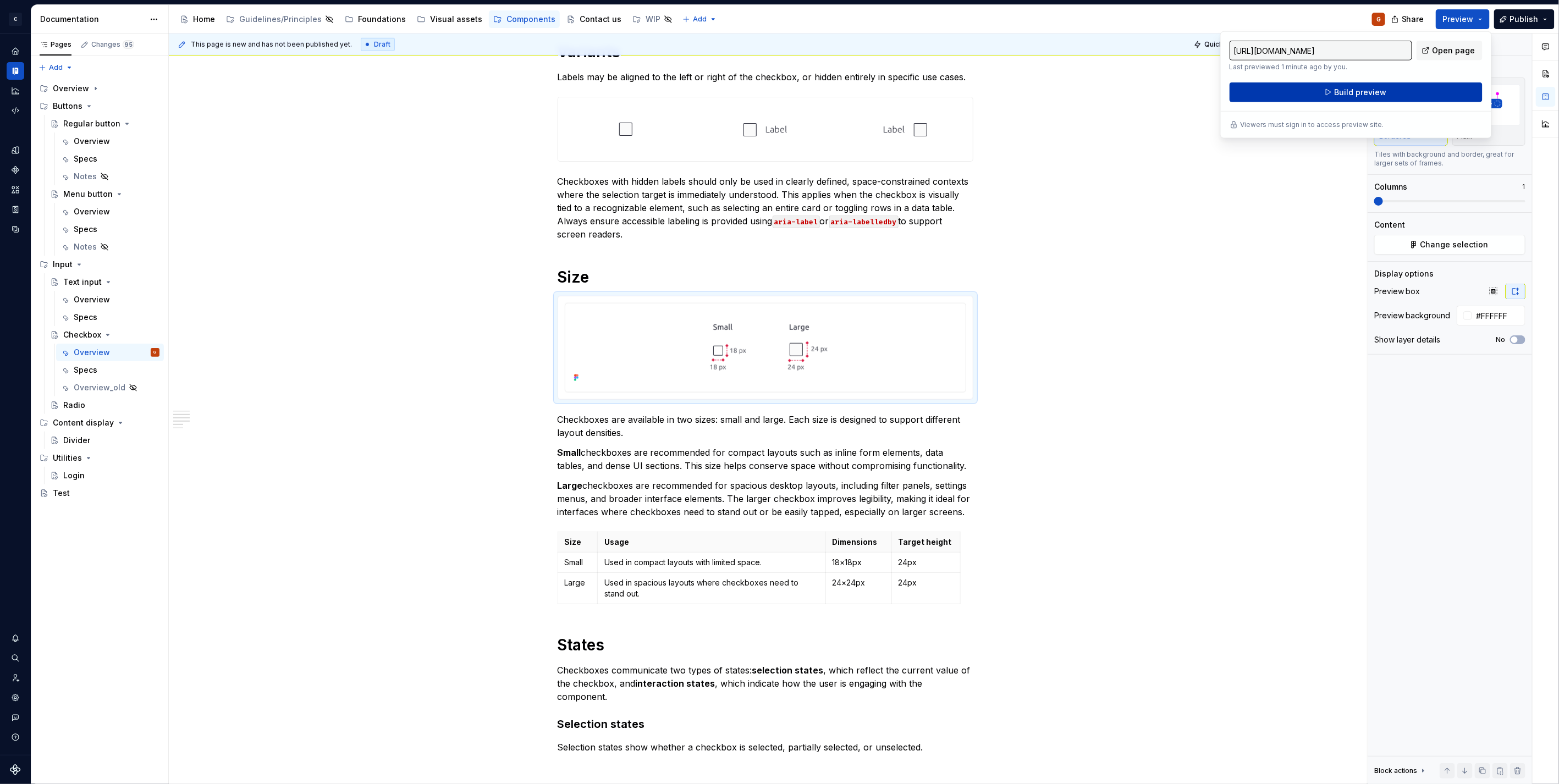
click at [1351, 97] on span "Build preview" at bounding box center [1360, 93] width 52 height 11
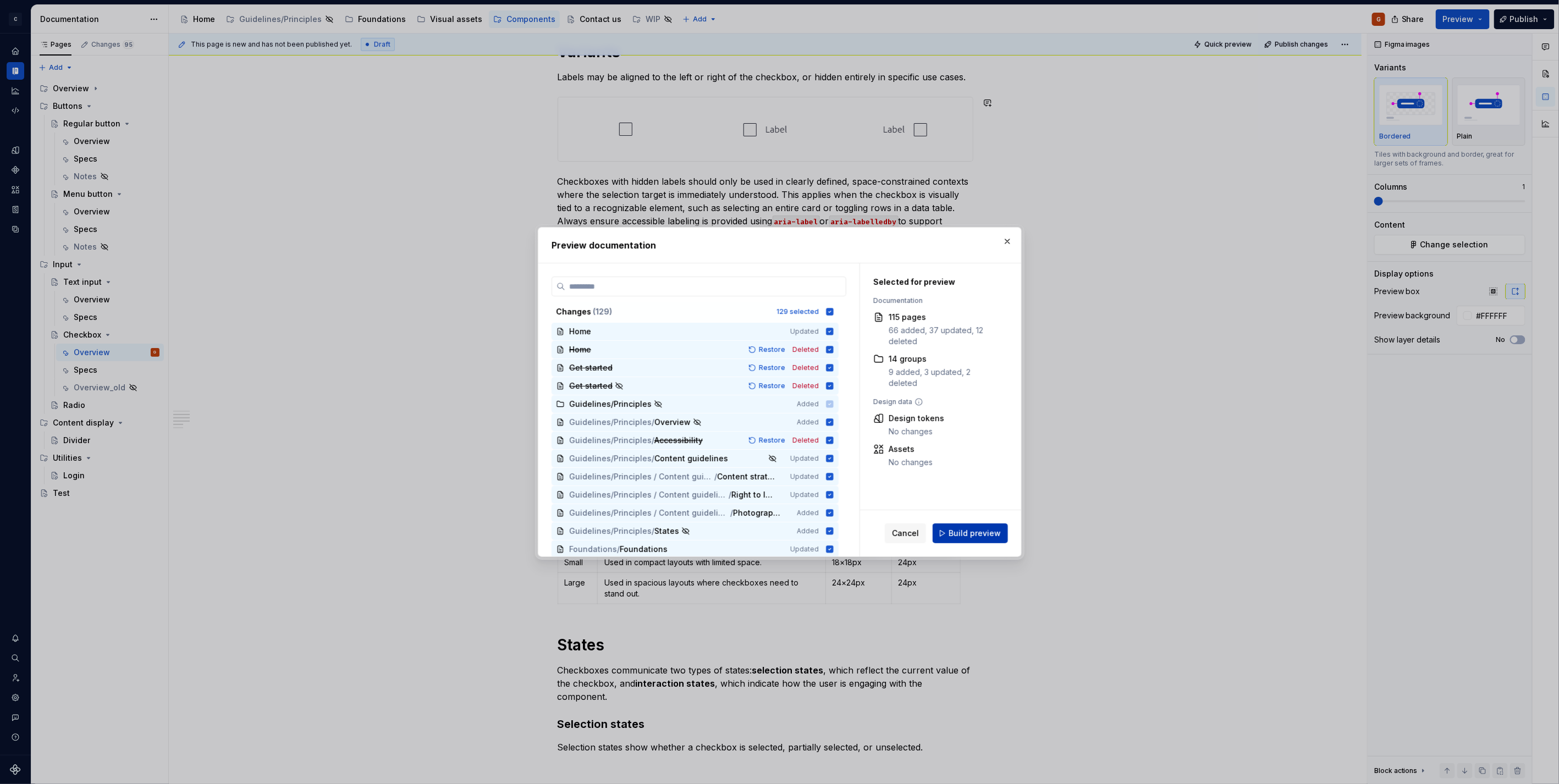
click at [955, 541] on button "Build preview" at bounding box center [970, 533] width 75 height 20
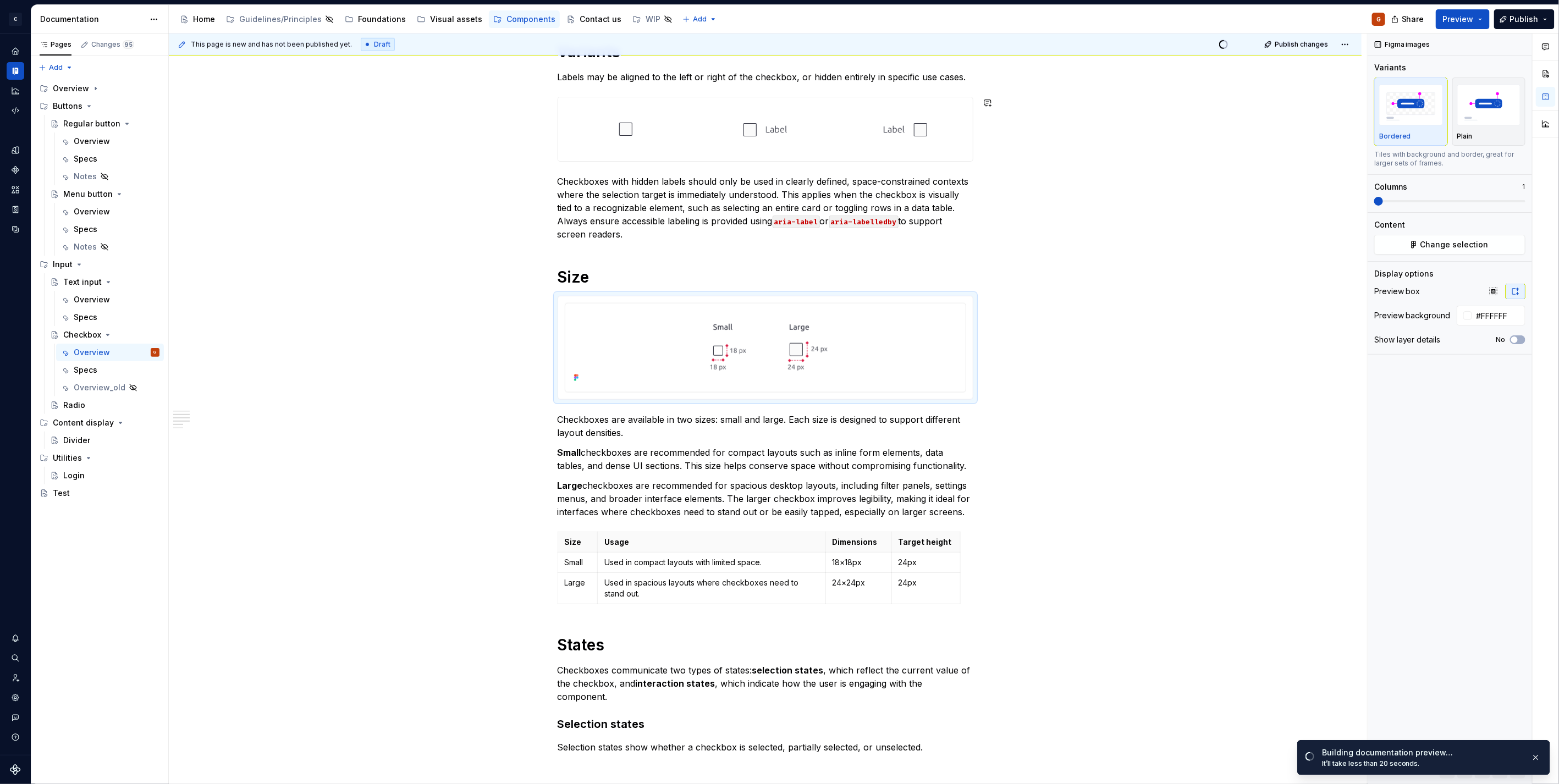
type textarea "*"
